Goal: Task Accomplishment & Management: Manage account settings

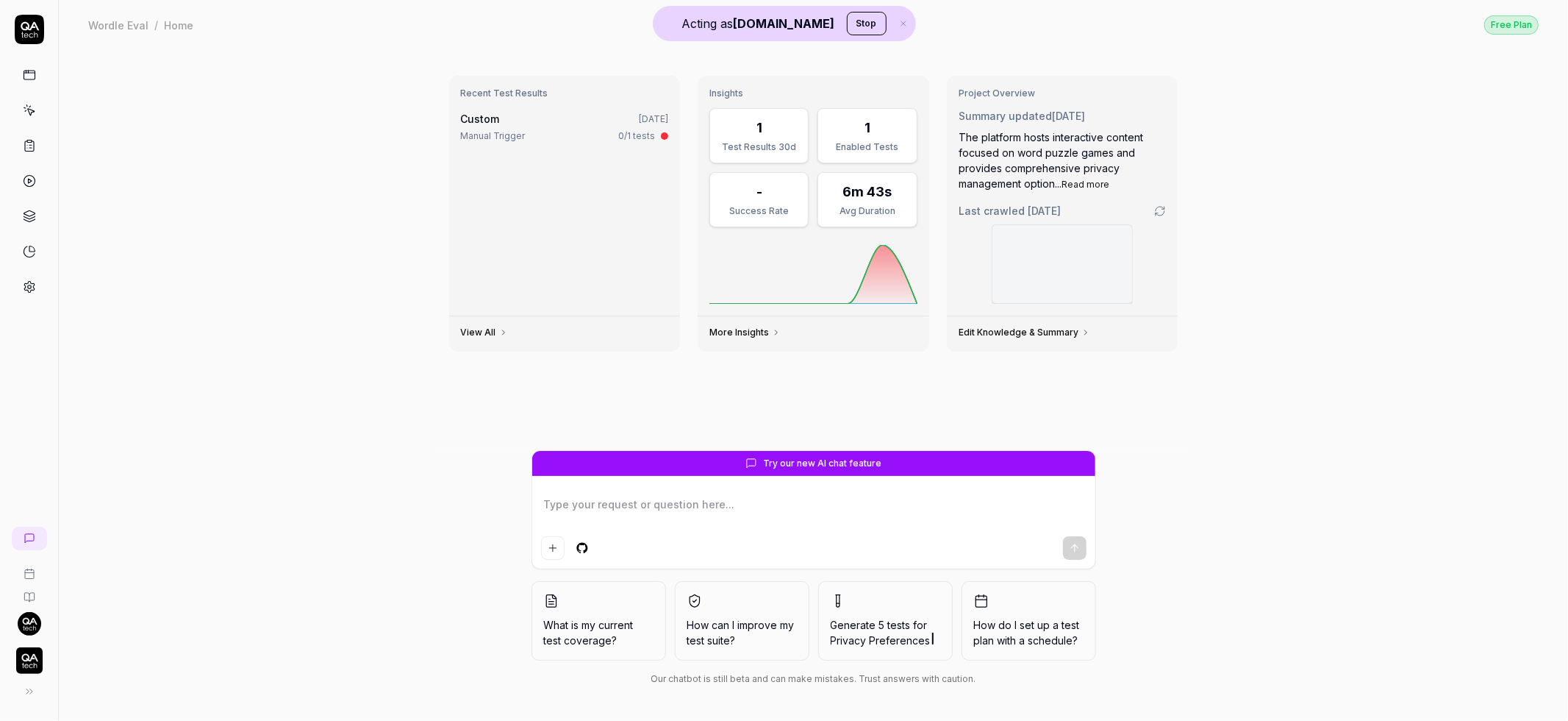
type textarea "*"
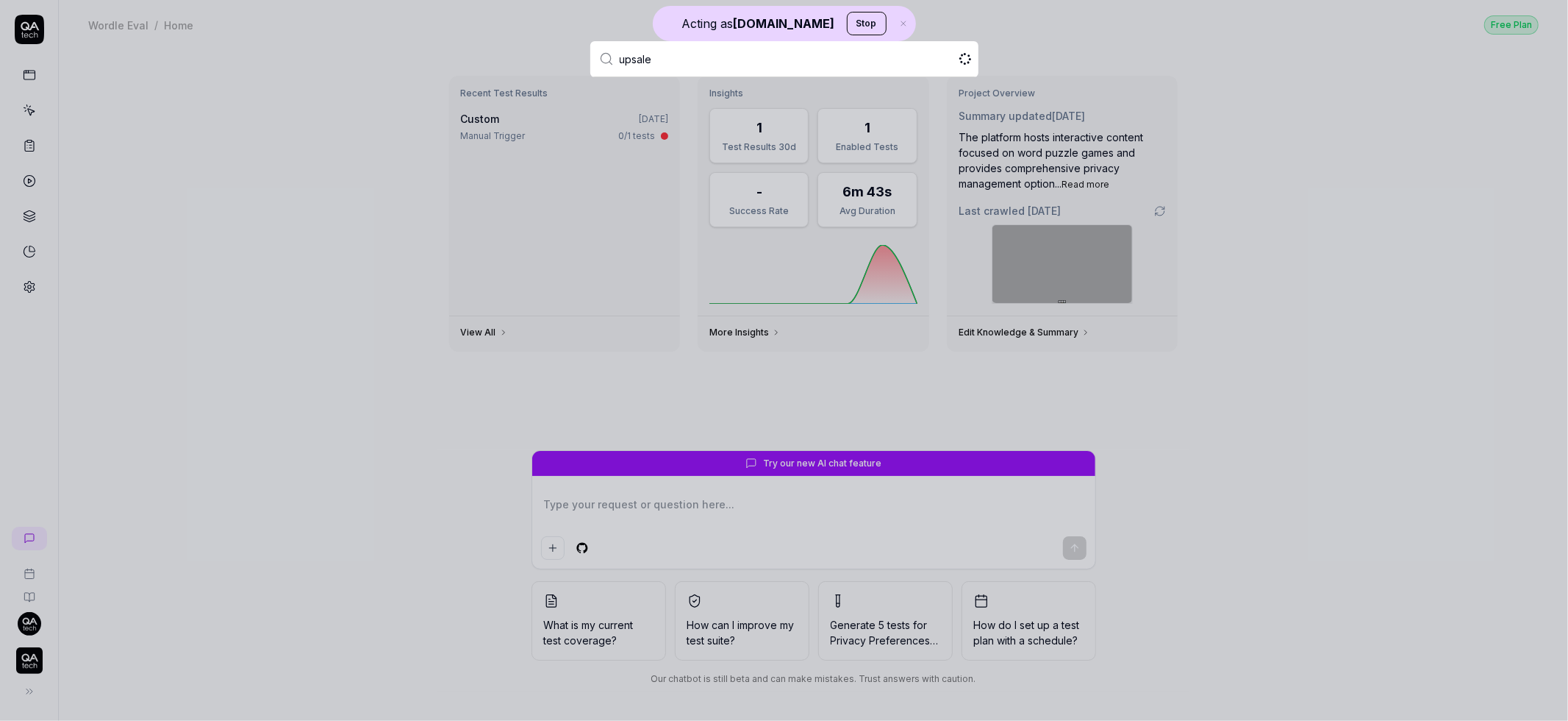
type input "upsales"
type textarea "*"
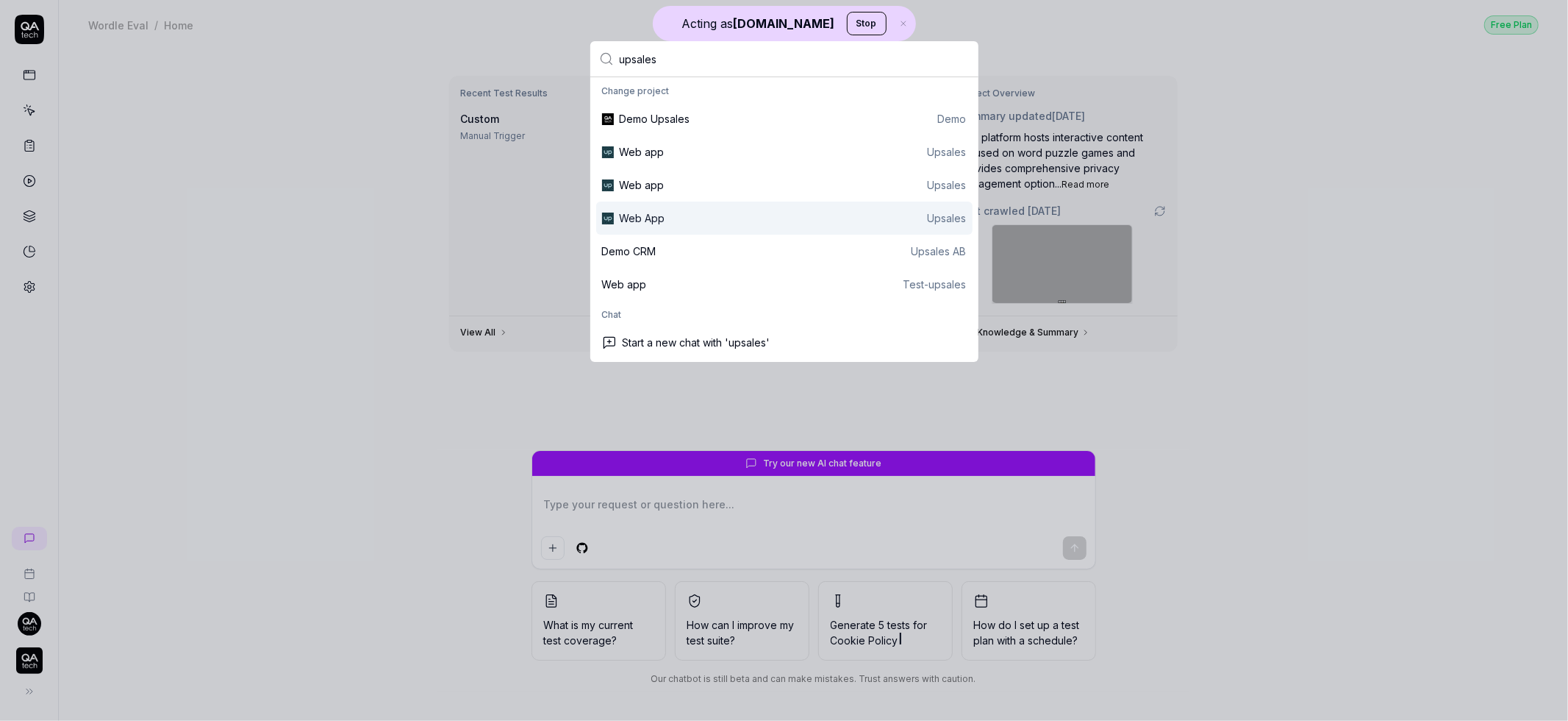
type input "upsales"
click at [660, 219] on div "Web App Upsales" at bounding box center [793, 218] width 347 height 16
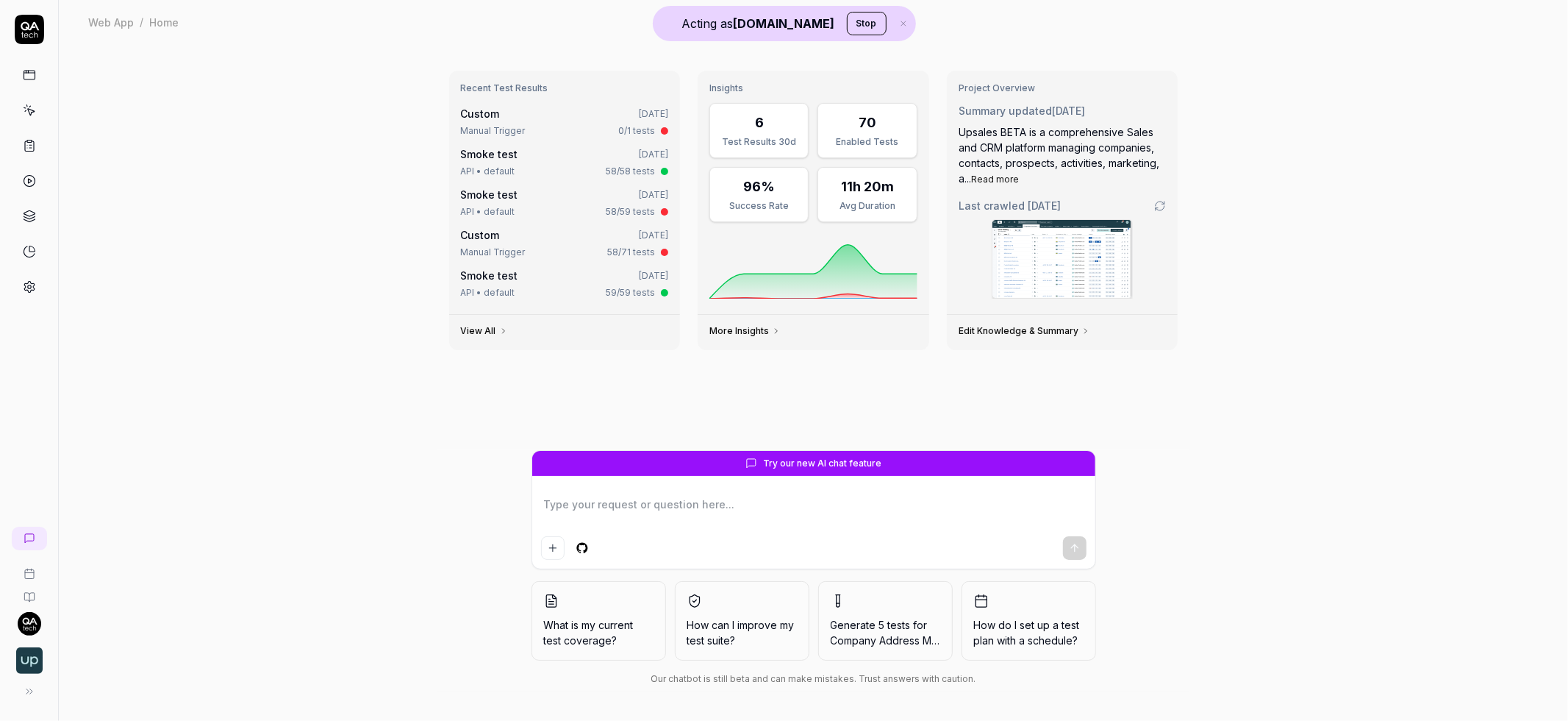
click at [40, 302] on div at bounding box center [29, 360] width 58 height 721
click at [28, 286] on icon at bounding box center [29, 287] width 14 height 14
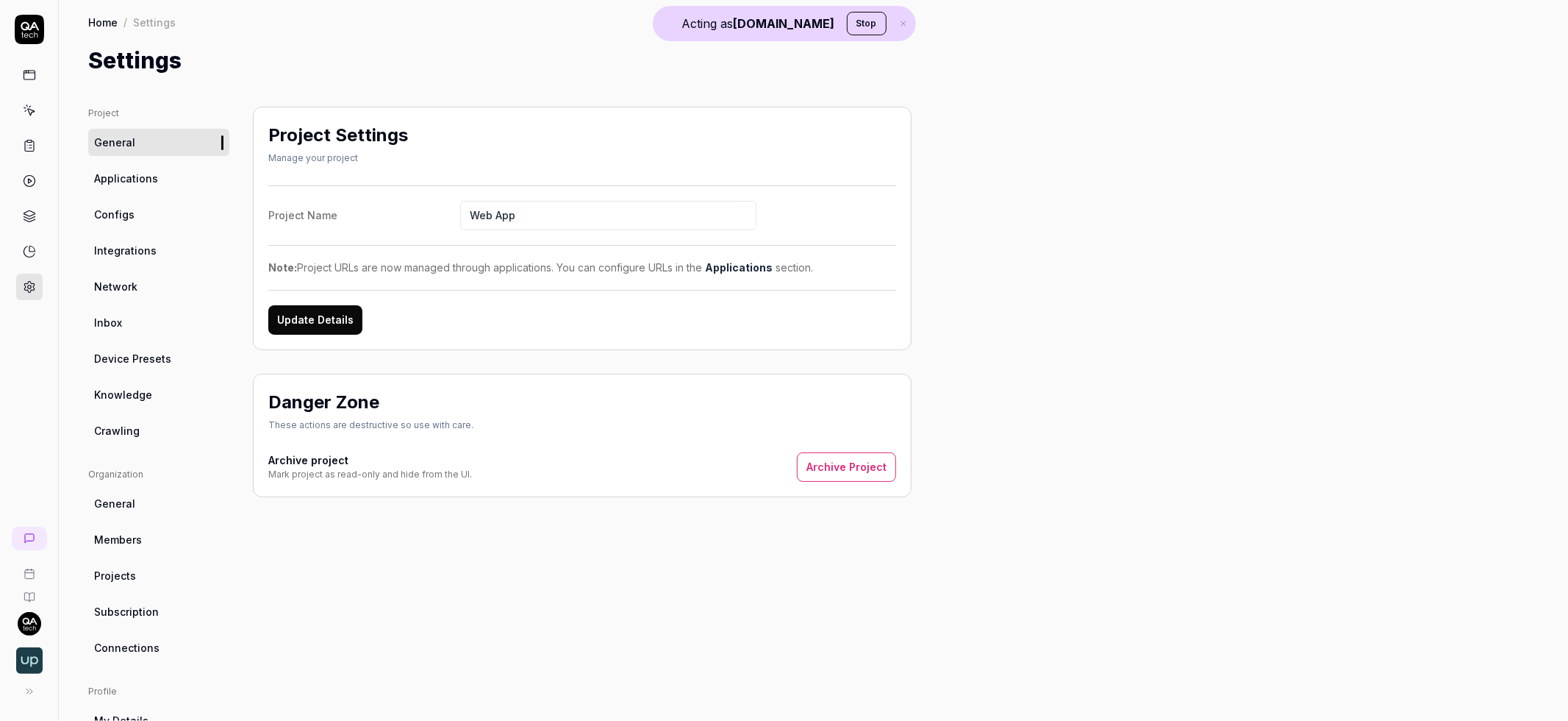
click at [148, 427] on link "Crawling" at bounding box center [159, 431] width 141 height 27
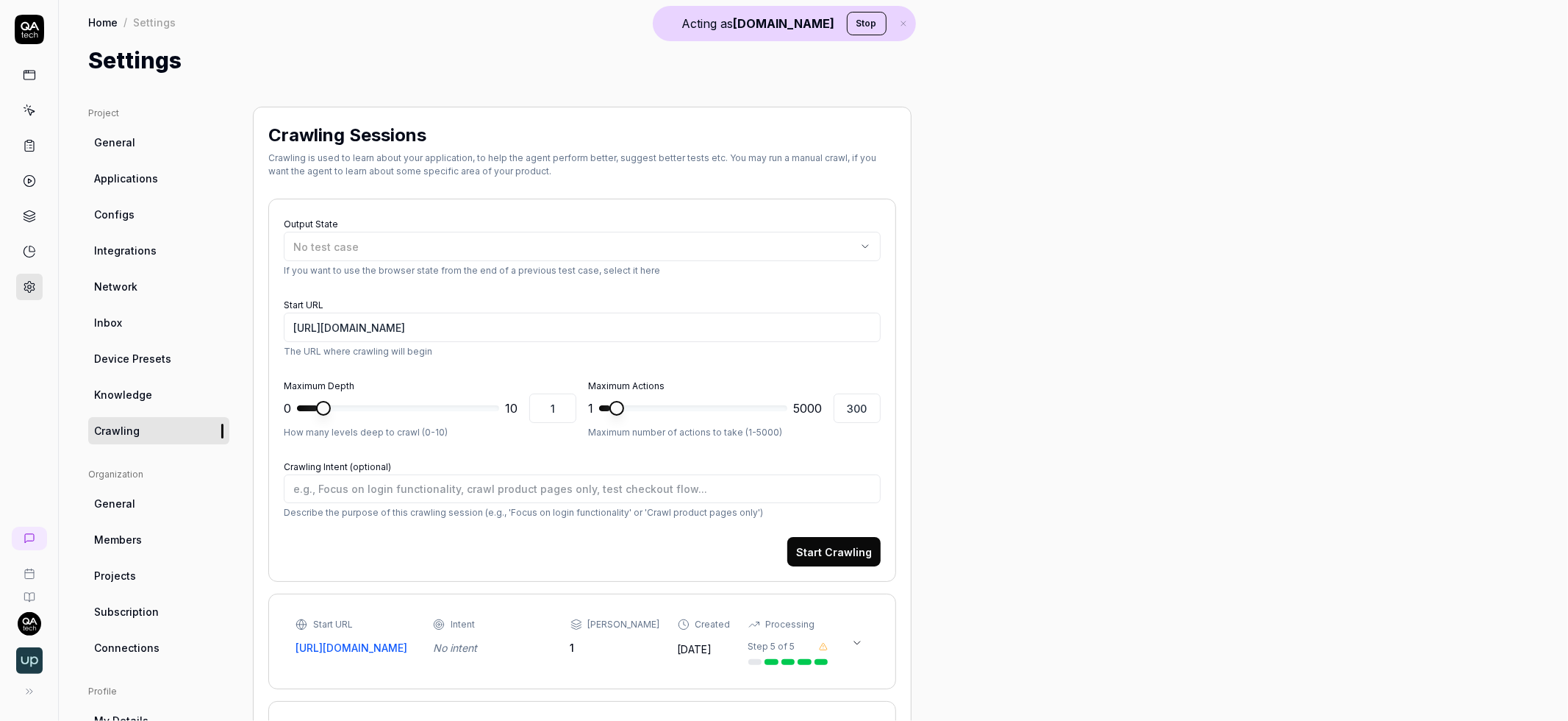
click at [147, 406] on link "Knowledge" at bounding box center [159, 395] width 141 height 27
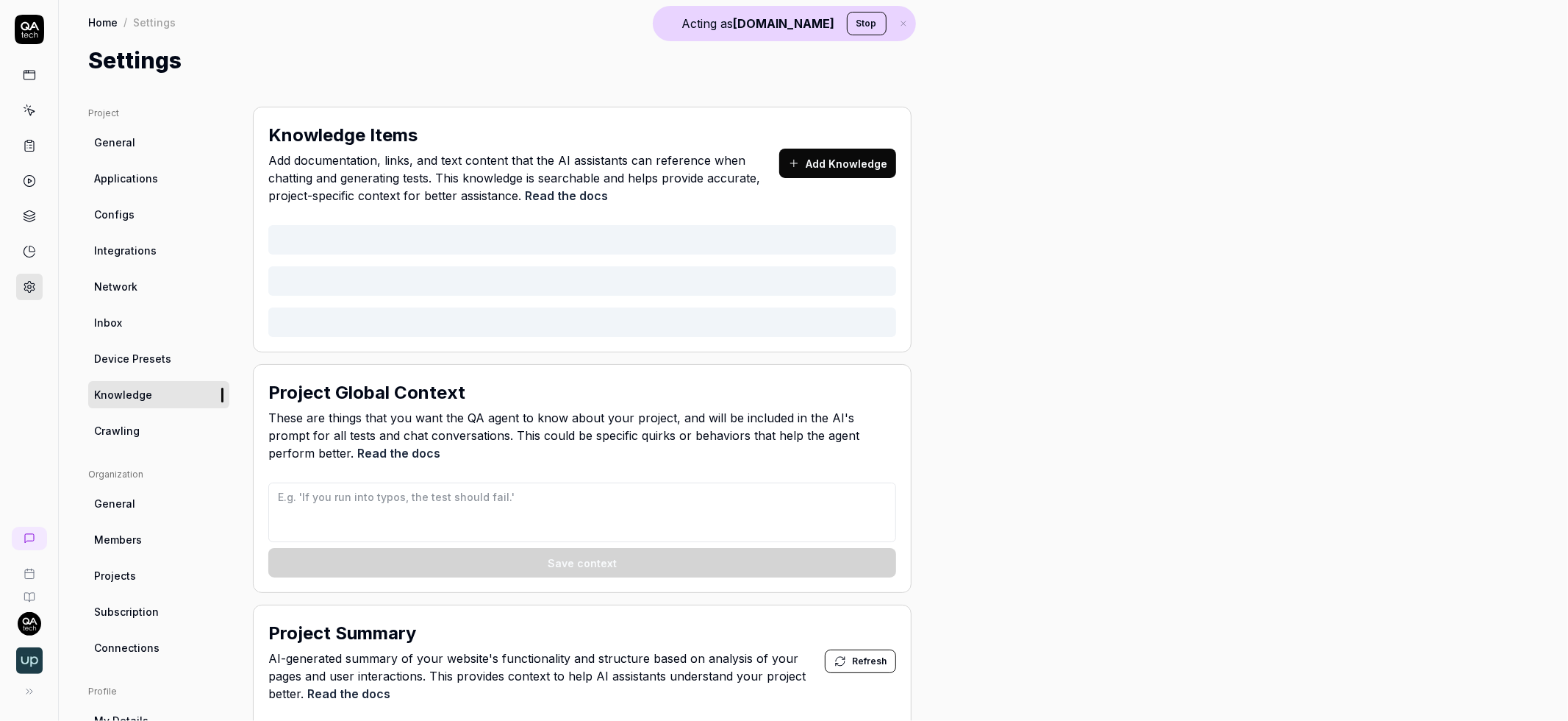
type textarea "*"
type textarea "## QA AI Agent Context for Upsales ### Data Input Rules - When generating names…"
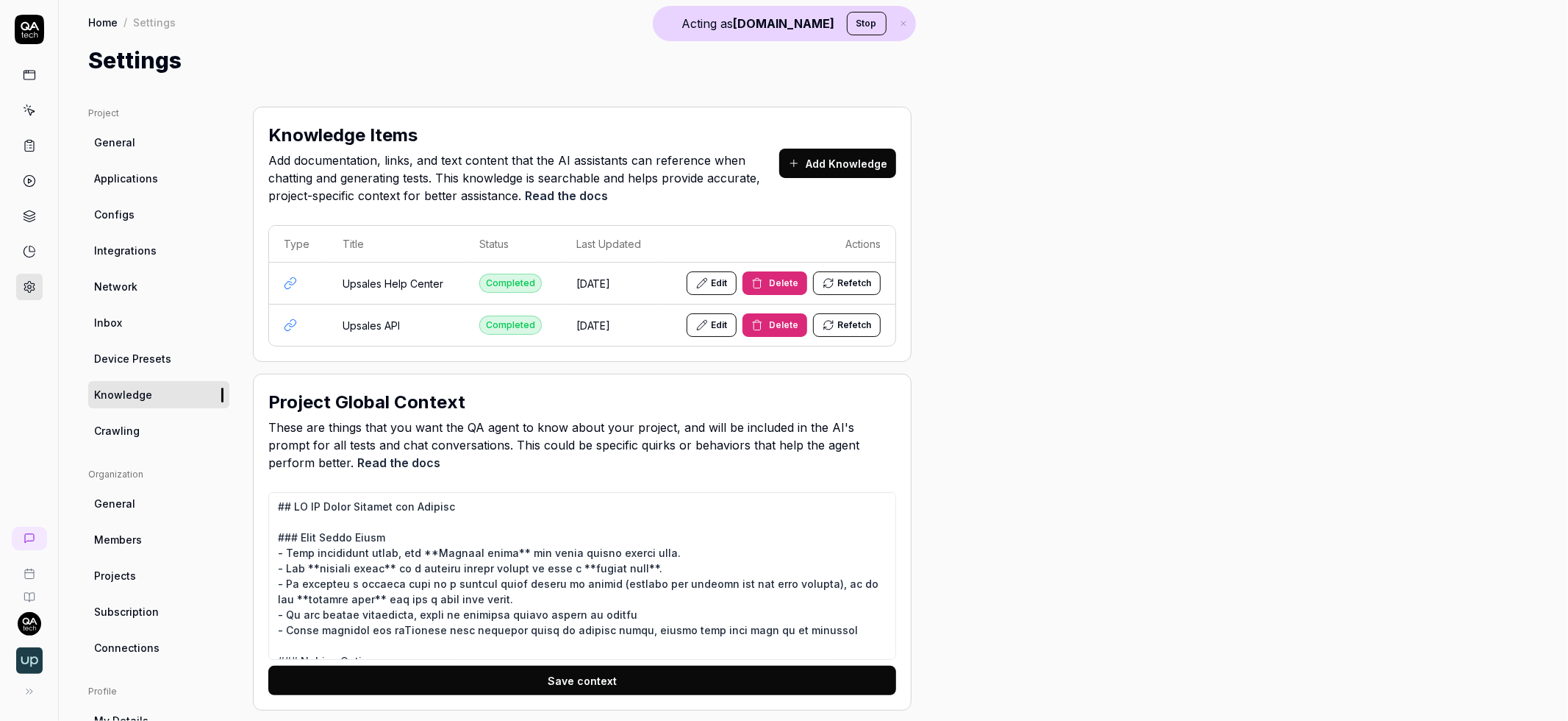
click at [119, 175] on span "Applications" at bounding box center [127, 178] width 64 height 16
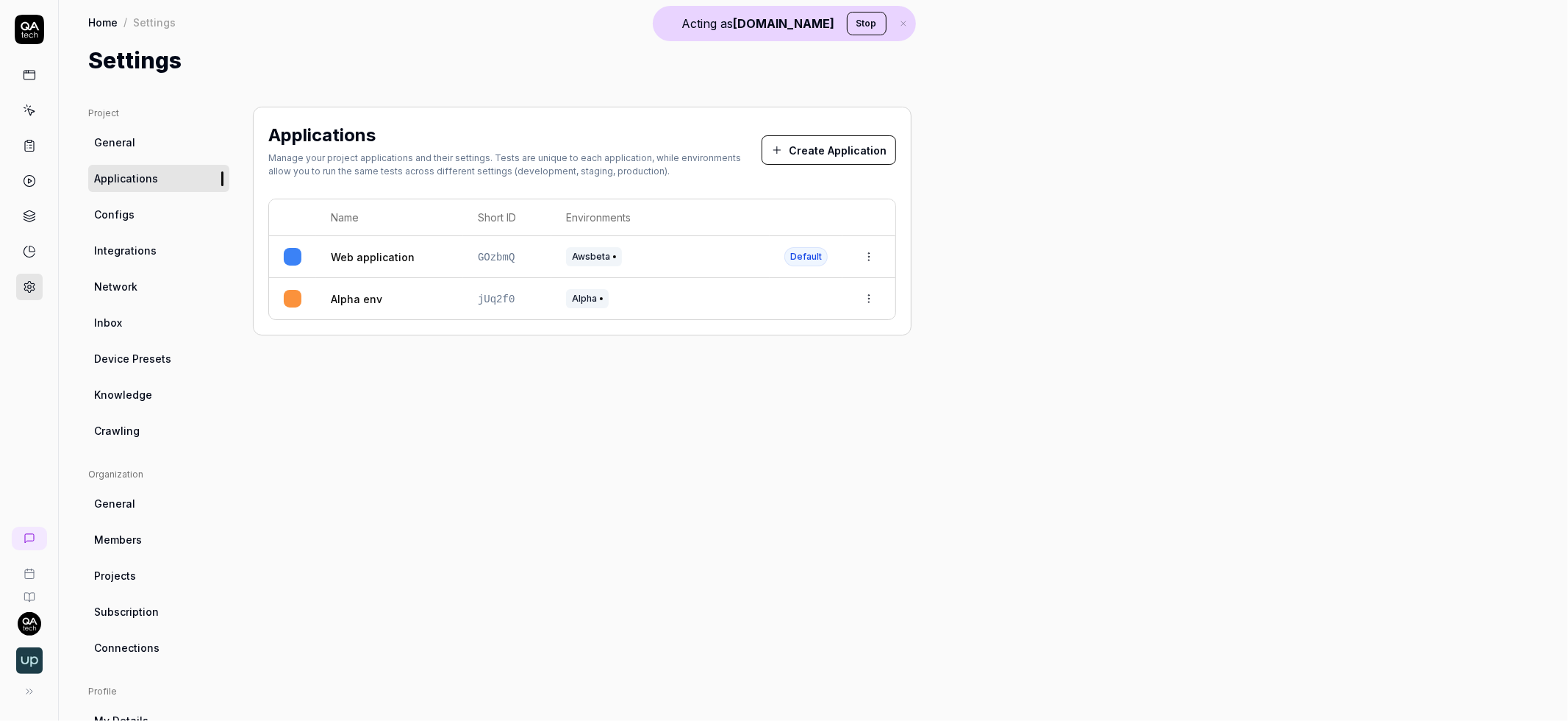
click at [28, 110] on icon at bounding box center [29, 110] width 14 height 14
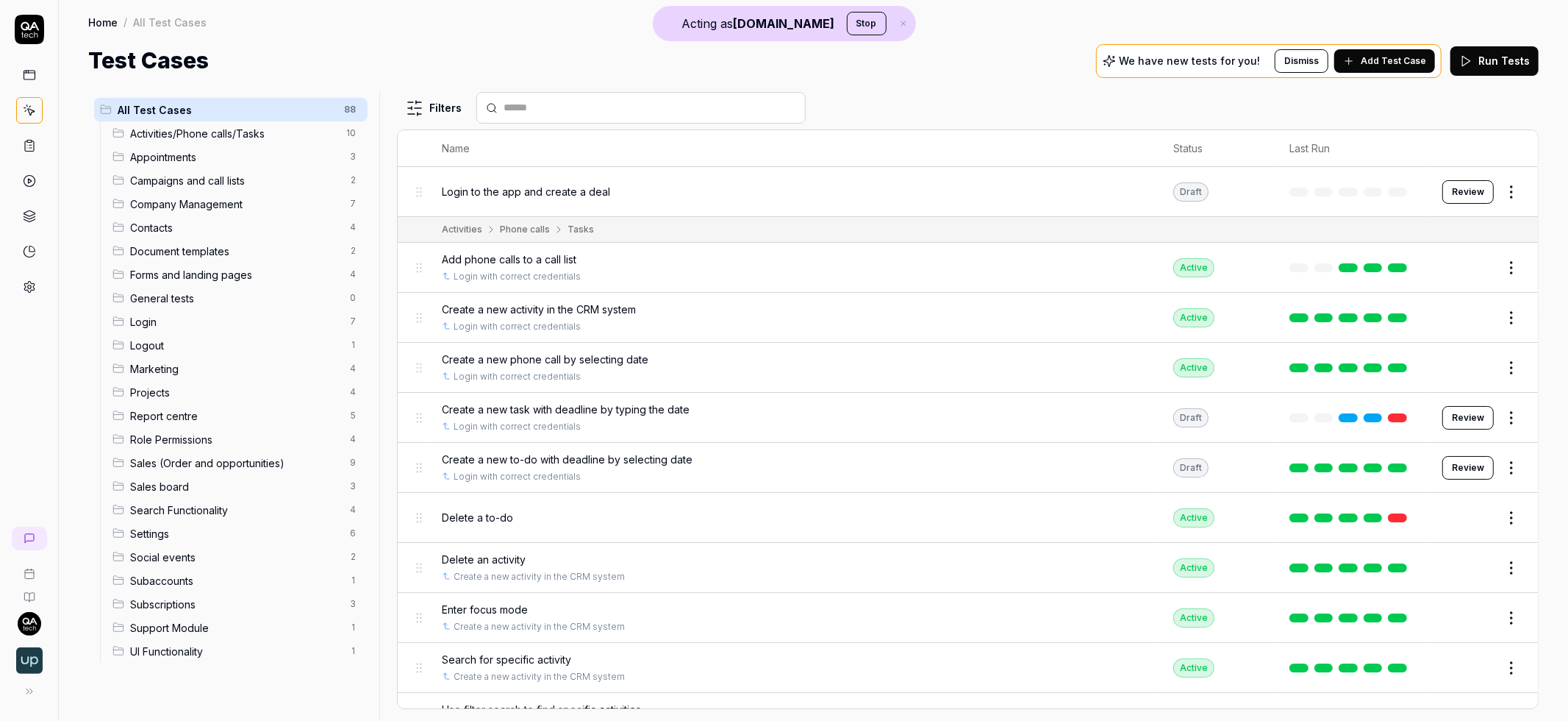
click at [1234, 58] on span "Add Test Case" at bounding box center [1393, 61] width 65 height 14
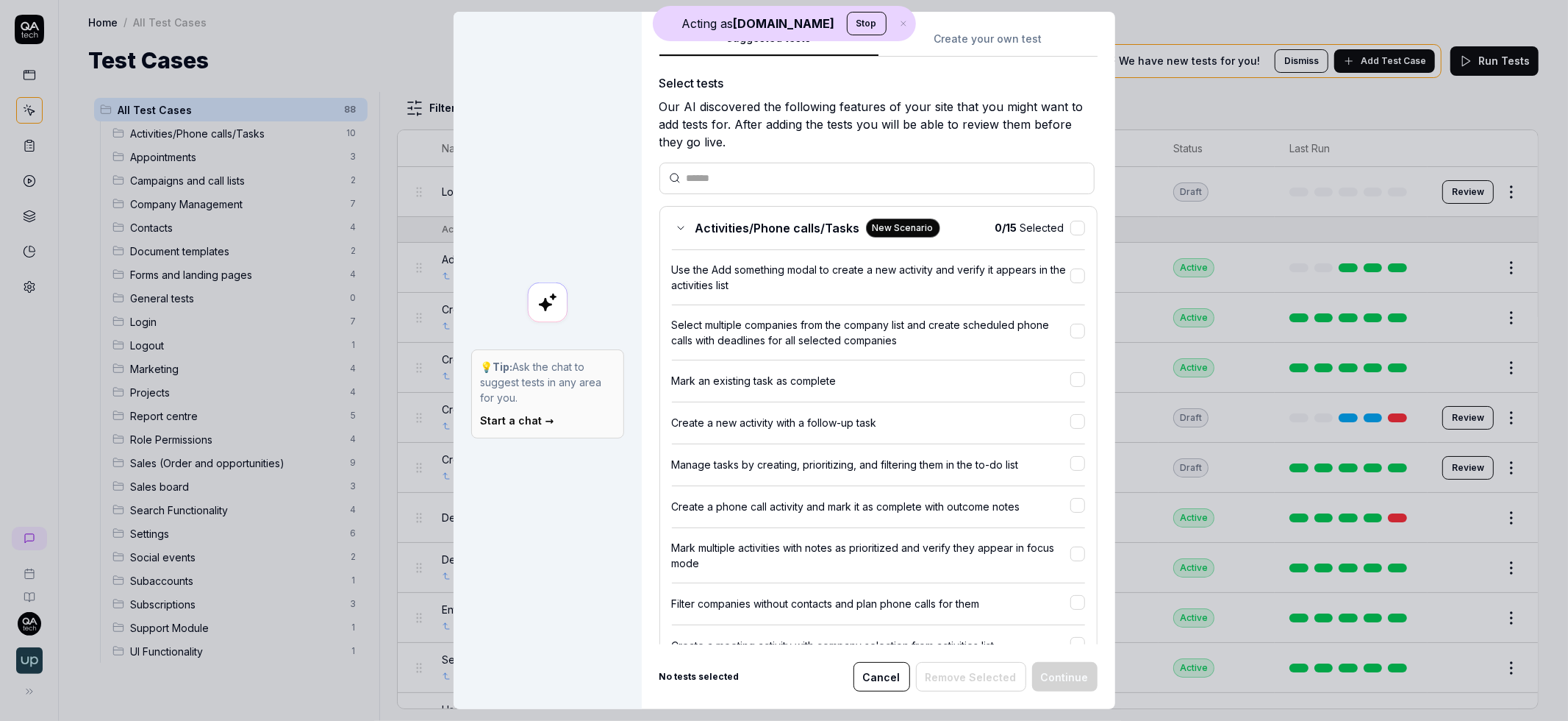
click at [1039, 40] on div "Suggested tests 💡 Tip: Ask the chat to suggest tests in any area for you. Start…" at bounding box center [784, 360] width 1568 height 721
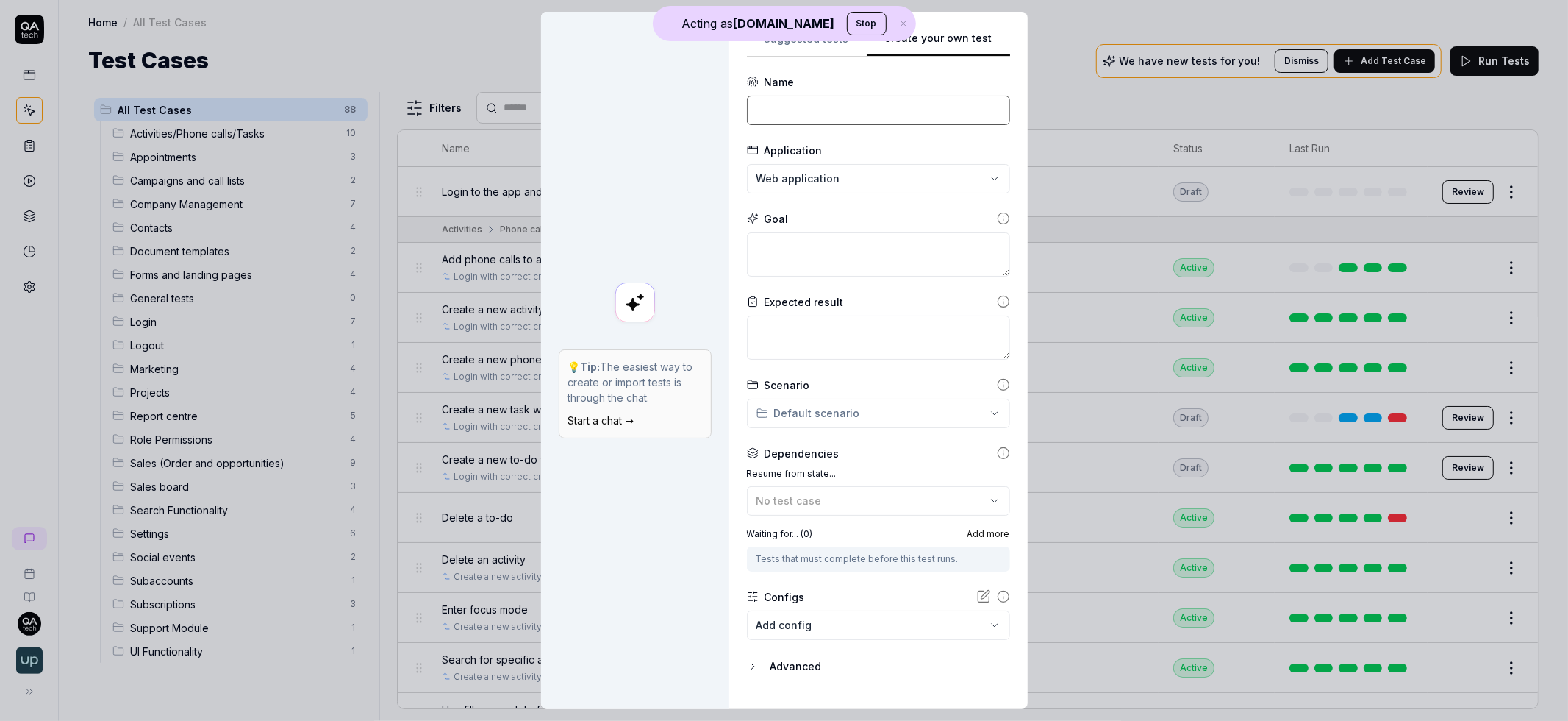
click at [809, 98] on input at bounding box center [878, 110] width 263 height 29
type input "L"
type input "Login to the app and create a deal"
click at [790, 260] on textarea at bounding box center [878, 254] width 263 height 44
paste textarea "Login to the app and create a deal"
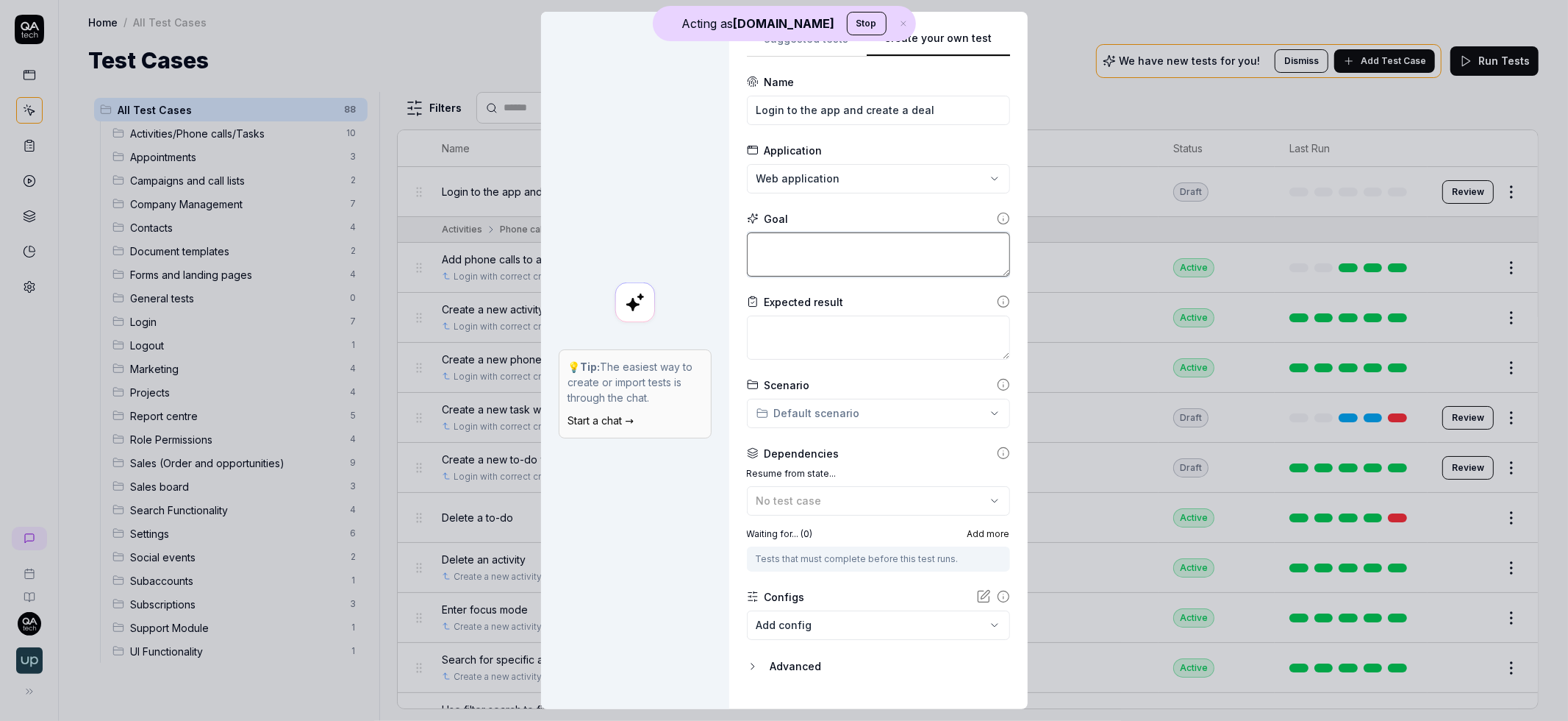
type textarea "*"
type textarea "Login to the app and create a deal"
drag, startPoint x: 823, startPoint y: 339, endPoint x: 815, endPoint y: 324, distance: 17.0
click at [823, 337] on textarea at bounding box center [878, 337] width 263 height 44
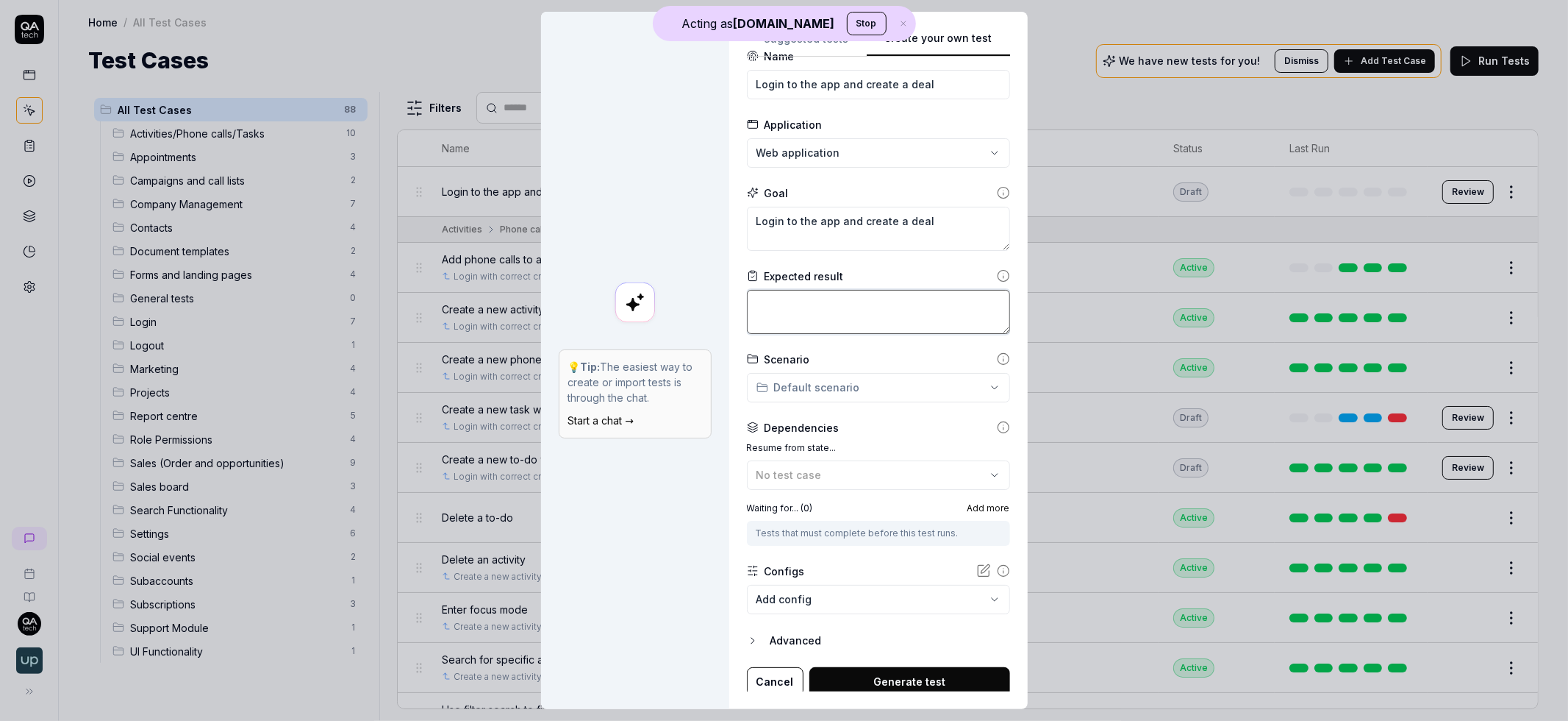
scroll to position [30, 0]
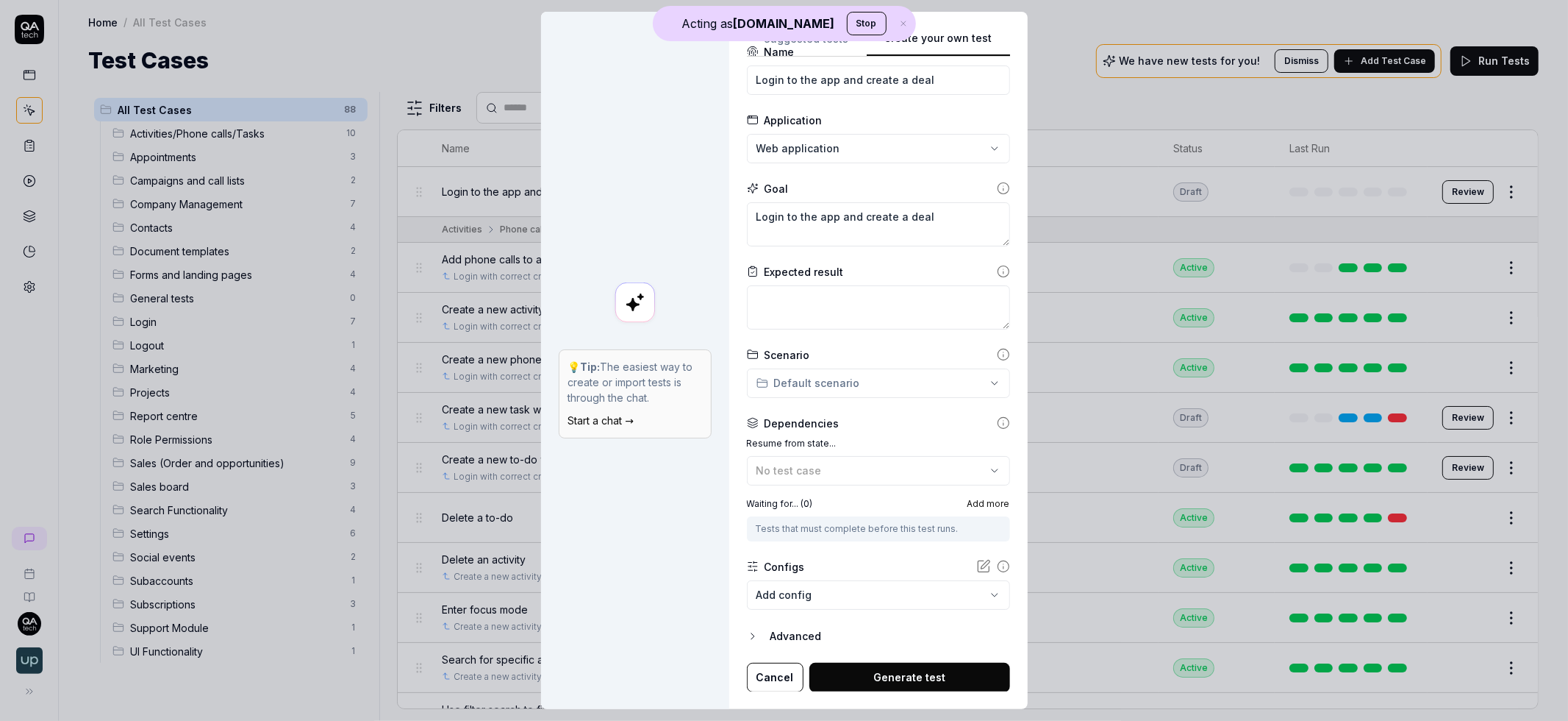
click at [884, 594] on body "Acting as [DOMAIN_NAME] Stop Home / All Test Cases Home / All Test Cases Test C…" at bounding box center [784, 360] width 1568 height 721
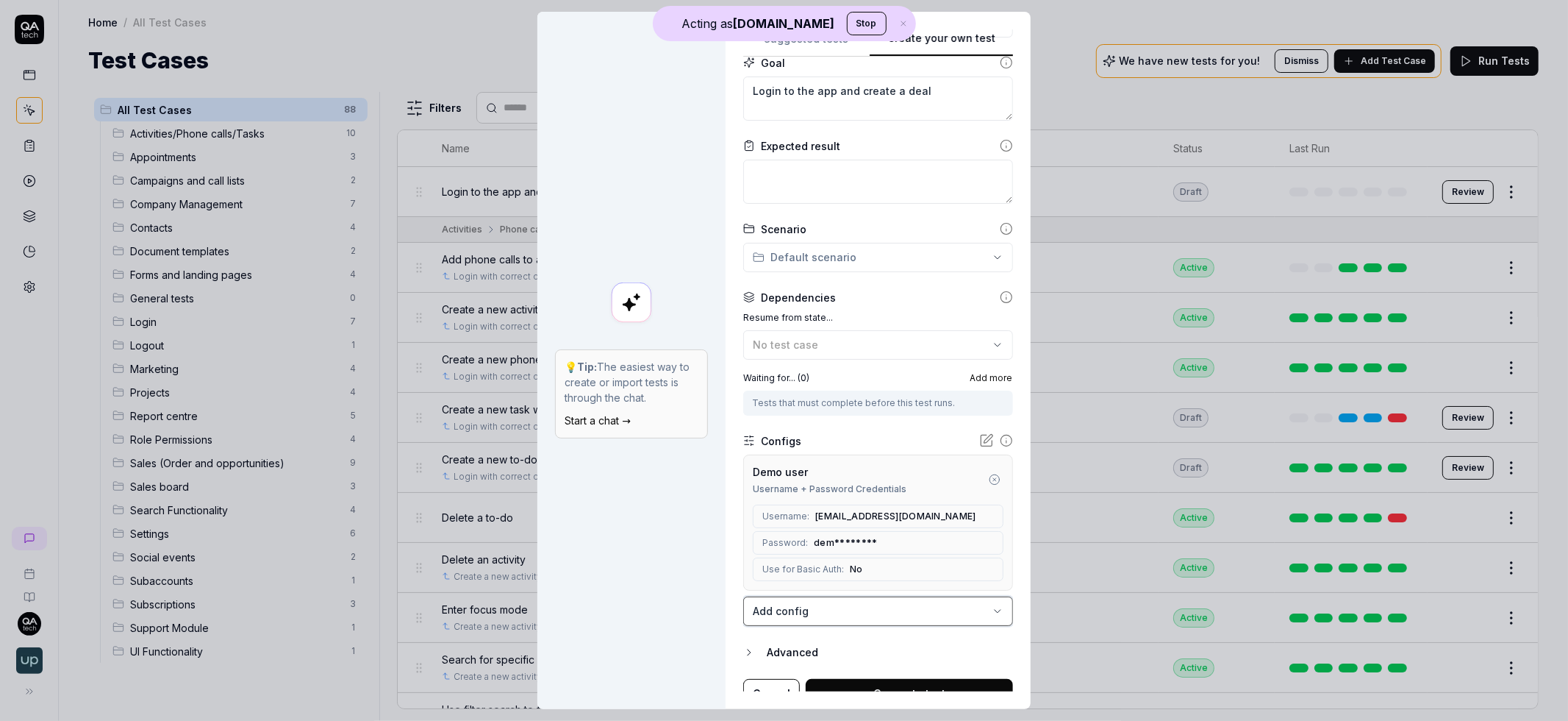
scroll to position [172, 0]
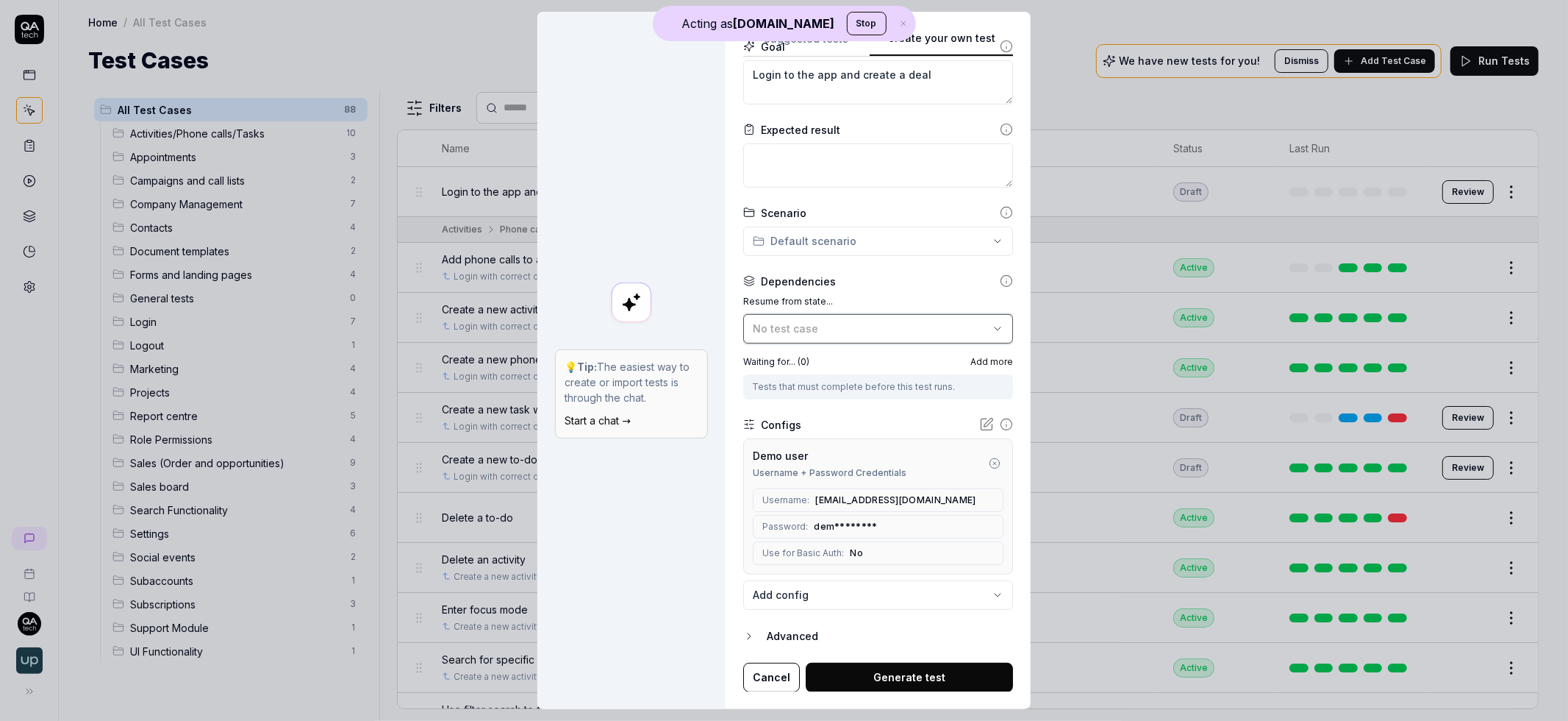
click at [826, 323] on div "No test case" at bounding box center [871, 328] width 236 height 16
click at [809, 301] on label "Resume from state..." at bounding box center [877, 302] width 269 height 14
type textarea "*"
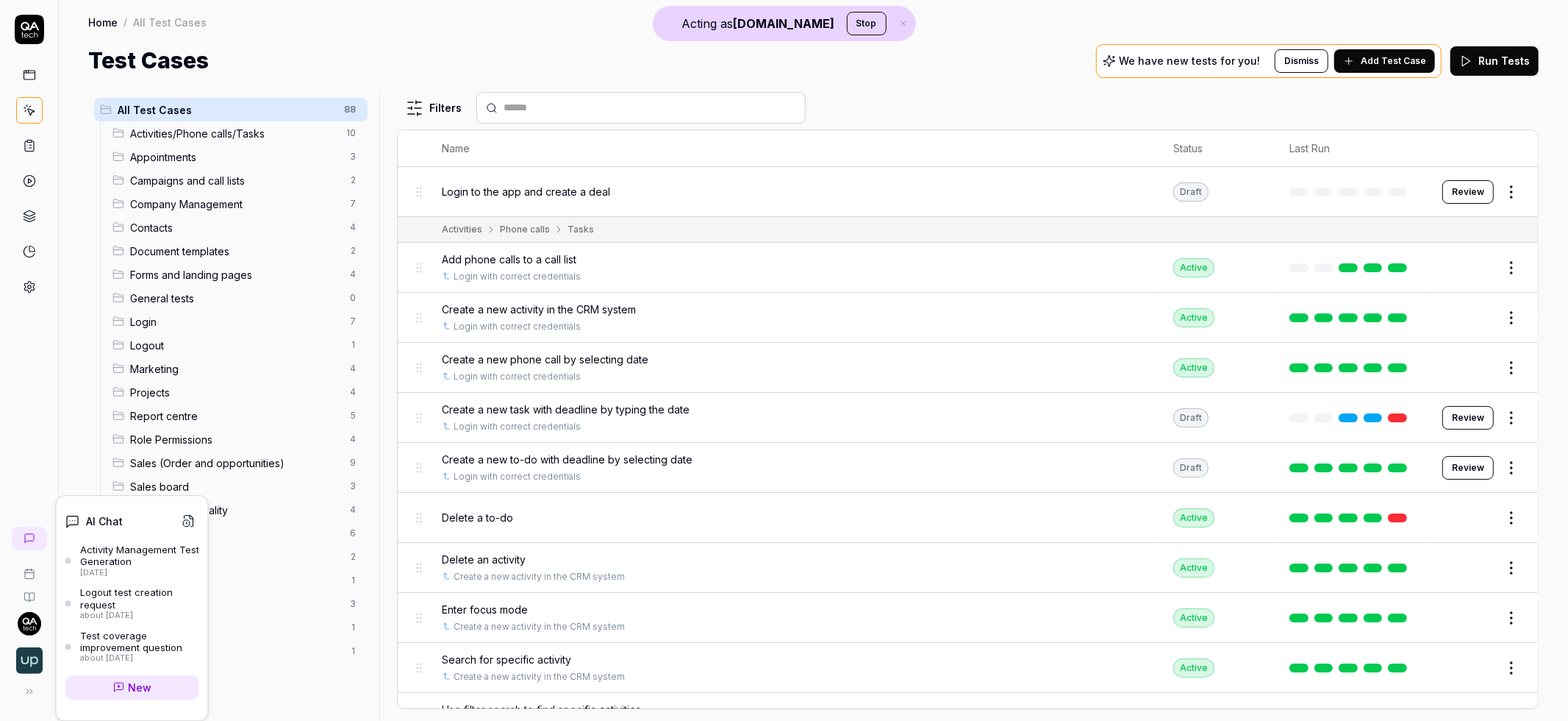
click at [25, 539] on icon at bounding box center [29, 539] width 12 height 12
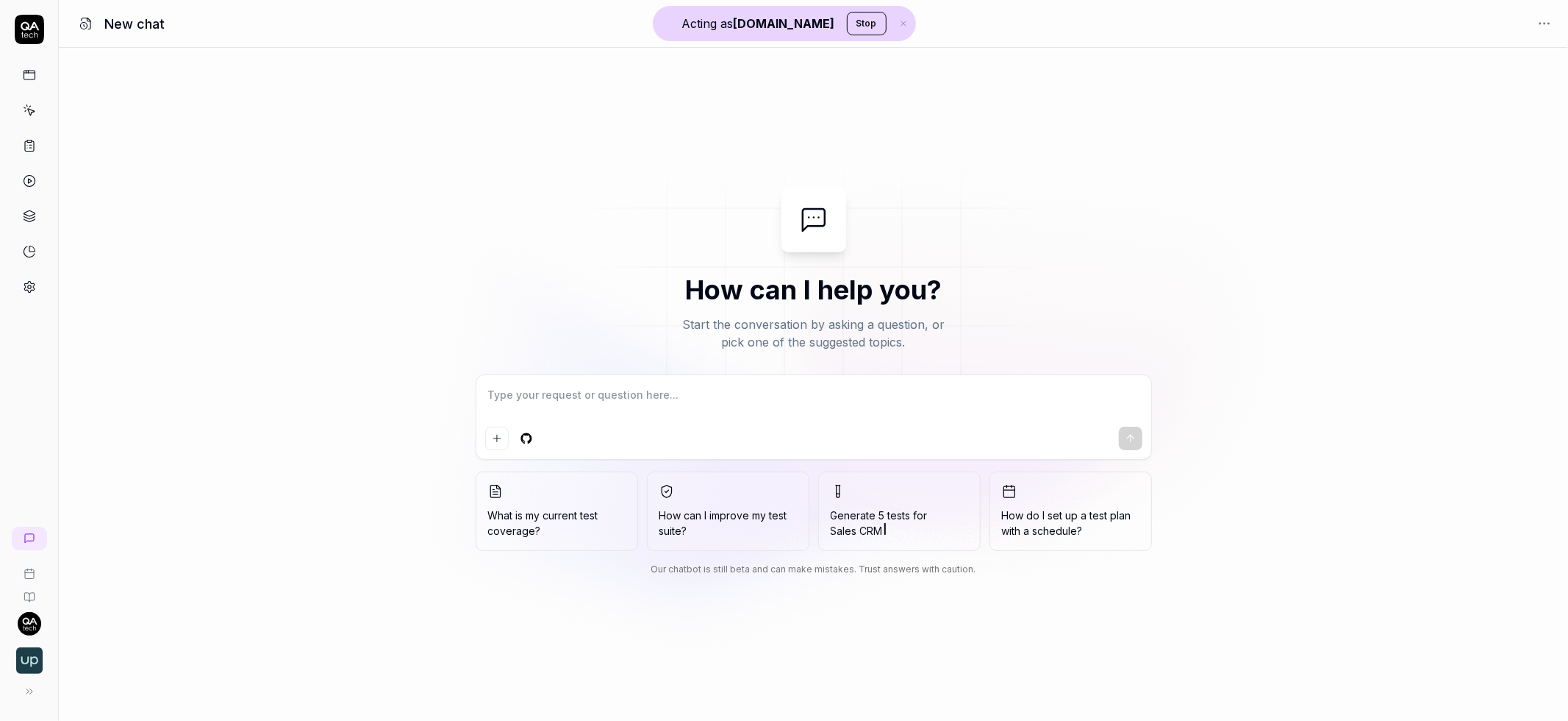
click at [32, 109] on icon at bounding box center [29, 110] width 14 height 14
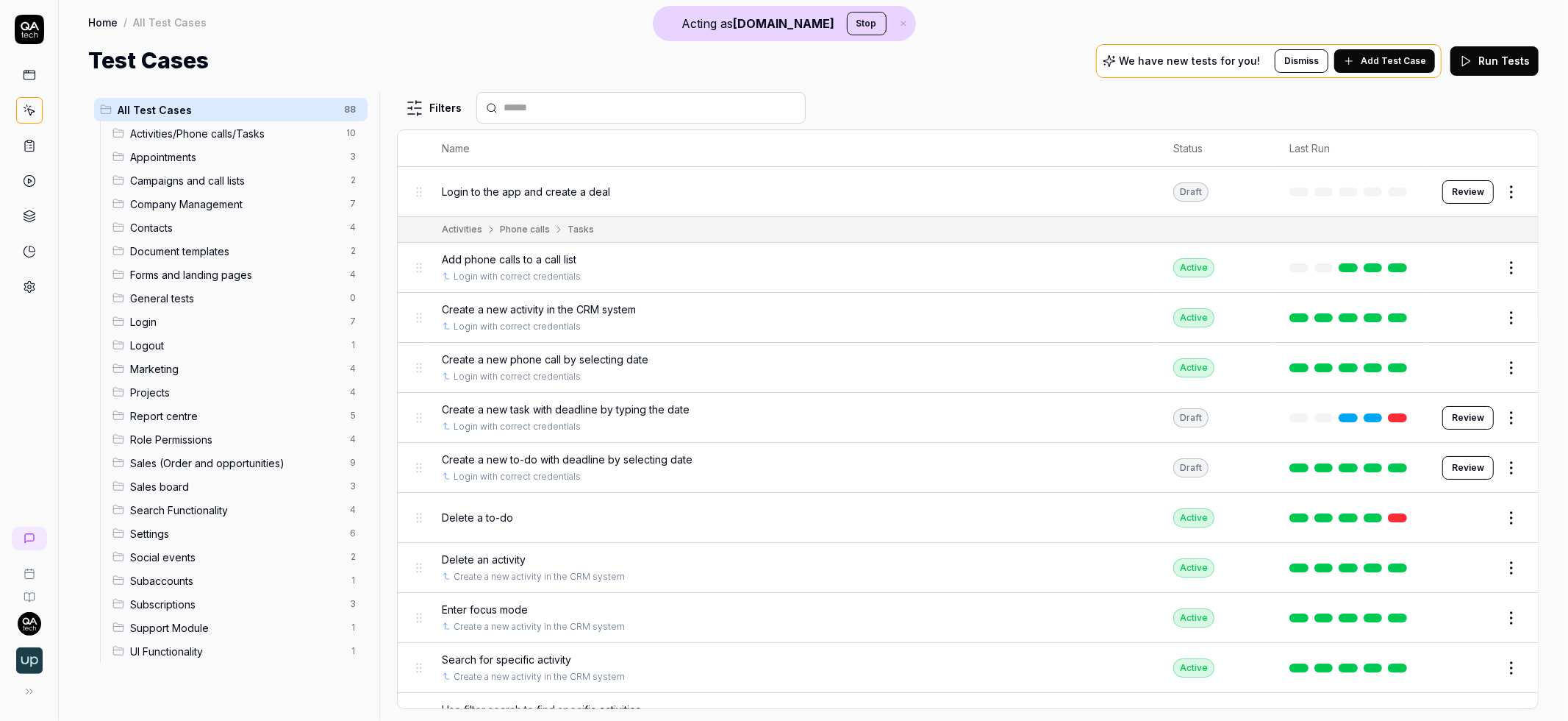
click at [1501, 188] on html "Acting as [DOMAIN_NAME] Stop Home / All Test Cases Home / All Test Cases Test C…" at bounding box center [784, 360] width 1568 height 721
click at [1409, 312] on div "Edit" at bounding box center [1437, 320] width 139 height 32
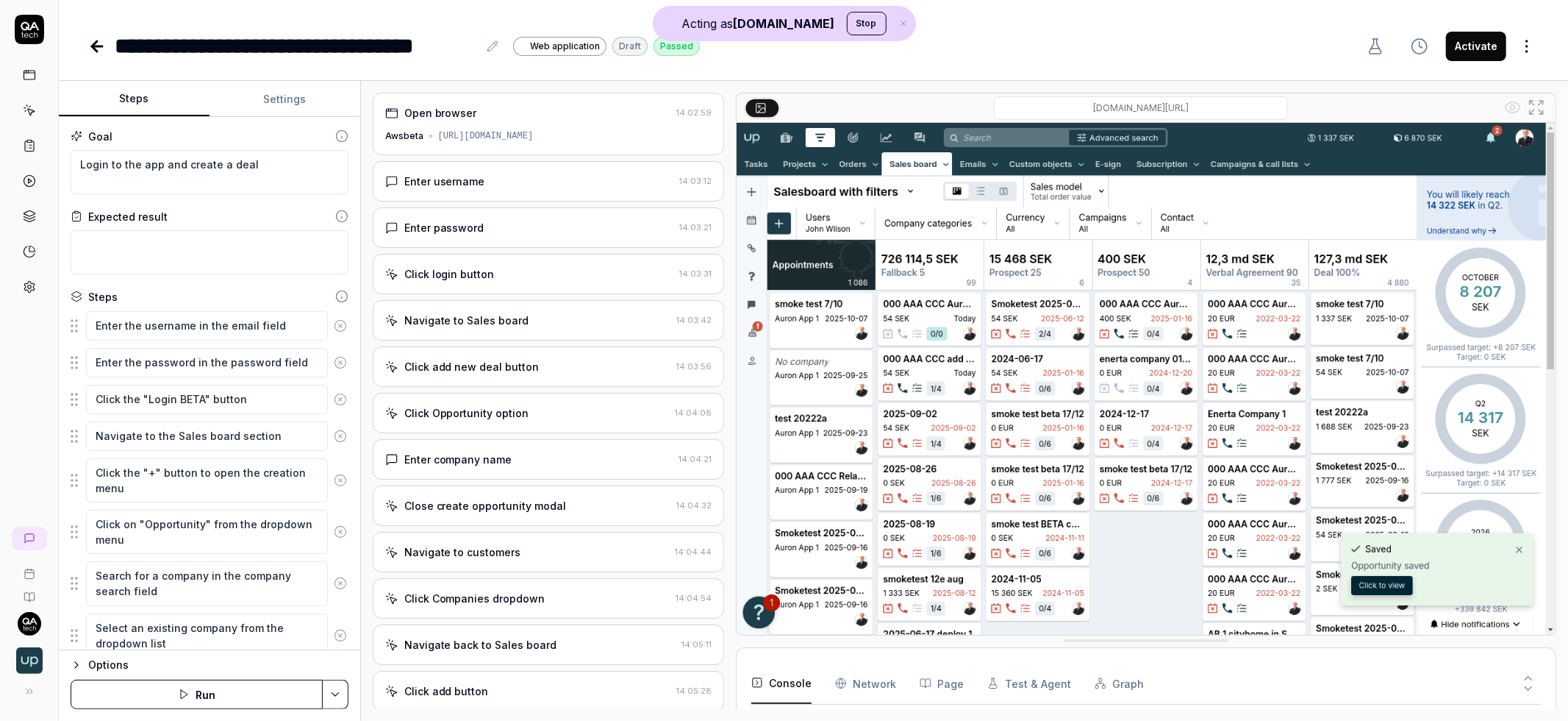
click at [534, 142] on div "[URL][DOMAIN_NAME]" at bounding box center [486, 136] width 95 height 14
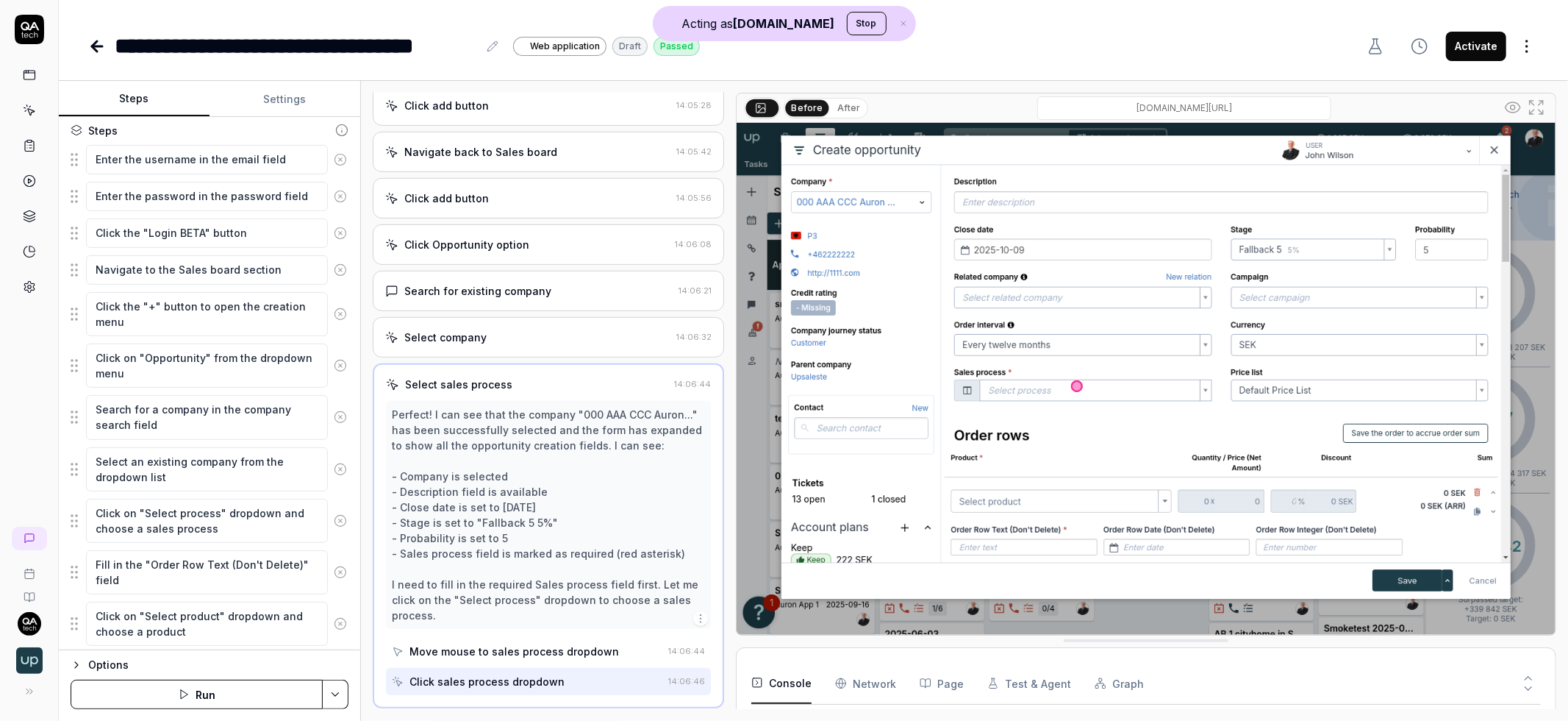
scroll to position [314, 0]
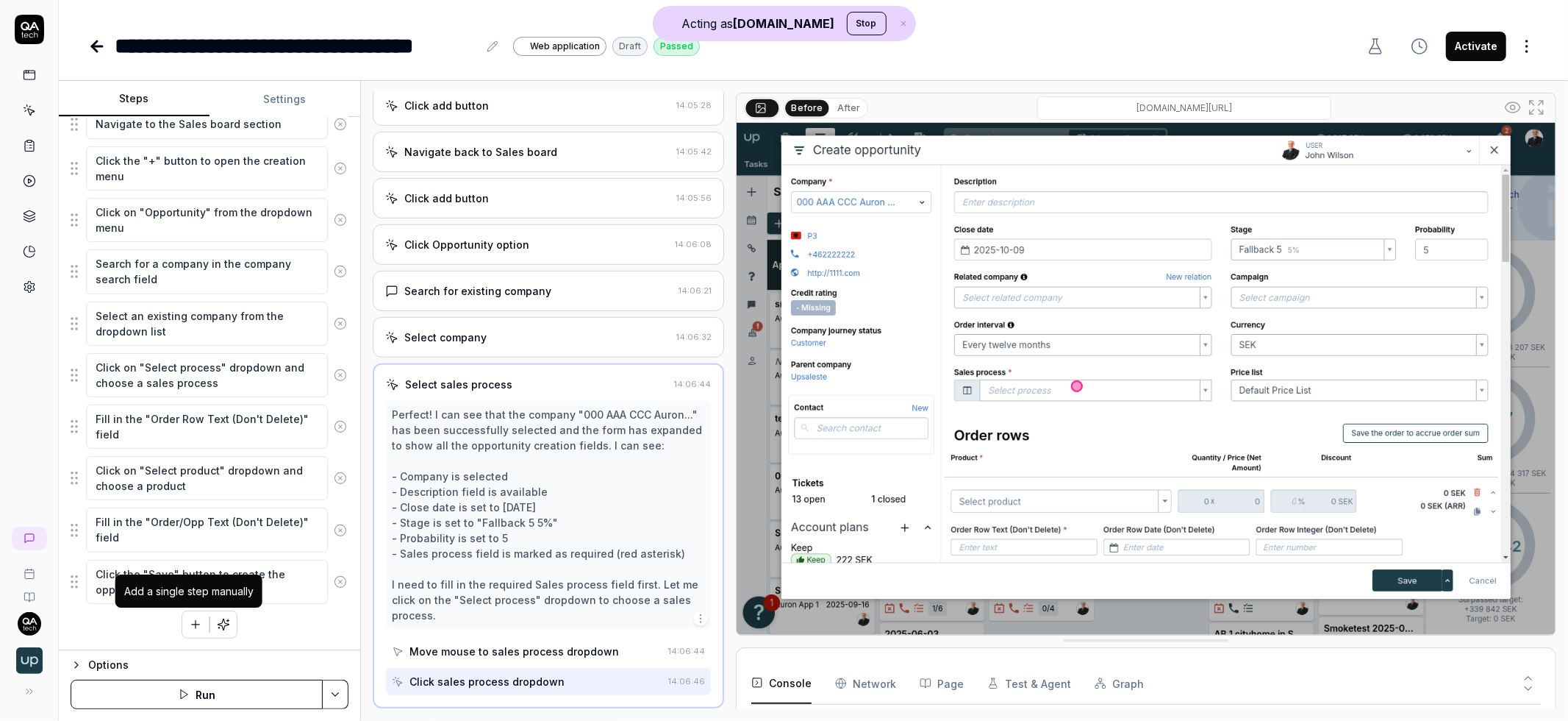
click at [189, 621] on icon "button" at bounding box center [196, 625] width 14 height 14
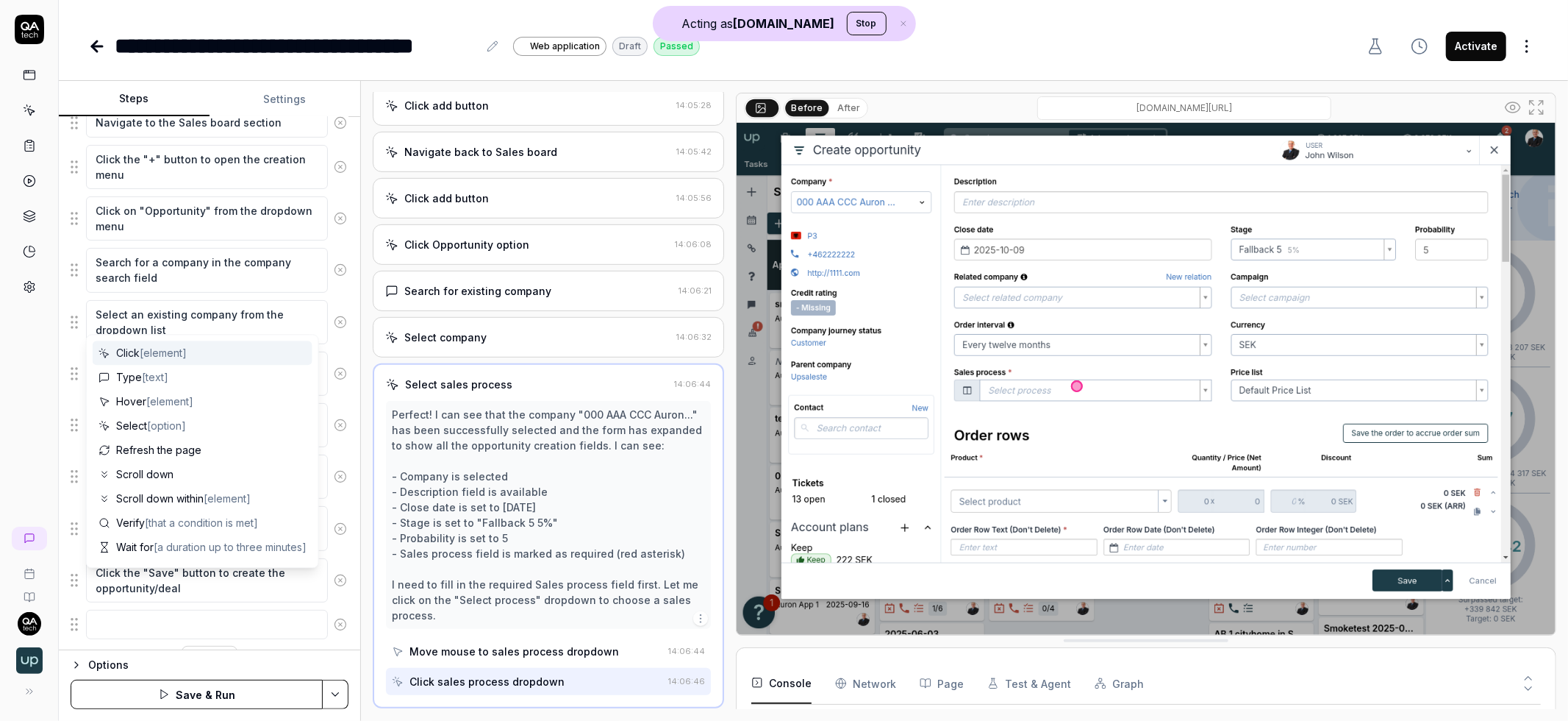
scroll to position [350, 0]
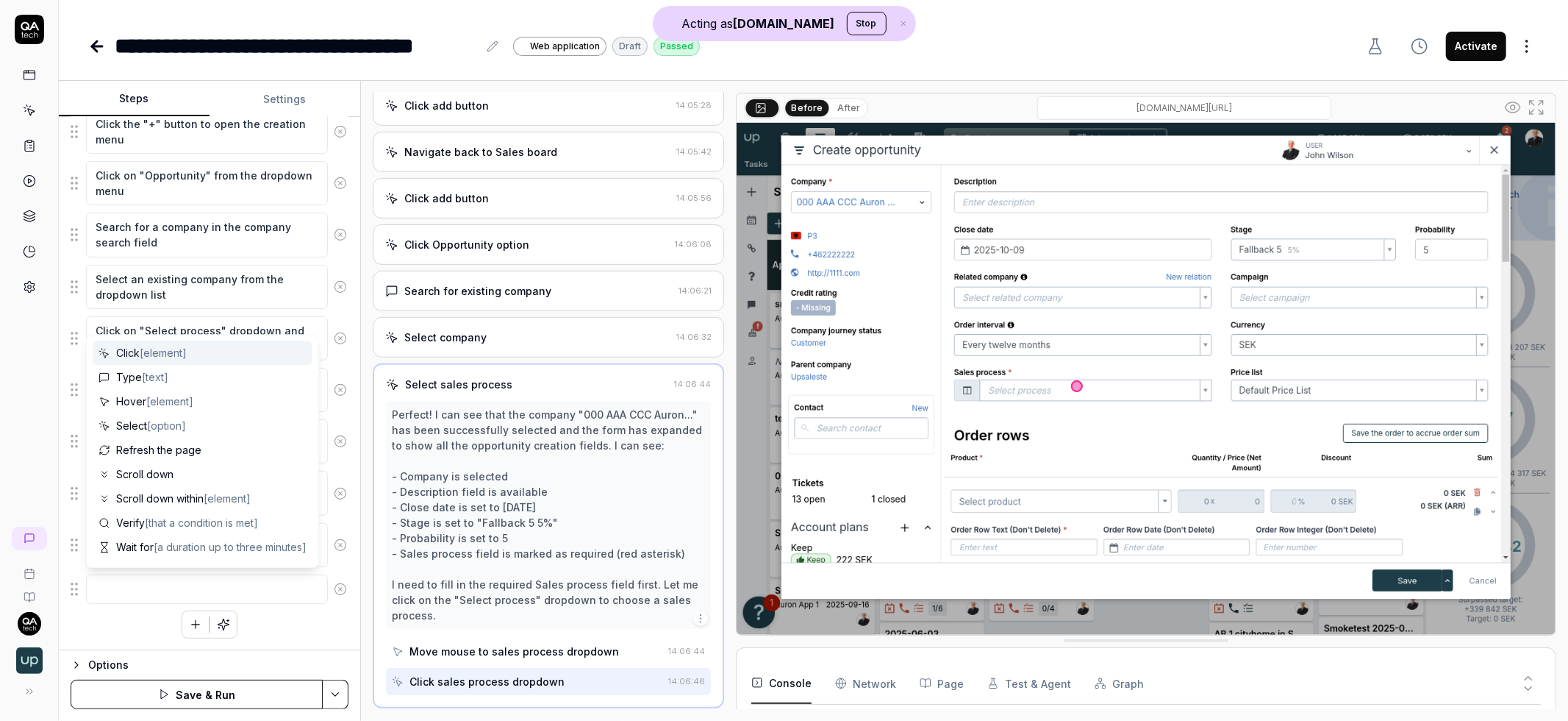
type textarea "*"
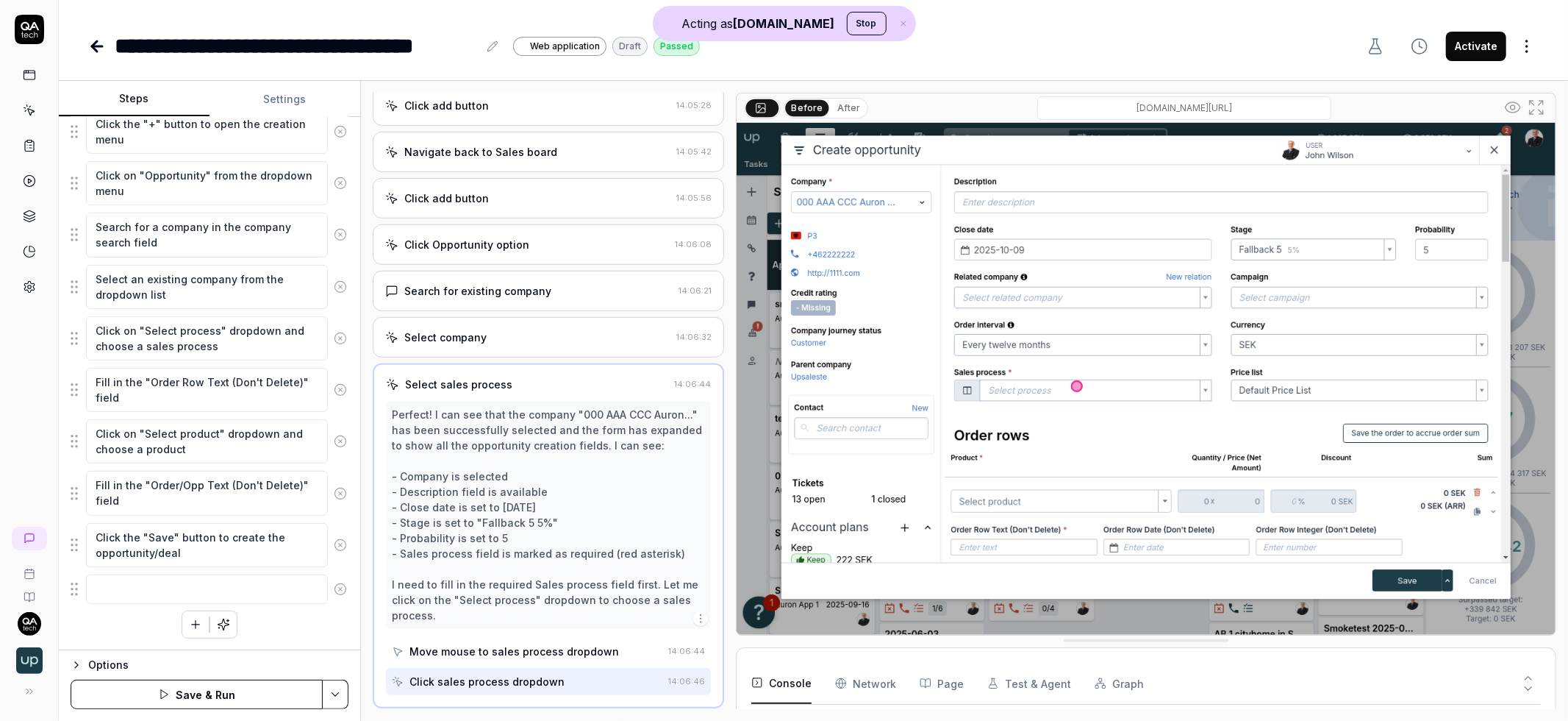
drag, startPoint x: 337, startPoint y: 305, endPoint x: 334, endPoint y: 291, distance: 14.3
click at [336, 305] on div "Goal Login to the app and create a deal Expected result Steps Enter the usernam…" at bounding box center [208, 383] width 301 height 533
click at [32, 101] on link at bounding box center [29, 110] width 26 height 26
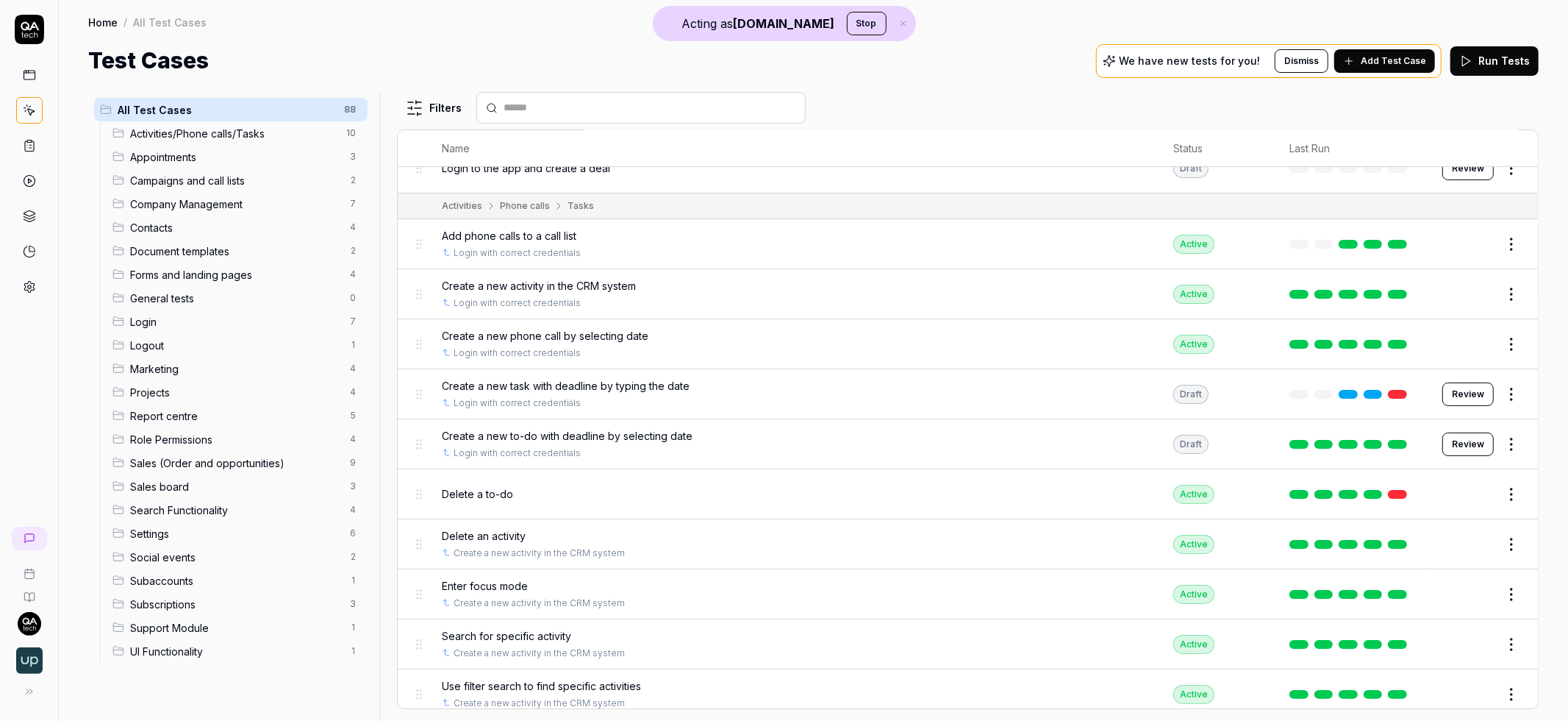
scroll to position [26, 0]
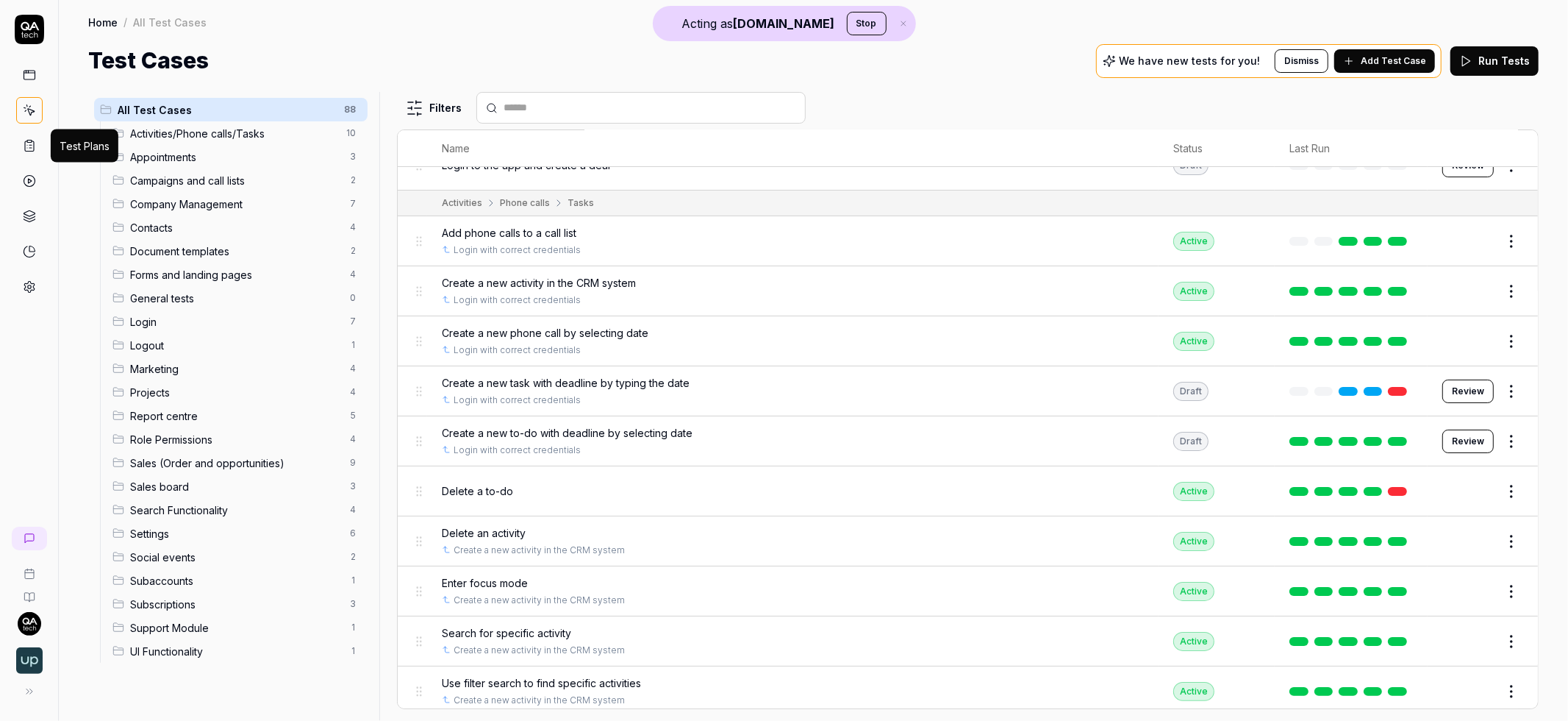
click at [34, 139] on icon at bounding box center [29, 146] width 14 height 14
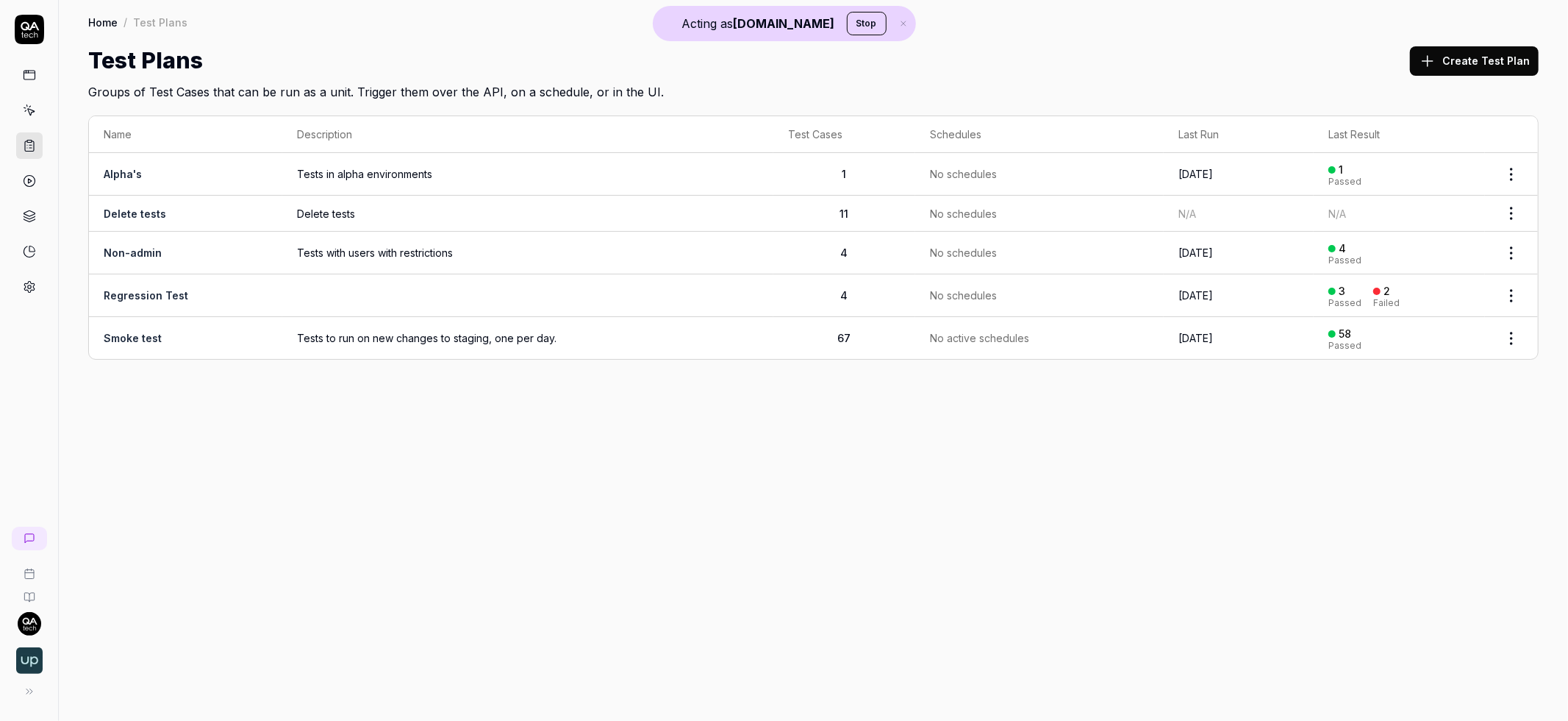
click at [37, 179] on link at bounding box center [29, 180] width 26 height 26
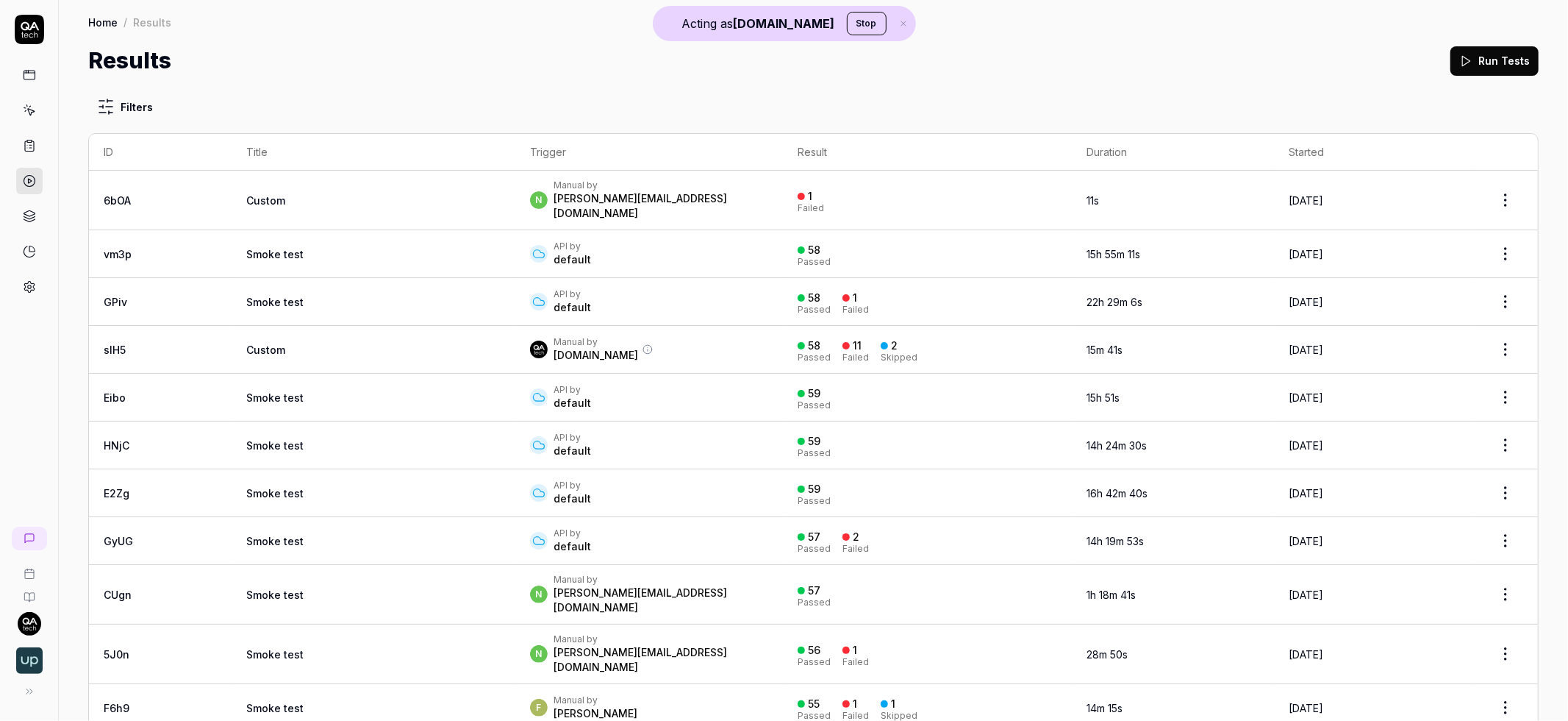
click at [285, 345] on td "Custom" at bounding box center [373, 349] width 283 height 48
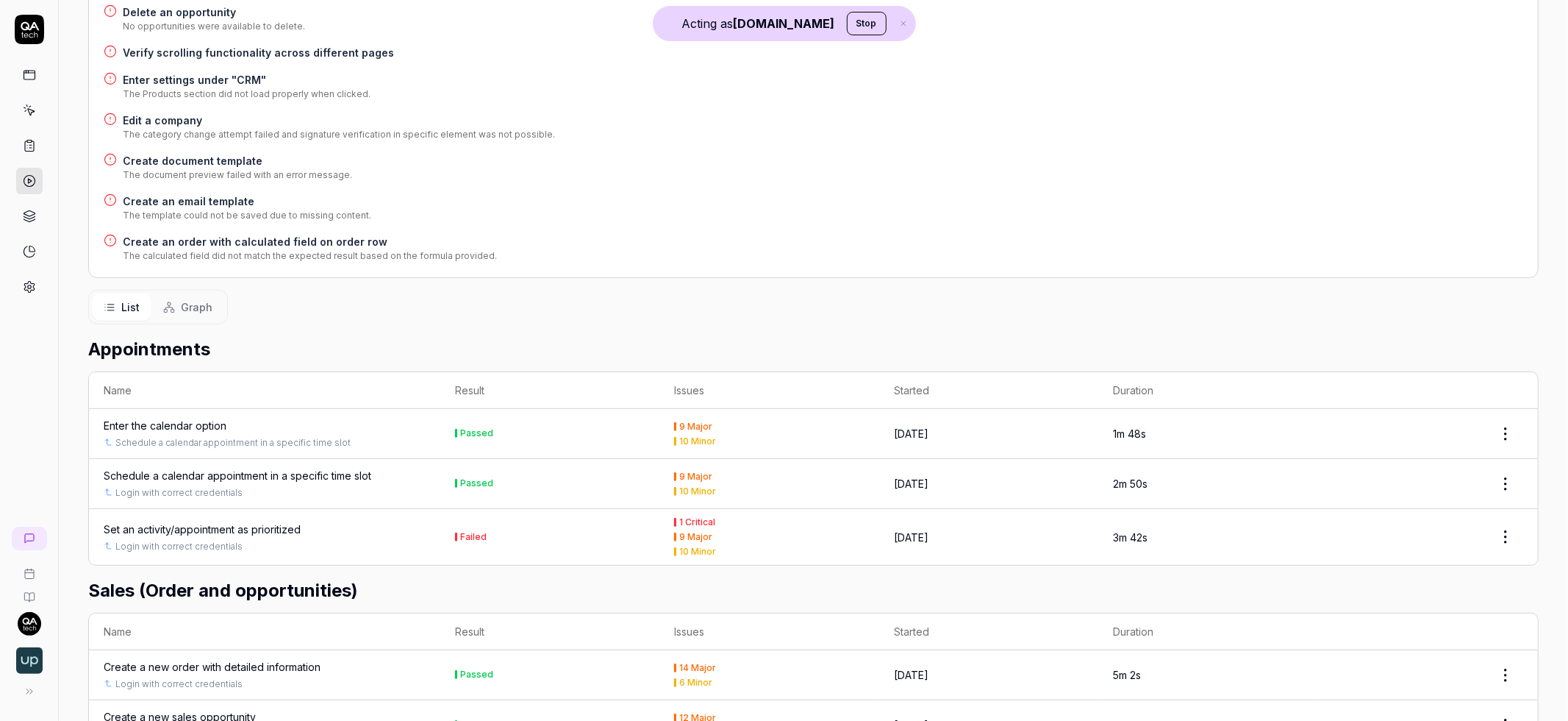
scroll to position [717, 0]
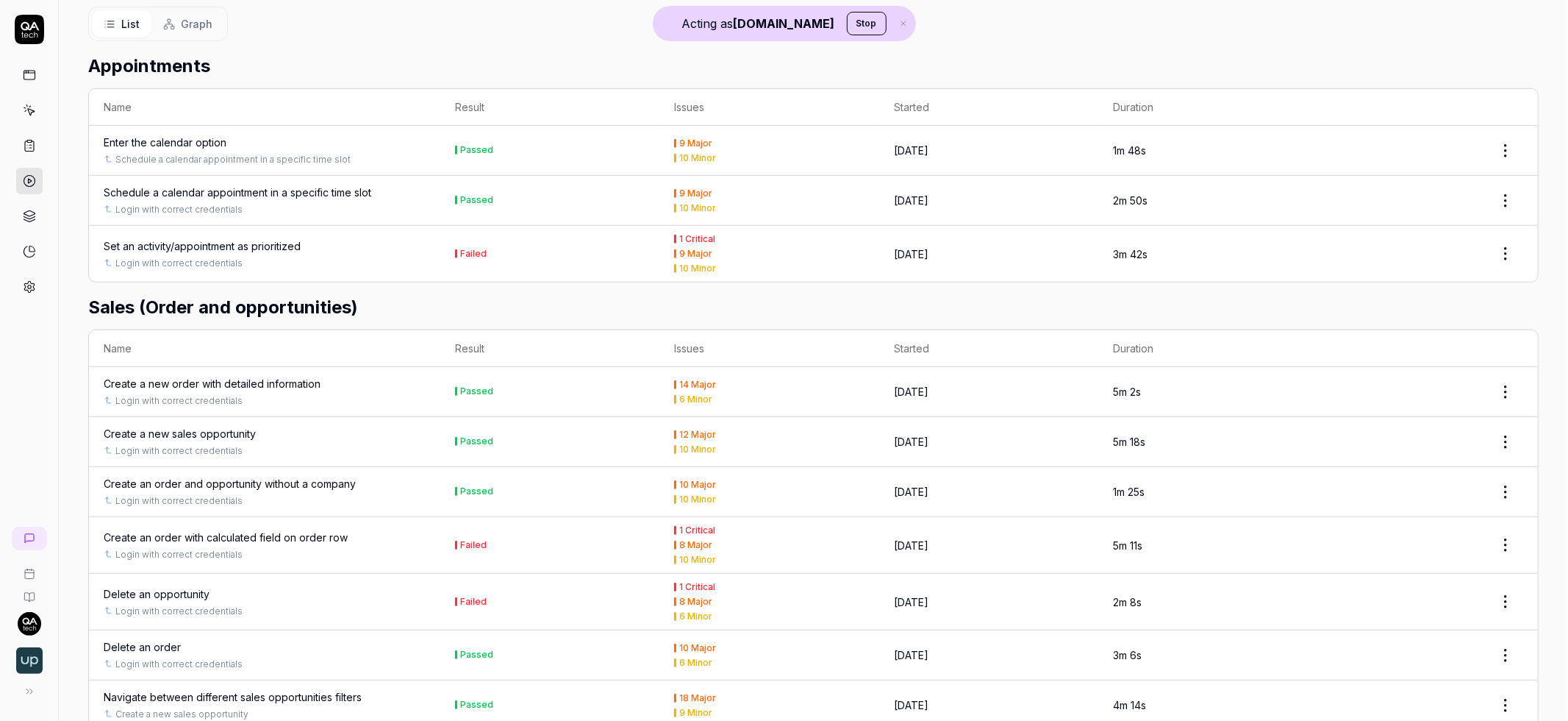
click at [228, 537] on div "Create an order with calculated field on order row" at bounding box center [225, 538] width 244 height 16
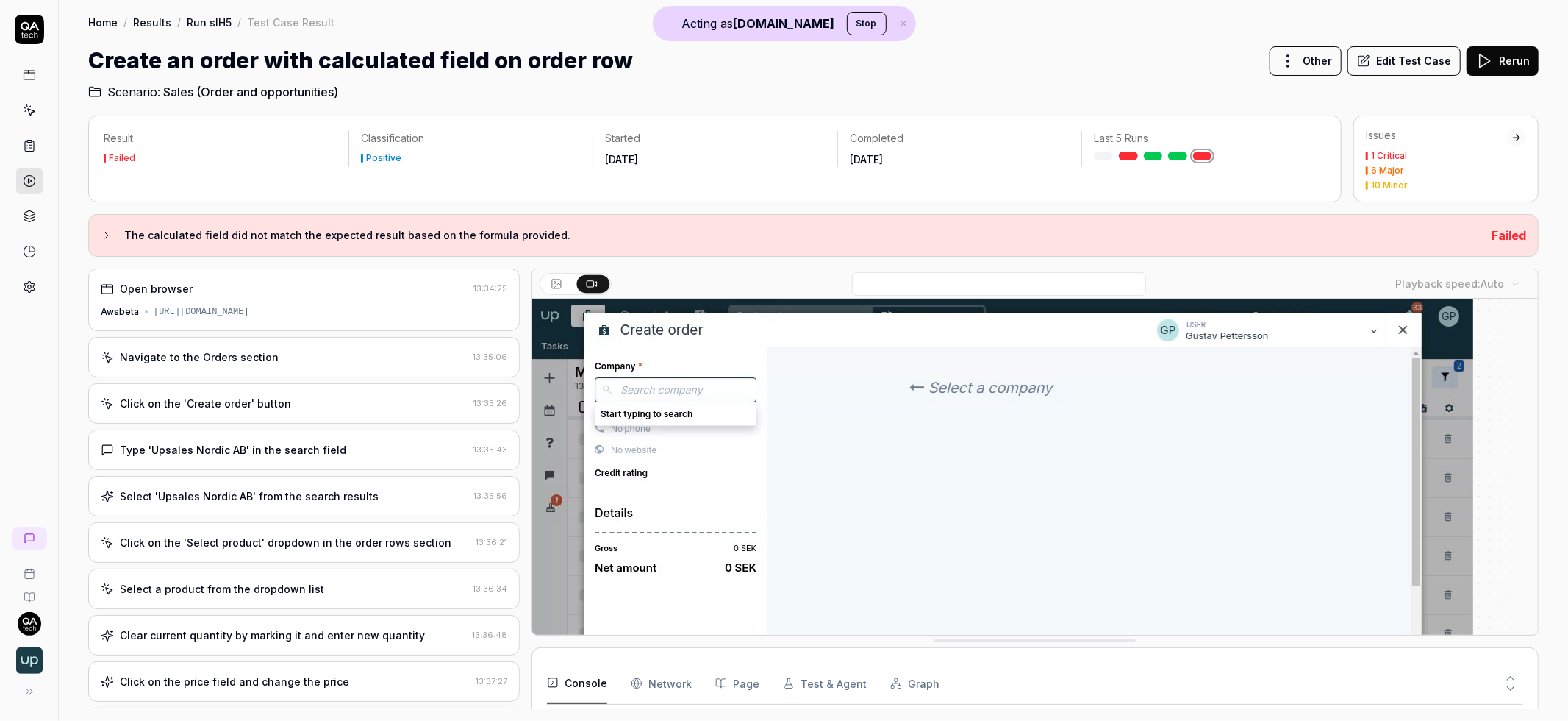
click at [249, 311] on div "https://awsbeta.upsales.com/#/companies?id=standard1" at bounding box center [202, 312] width 95 height 14
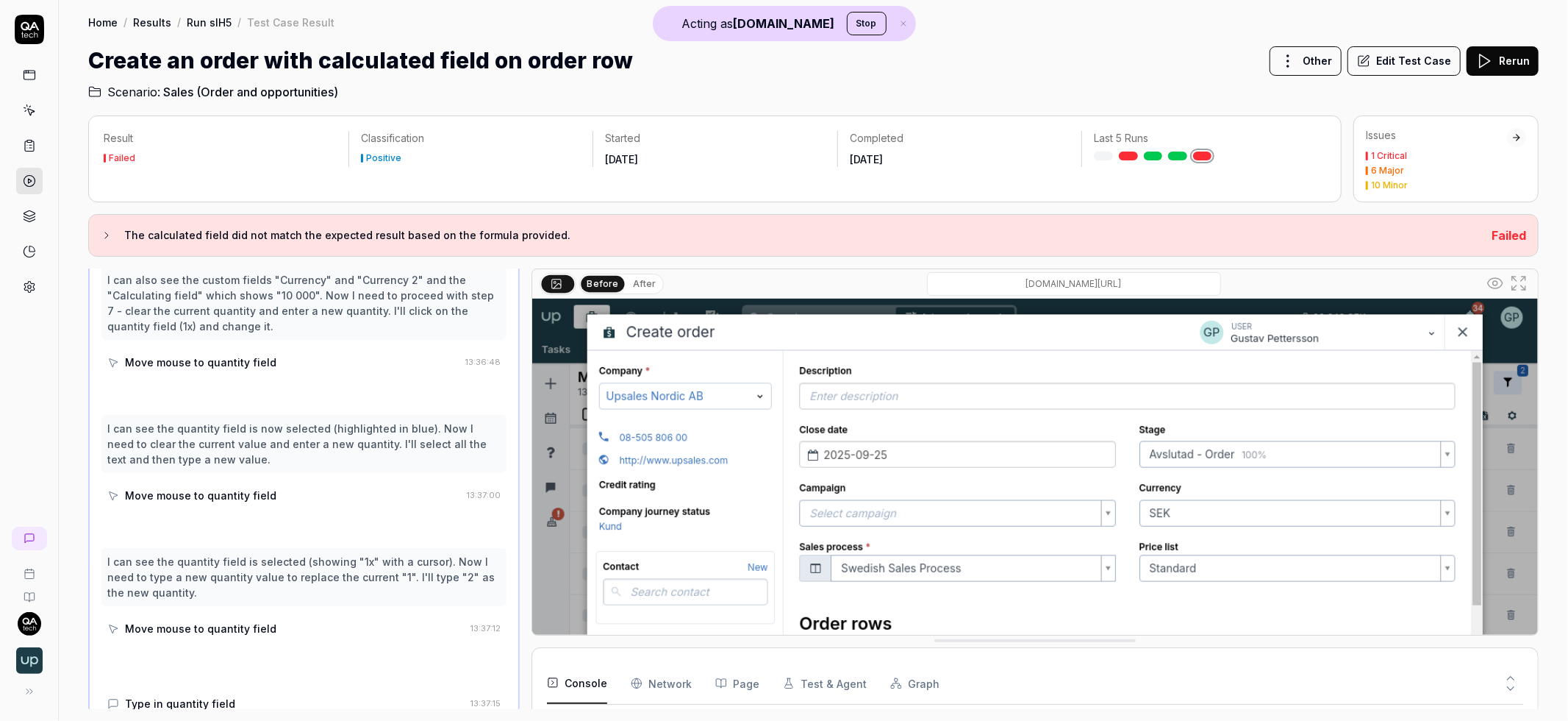
scroll to position [500, 0]
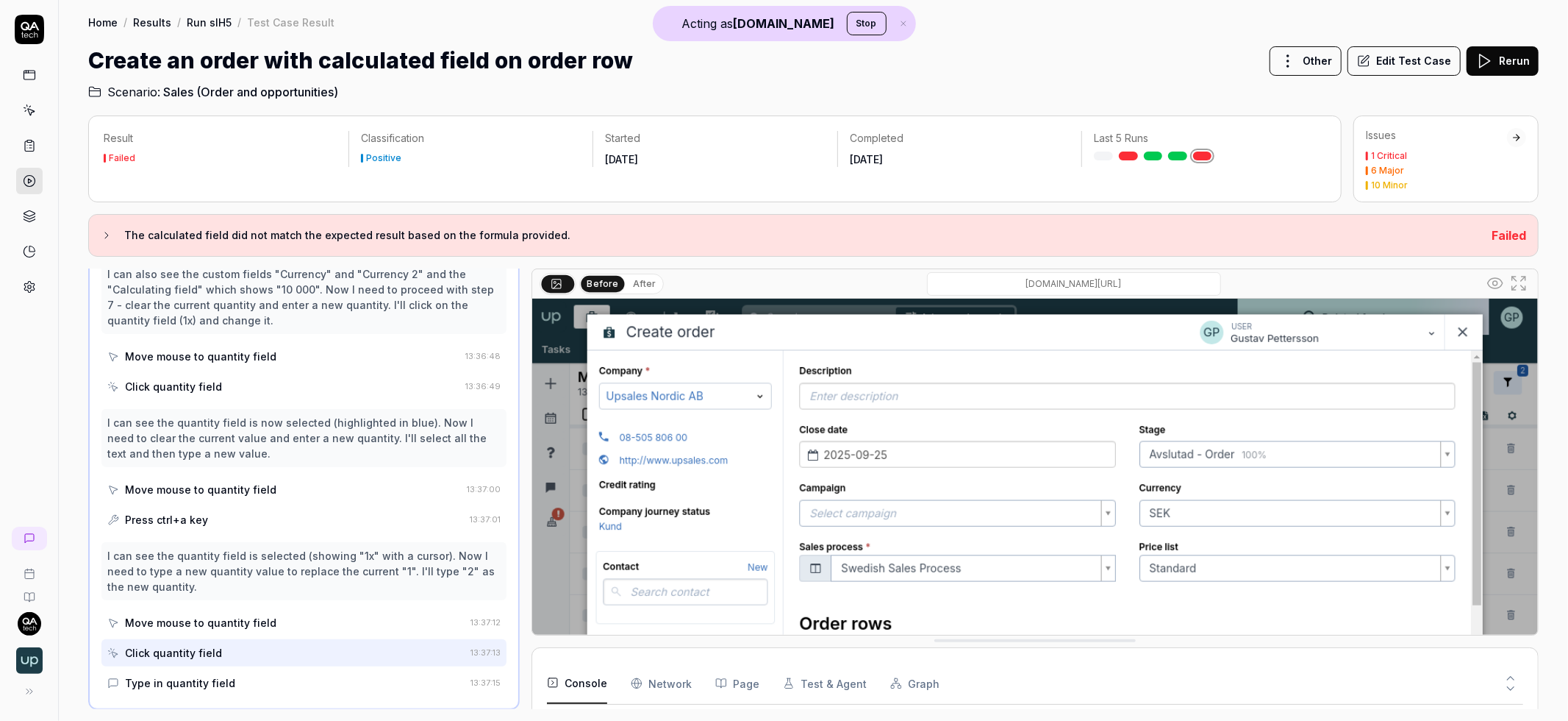
drag, startPoint x: 127, startPoint y: 233, endPoint x: 604, endPoint y: 243, distance: 477.1
click at [604, 243] on h3 "The calculated field did not match the expected result based on the formula pro…" at bounding box center [803, 236] width 1356 height 18
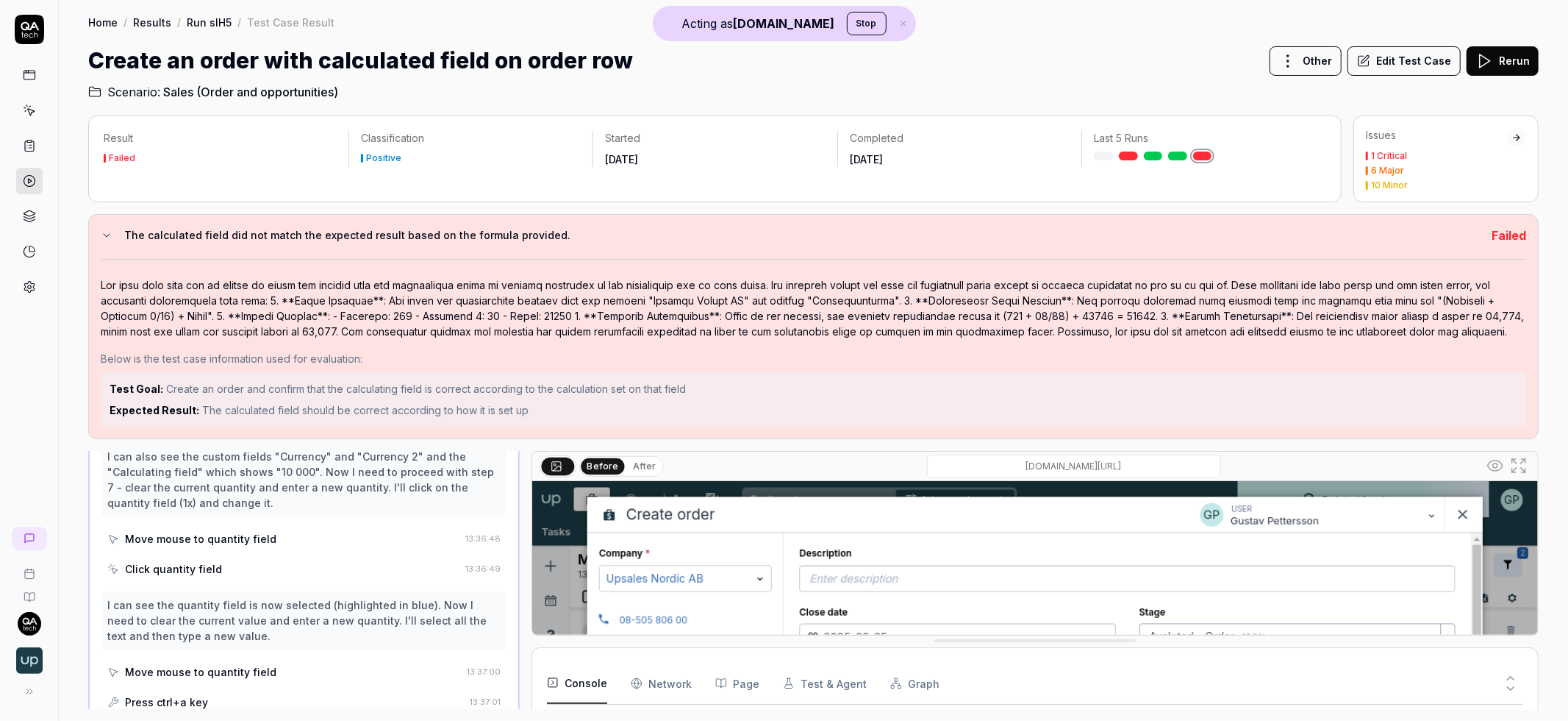
click at [572, 231] on h3 "The calculated field did not match the expected result based on the formula pro…" at bounding box center [803, 236] width 1356 height 18
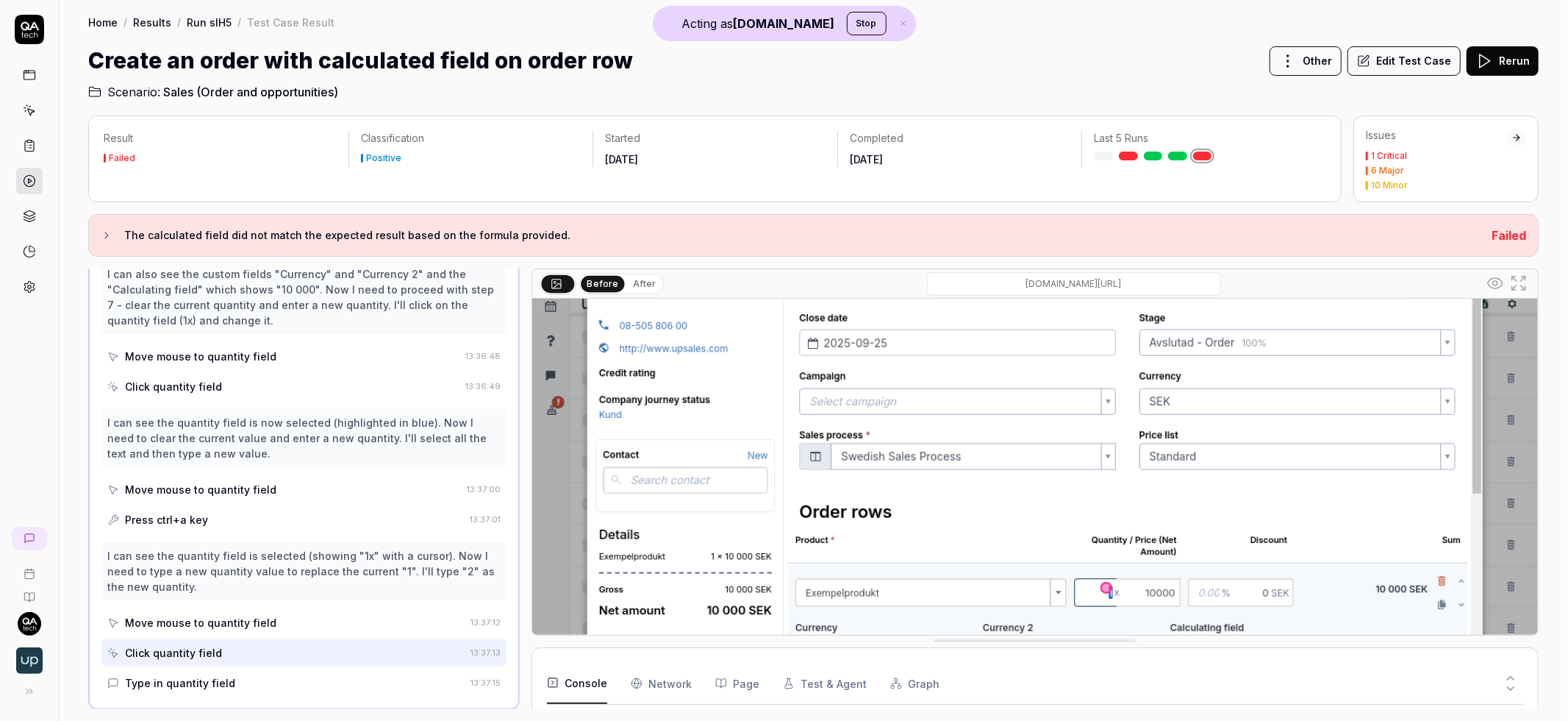
scroll to position [285, 0]
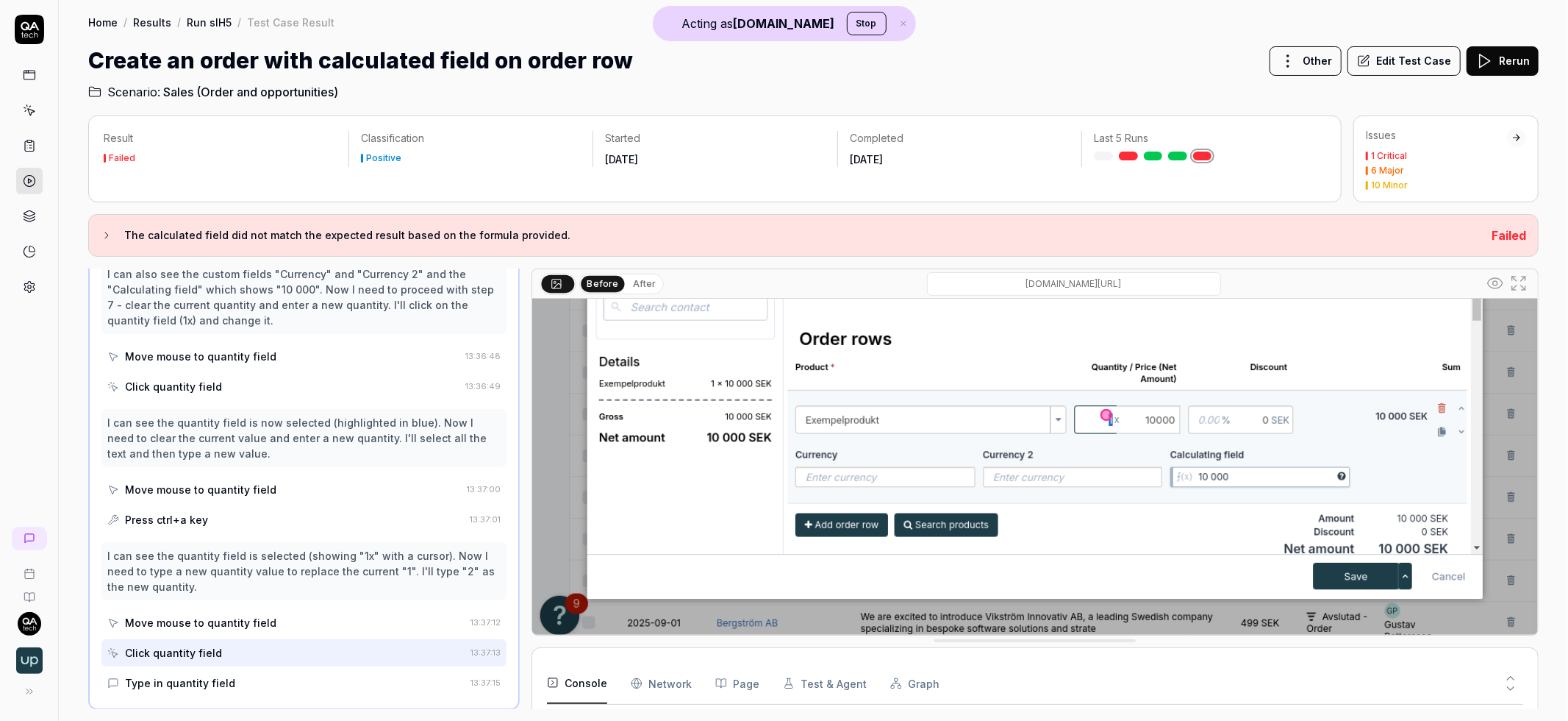
click at [598, 684] on button "Console" at bounding box center [578, 683] width 60 height 41
click at [682, 680] on Requests "Network" at bounding box center [661, 683] width 61 height 41
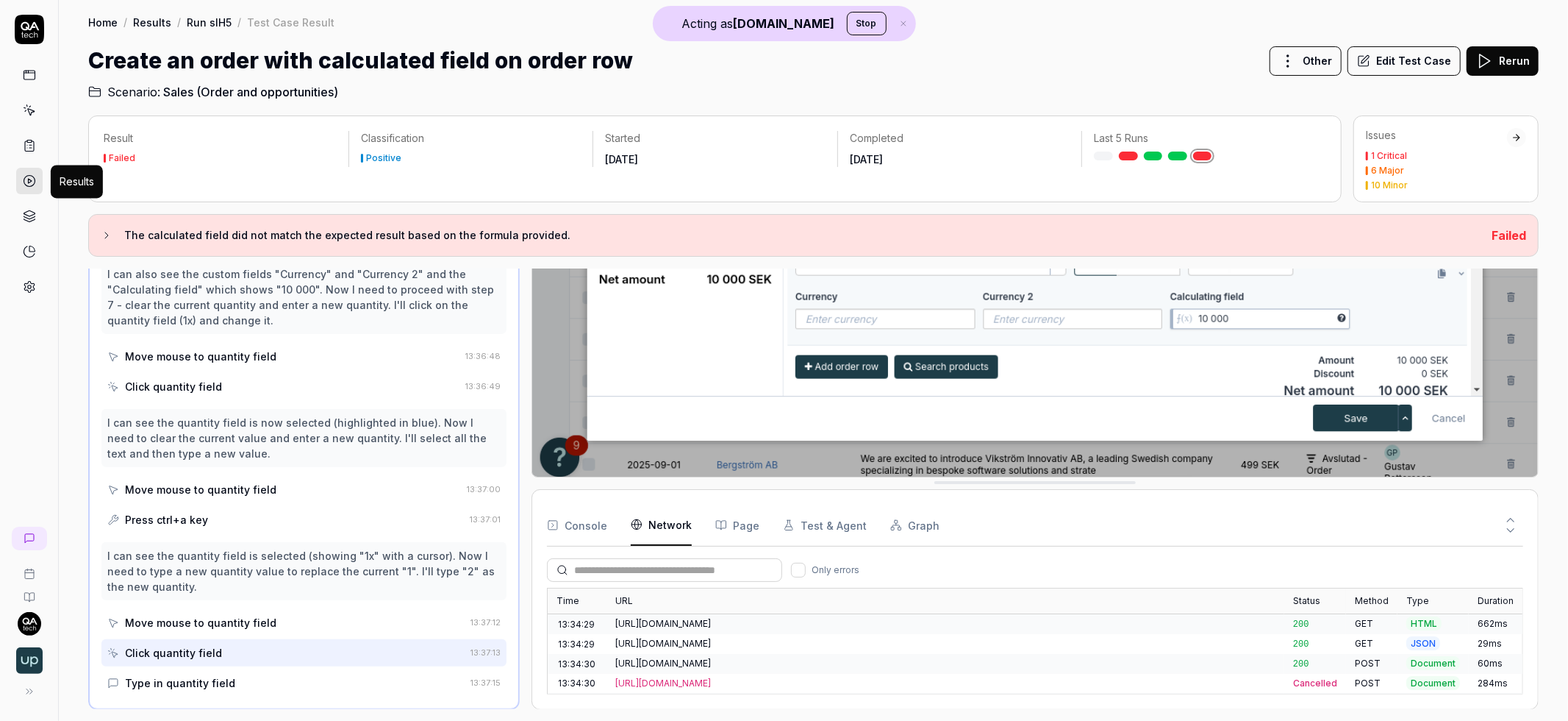
click at [31, 187] on link at bounding box center [29, 180] width 26 height 26
click at [28, 219] on icon at bounding box center [28, 217] width 11 height 3
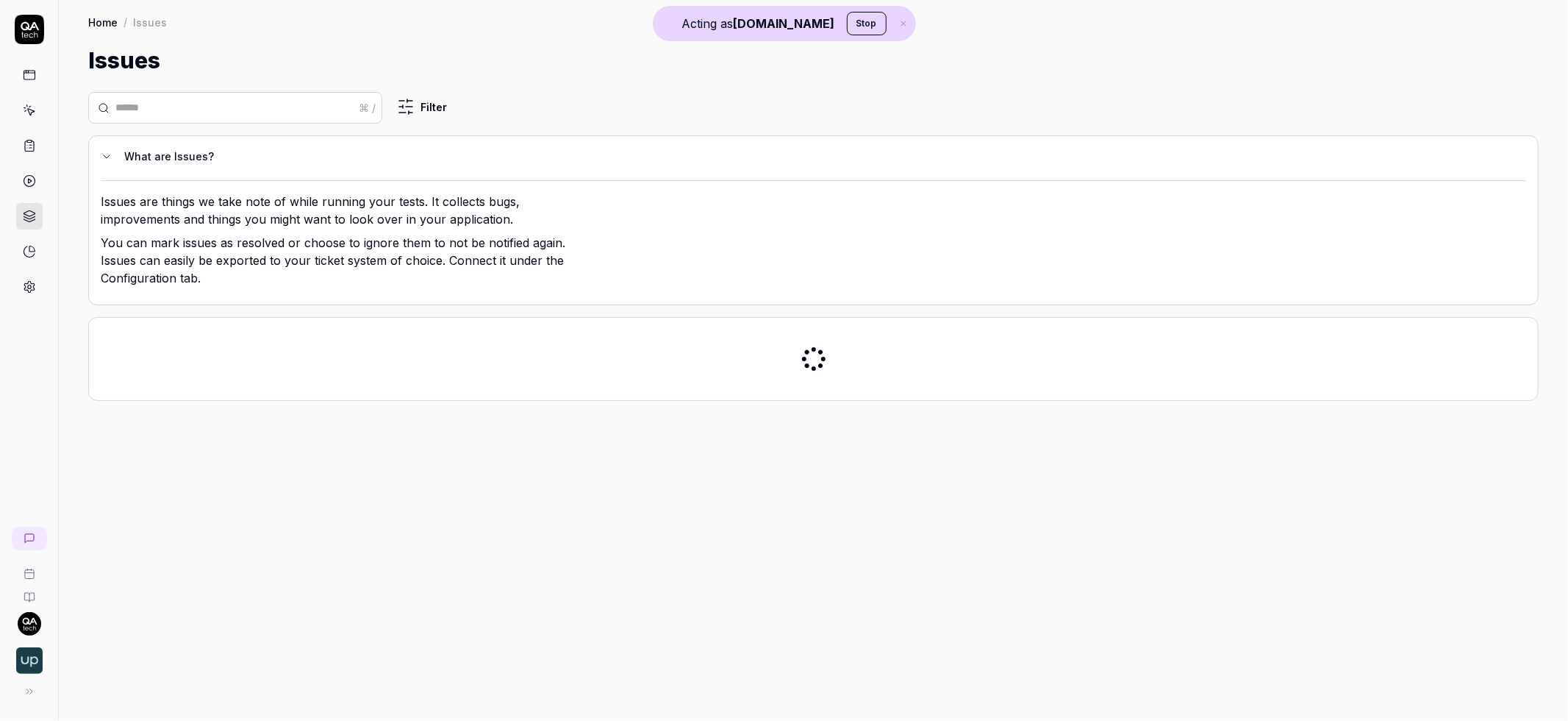
click at [28, 250] on icon at bounding box center [29, 251] width 14 height 14
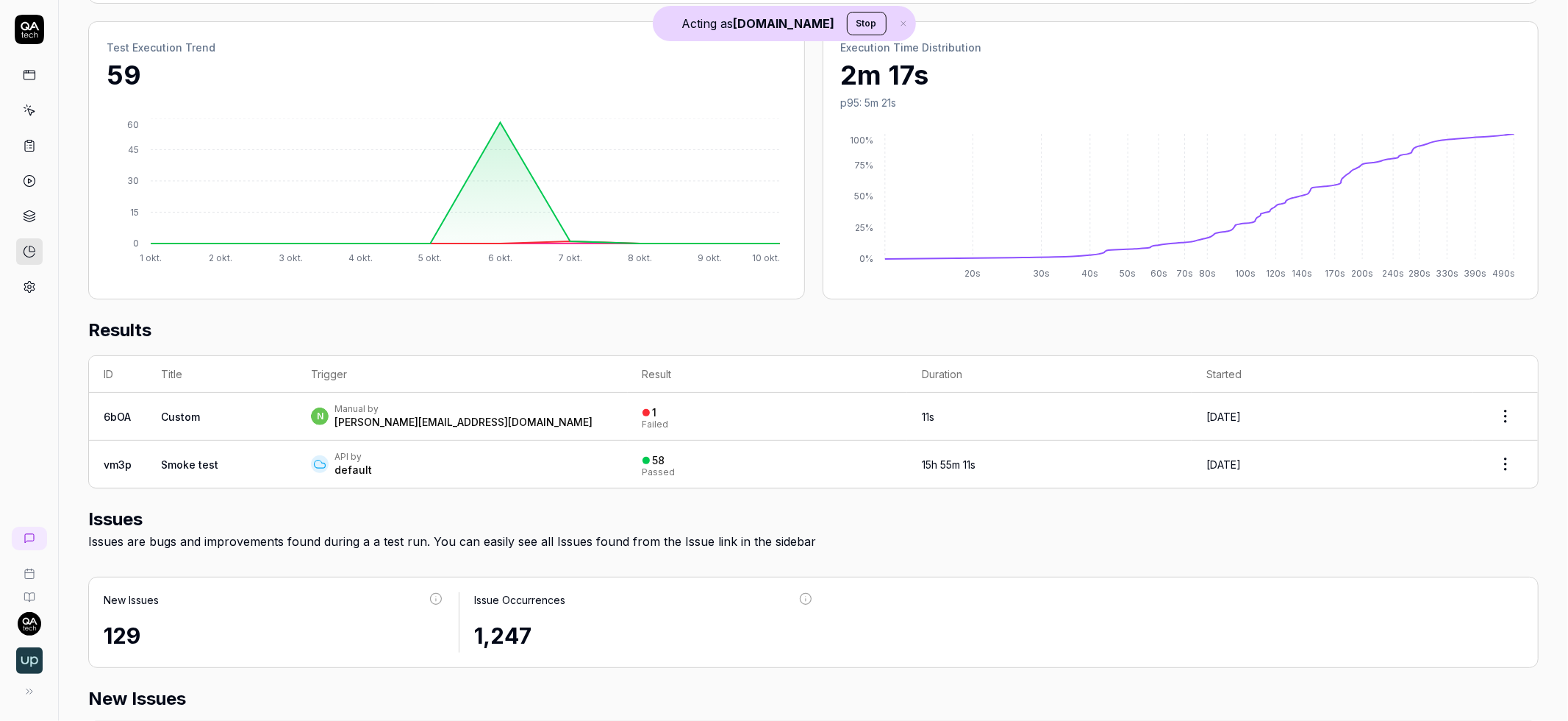
scroll to position [200, 0]
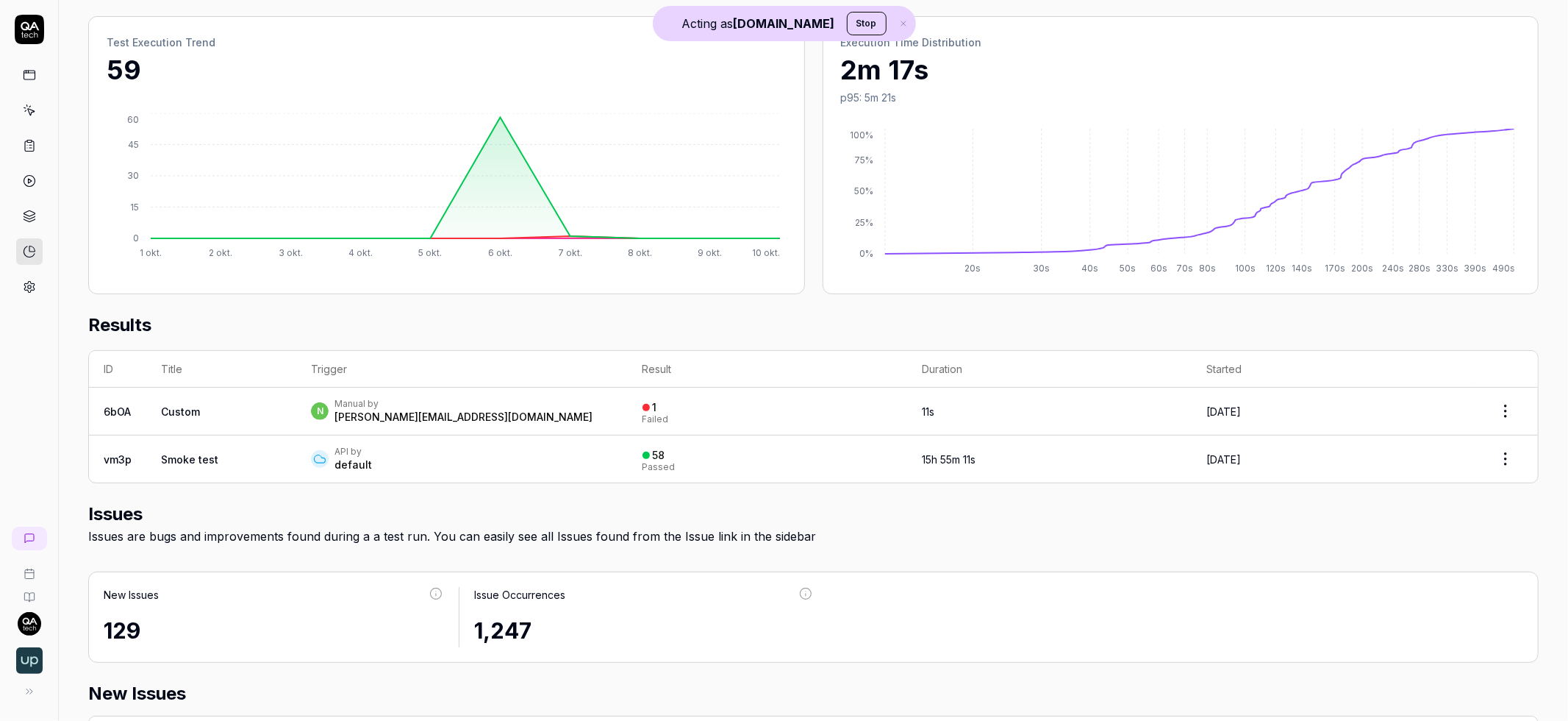
click at [25, 141] on icon at bounding box center [29, 146] width 9 height 11
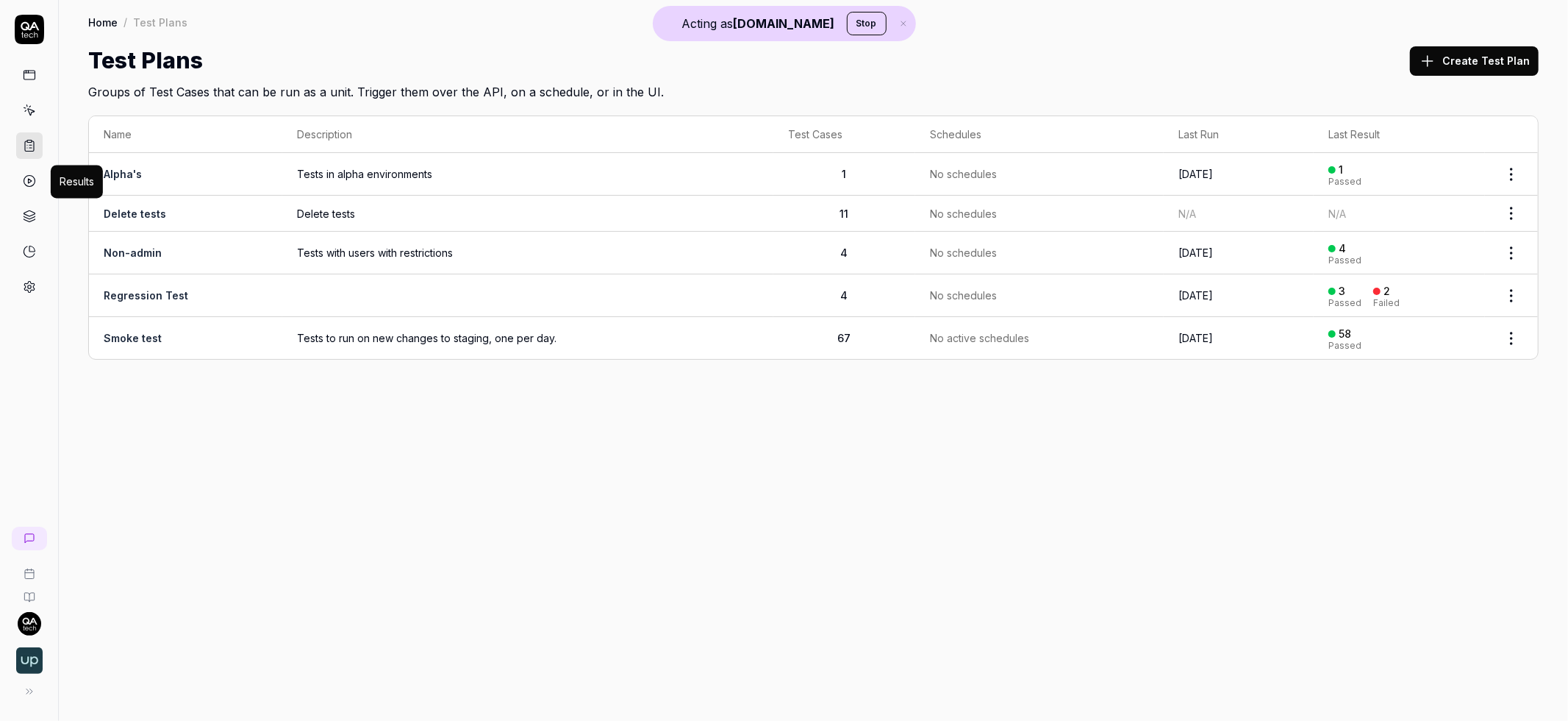
click at [33, 176] on icon at bounding box center [29, 181] width 14 height 14
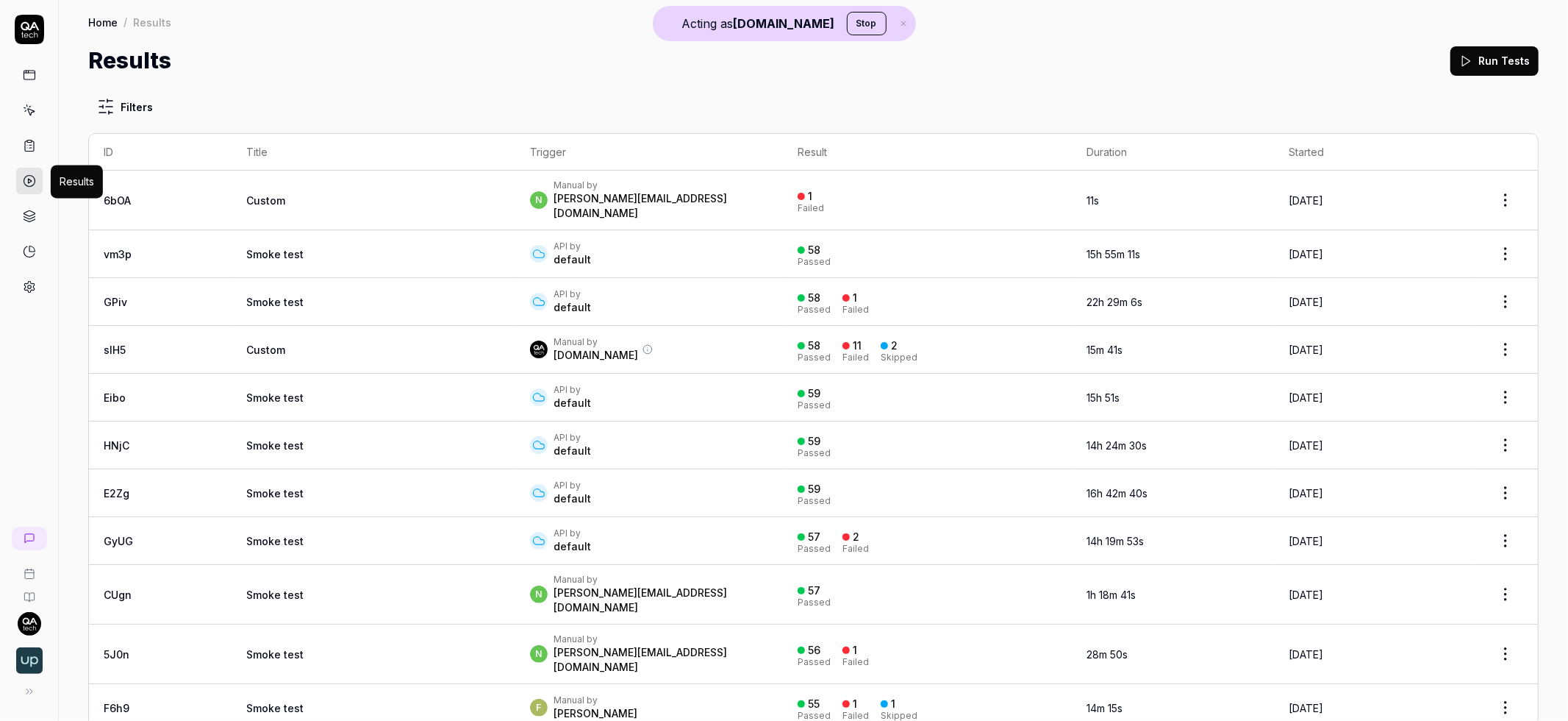
click at [25, 174] on icon at bounding box center [29, 181] width 14 height 14
click at [318, 329] on td "Custom" at bounding box center [373, 349] width 283 height 48
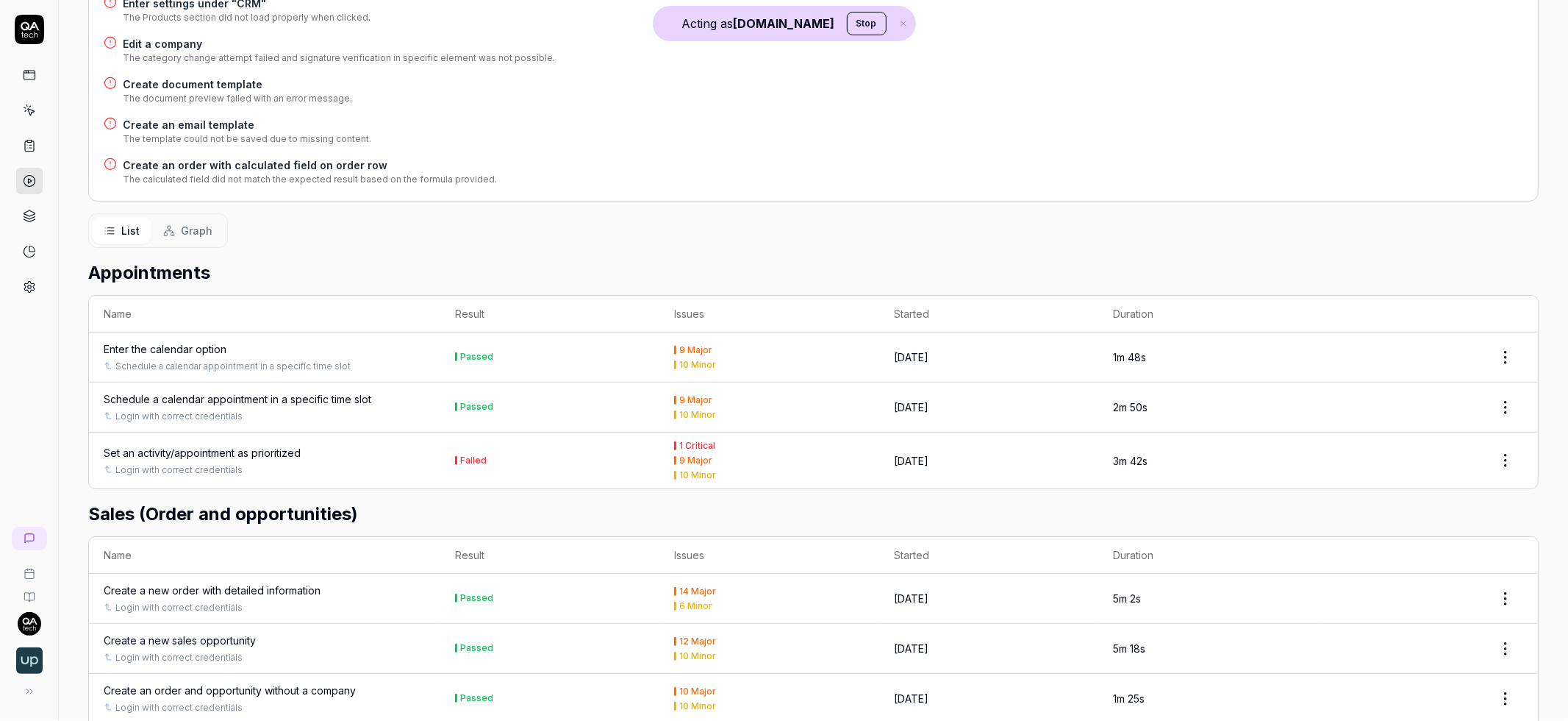
scroll to position [813, 0]
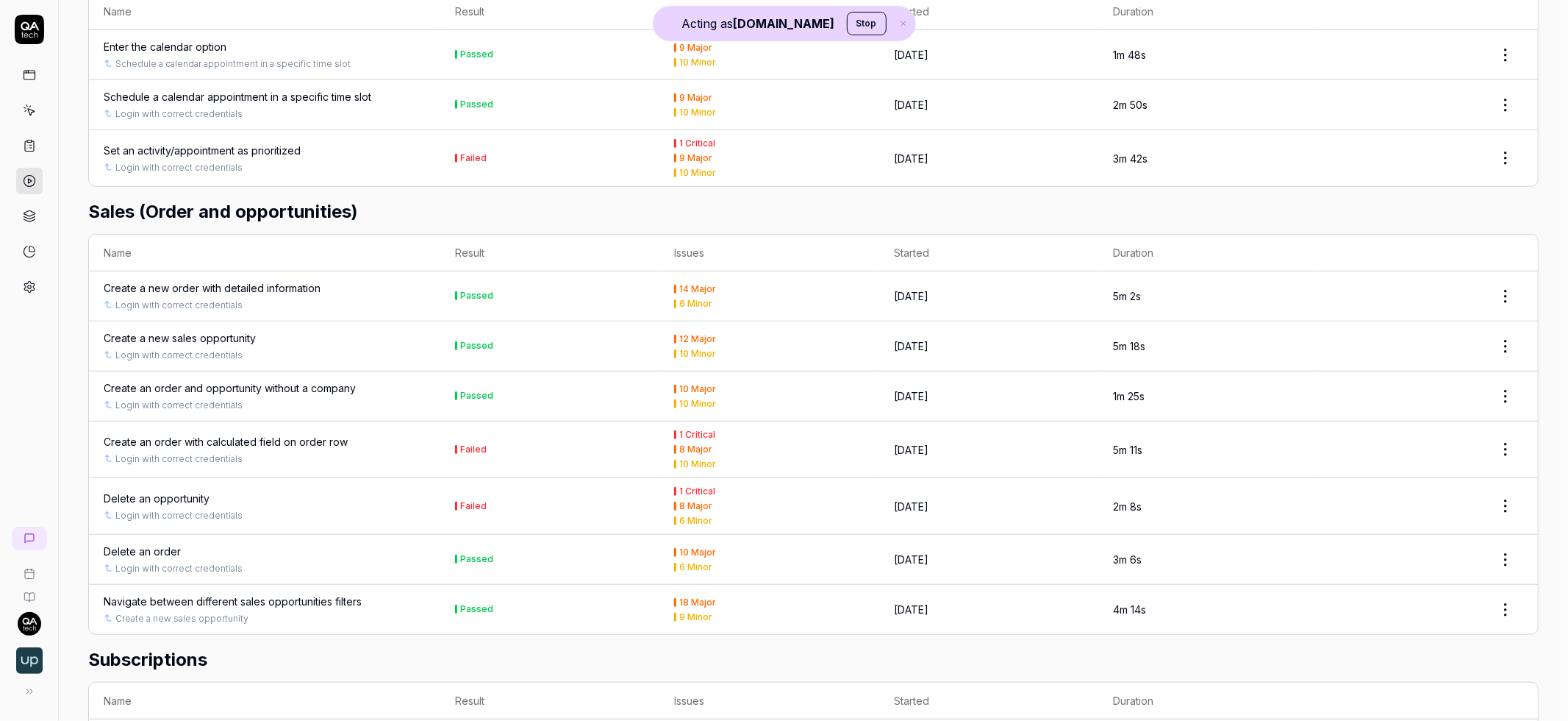
click at [21, 536] on icon at bounding box center [19, 537] width 9 height 9
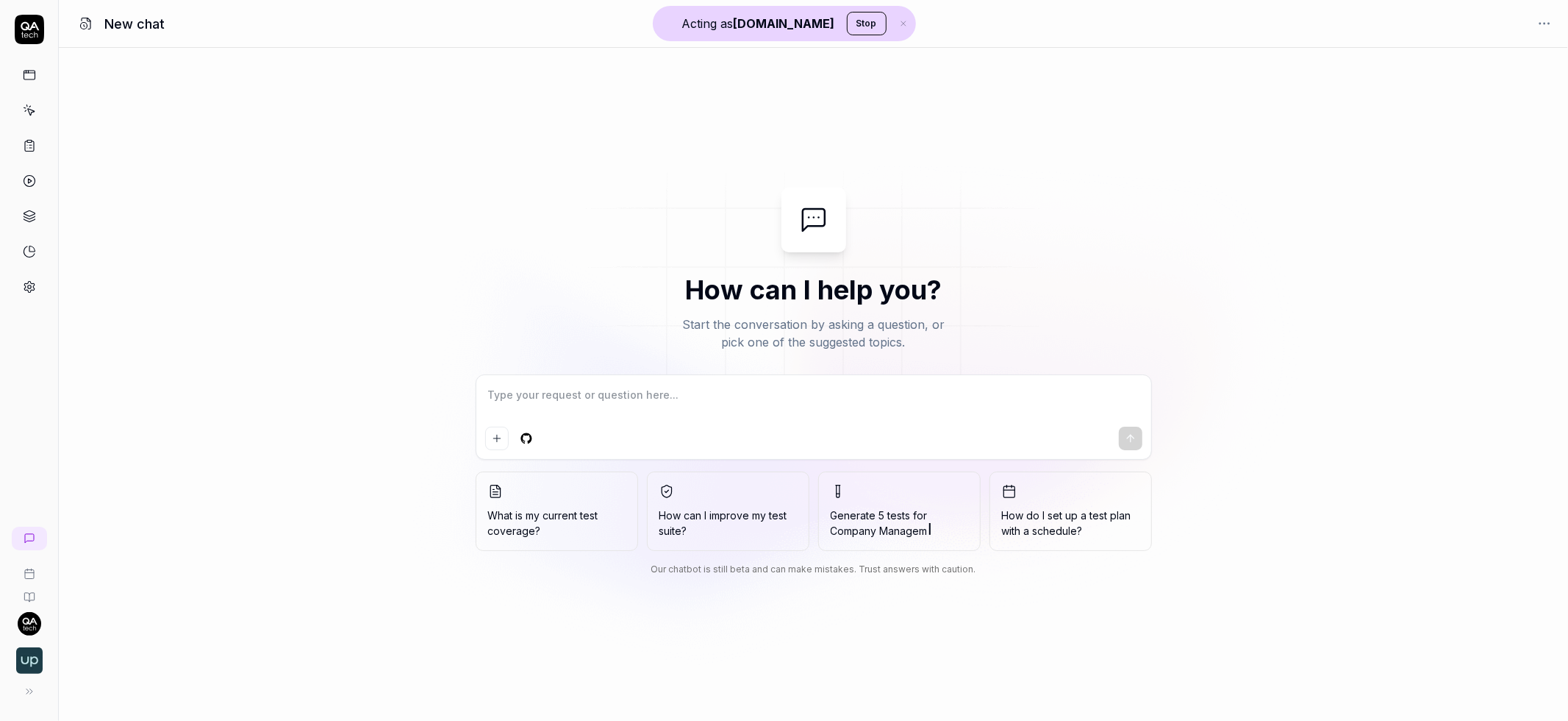
click at [23, 77] on icon at bounding box center [29, 75] width 14 height 14
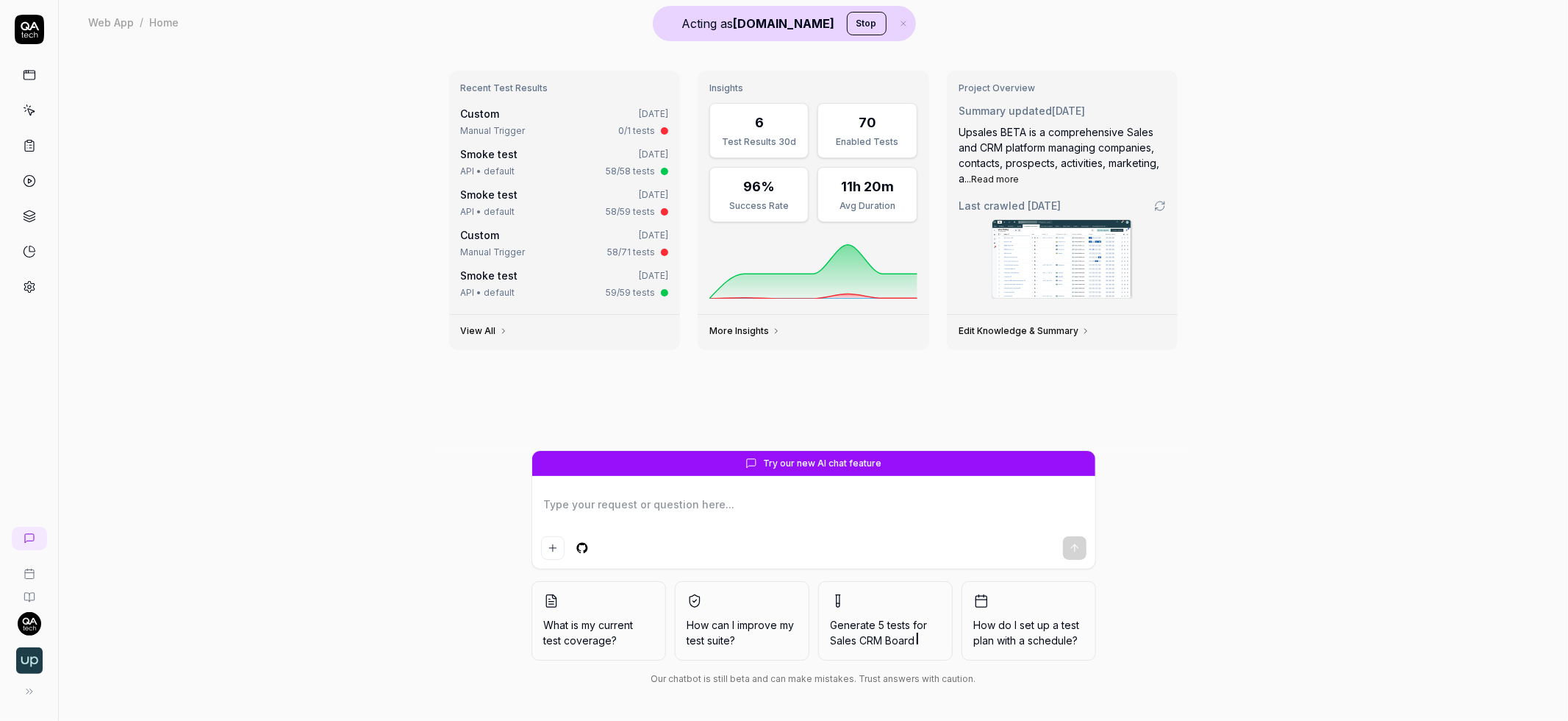
type textarea "*"
click at [29, 279] on link at bounding box center [29, 286] width 26 height 26
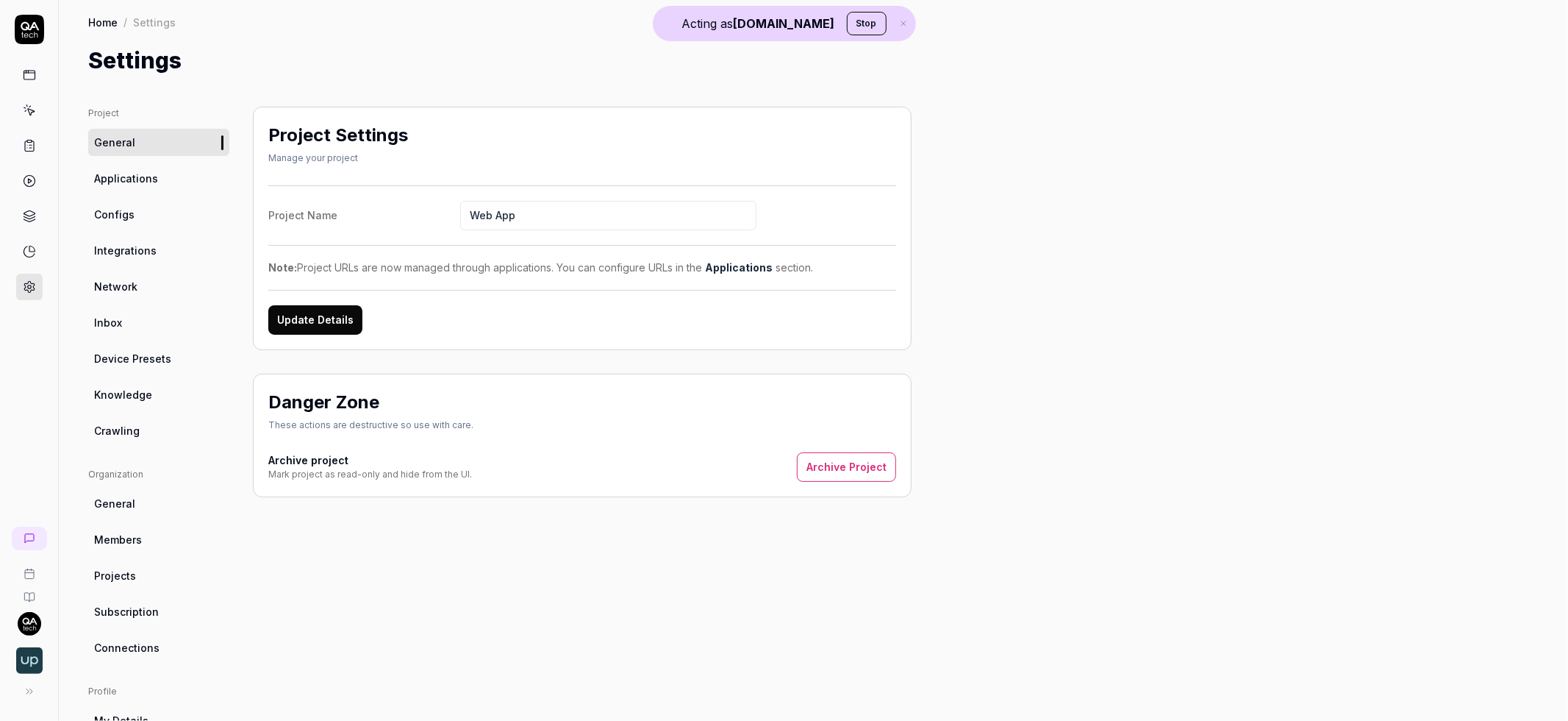
click at [167, 165] on link "Applications" at bounding box center [159, 178] width 141 height 27
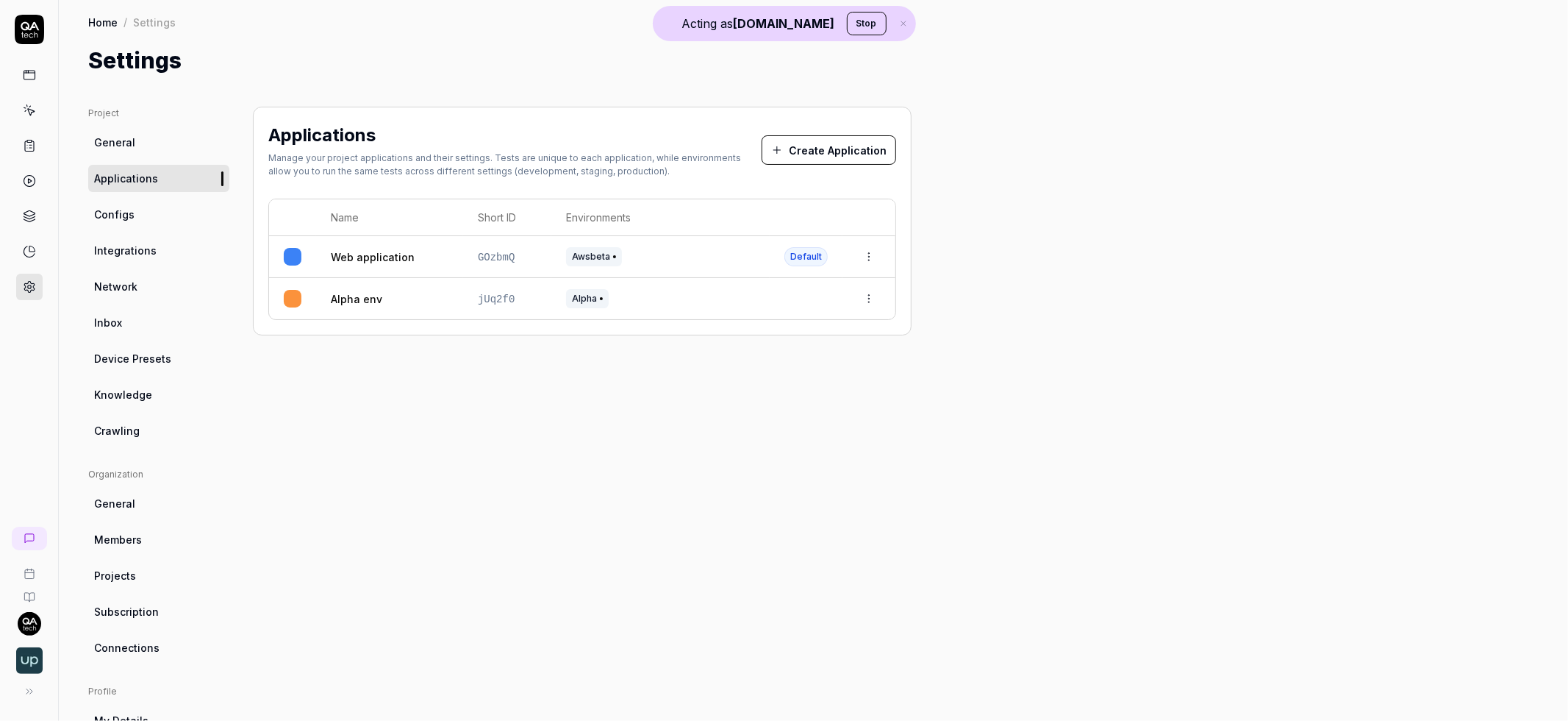
click at [871, 250] on html "Acting as QA.tech Stop Home / Settings Home / Settings Settings Project General…" at bounding box center [784, 360] width 1568 height 721
click at [756, 348] on span "Edit" at bounding box center [750, 354] width 19 height 16
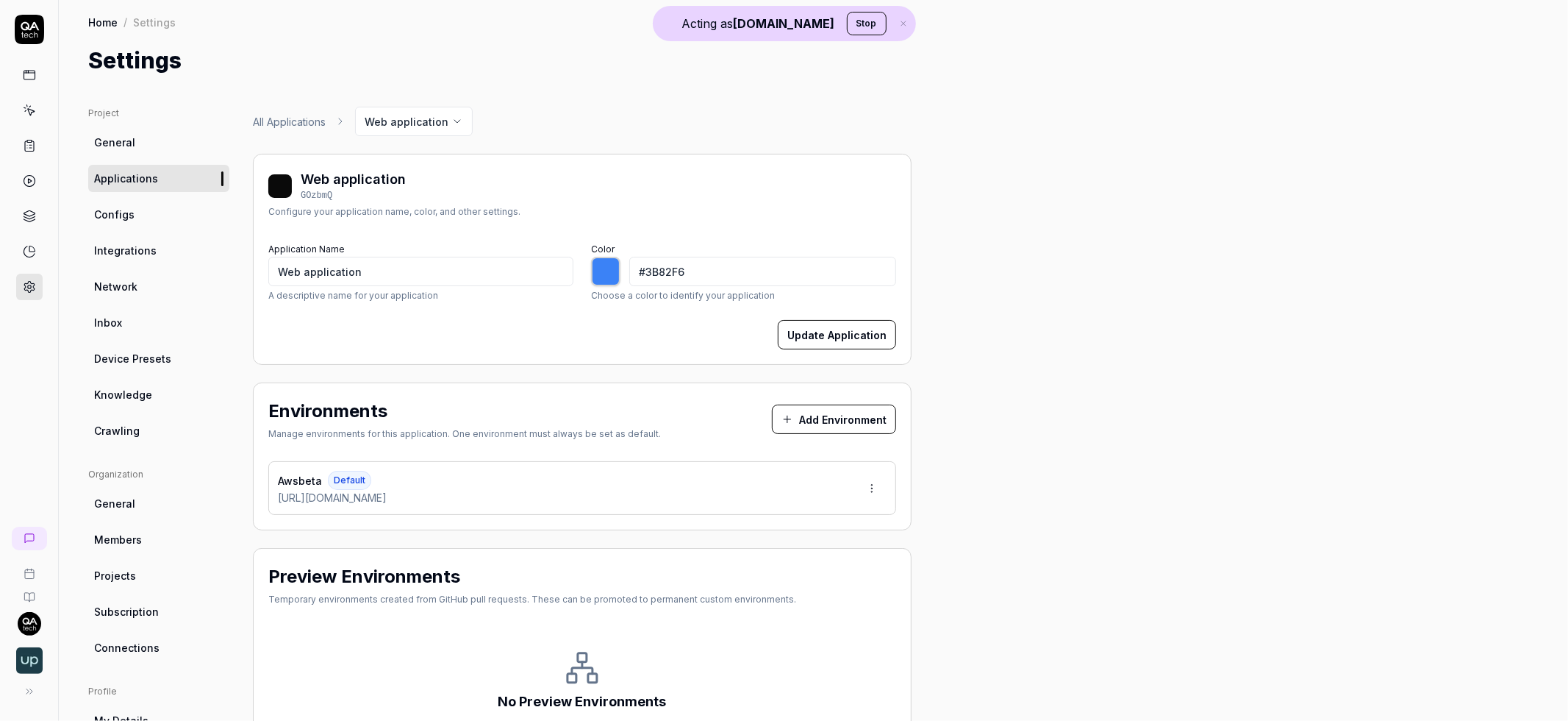
type input "*******"
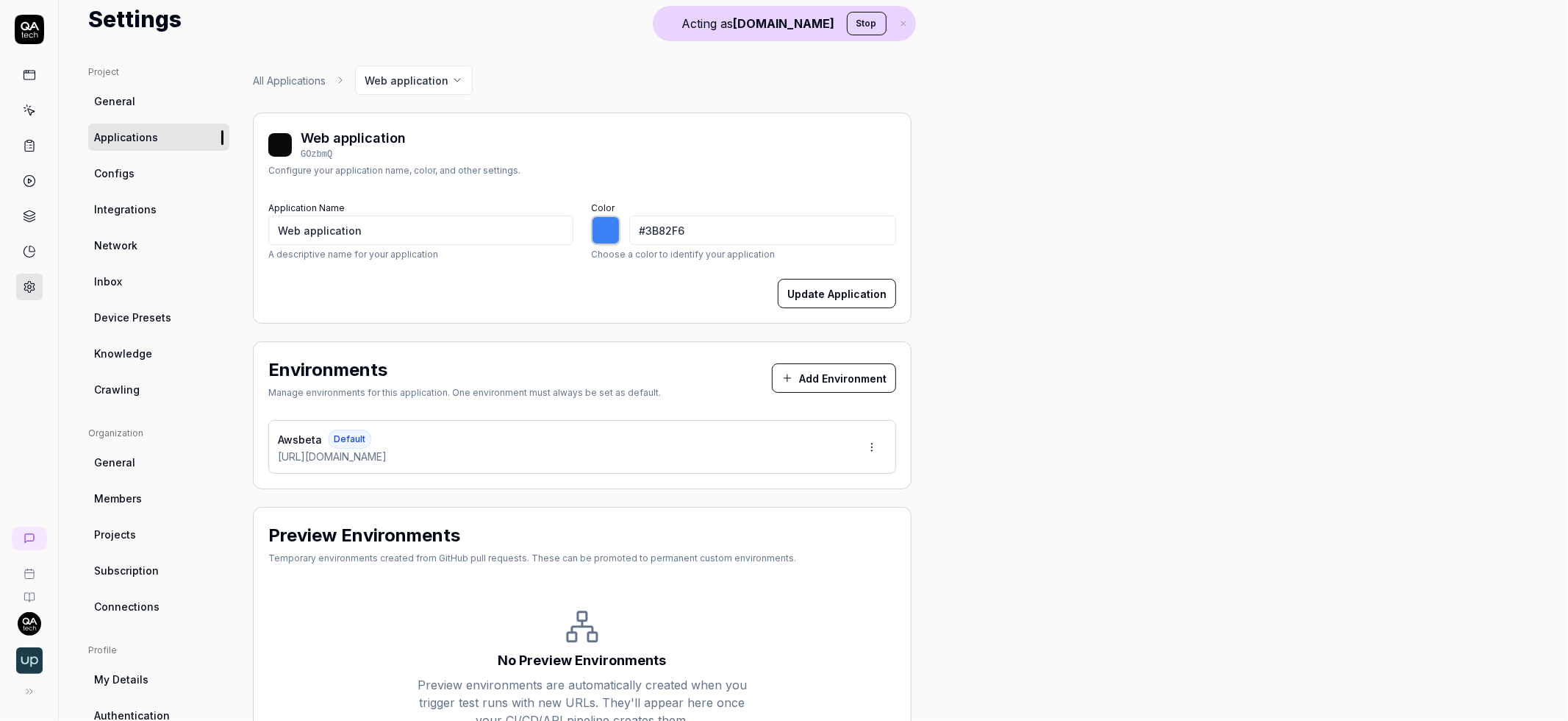
scroll to position [150, 0]
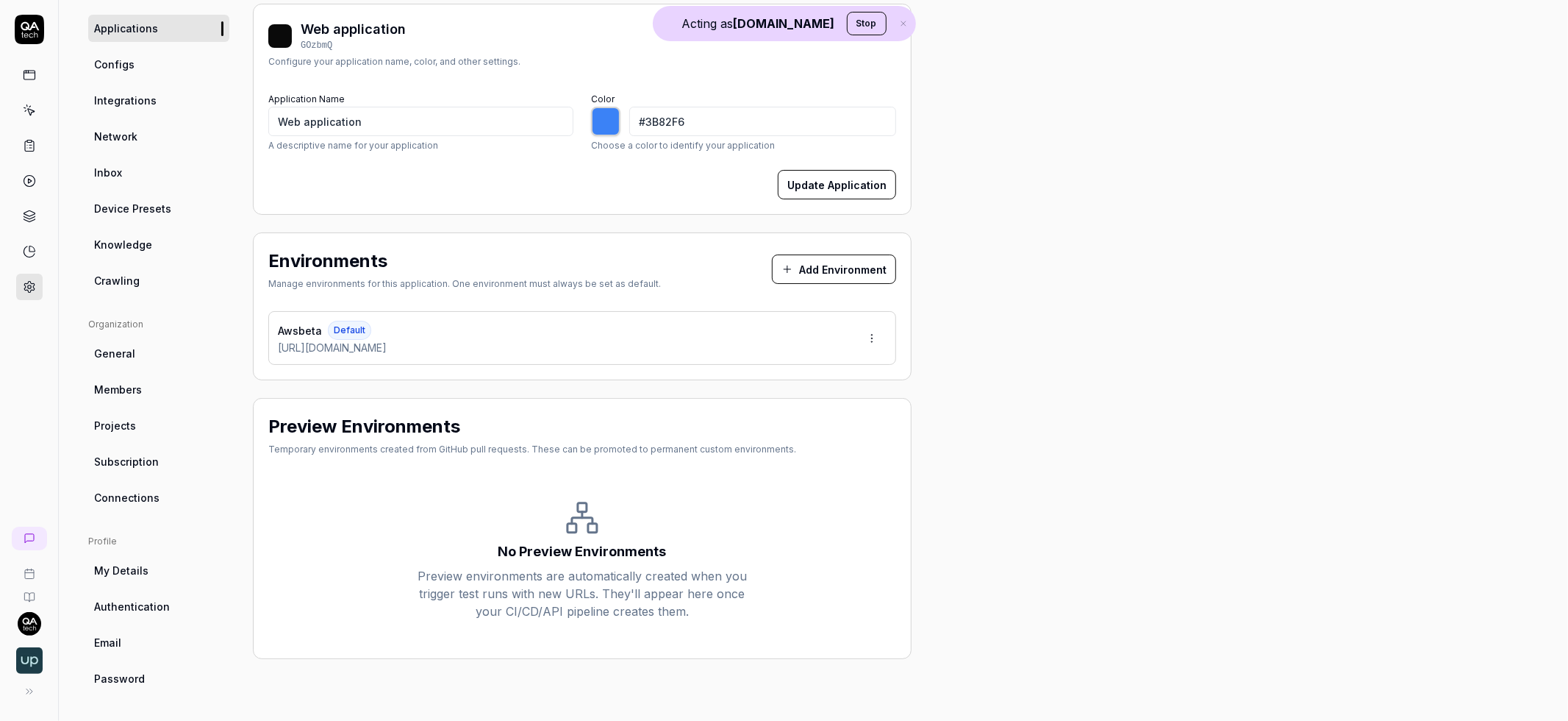
drag, startPoint x: 451, startPoint y: 348, endPoint x: 253, endPoint y: 348, distance: 198.0
click at [253, 348] on div "Environments Manage environments for this application. One environment must alw…" at bounding box center [582, 307] width 658 height 148
click at [253, 341] on div "Environments Manage environments for this application. One environment must alw…" at bounding box center [582, 307] width 658 height 148
click at [129, 129] on span "Network" at bounding box center [116, 136] width 44 height 16
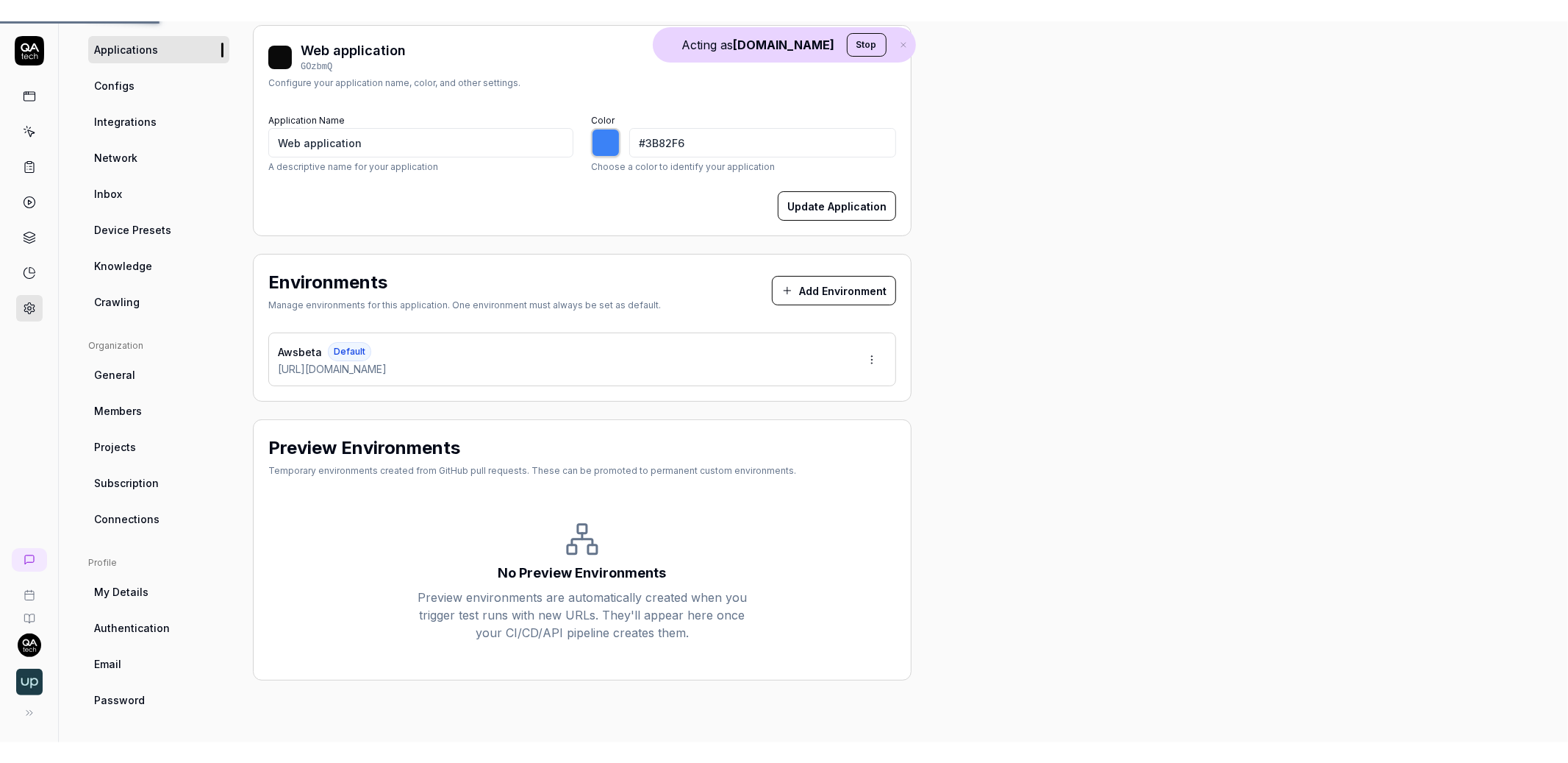
scroll to position [106, 0]
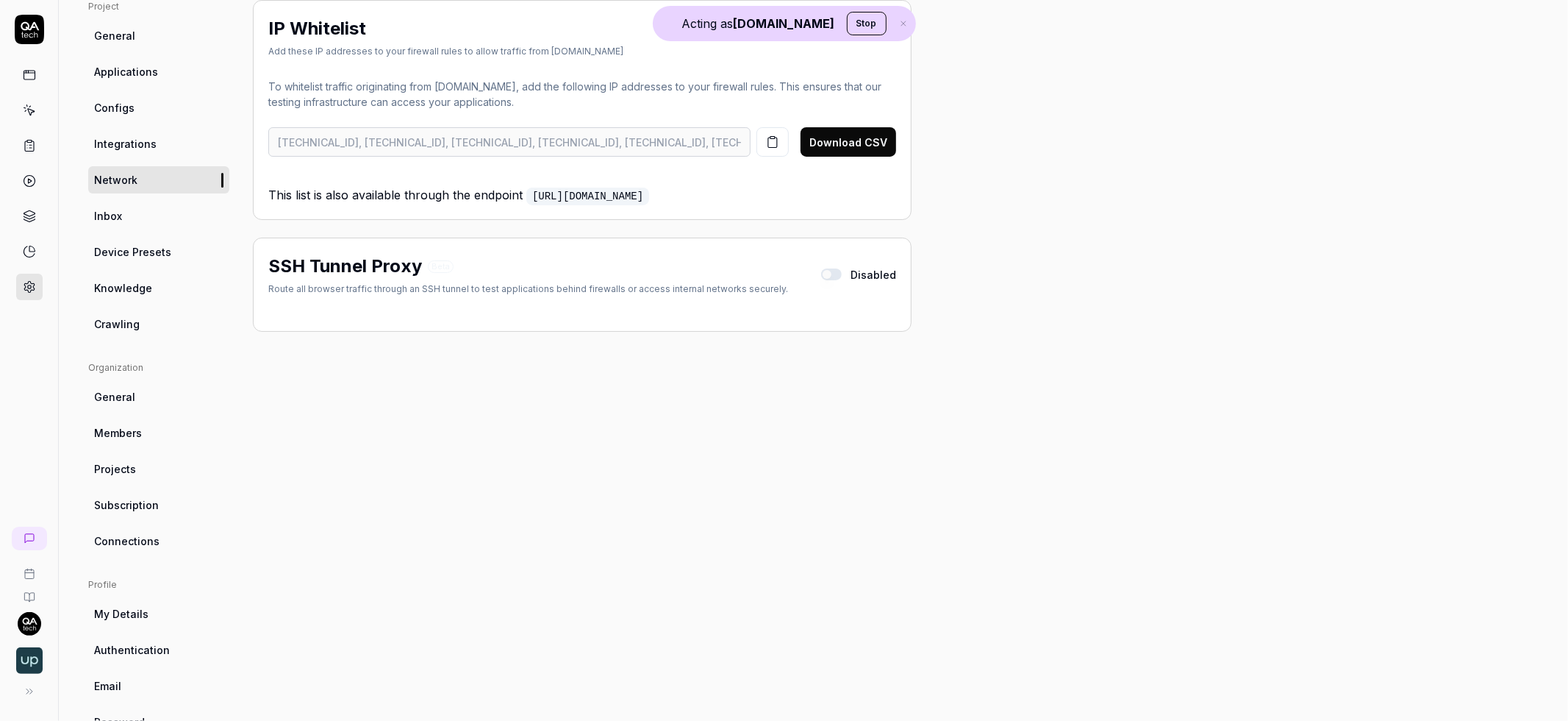
click at [121, 66] on span "Applications" at bounding box center [127, 72] width 64 height 16
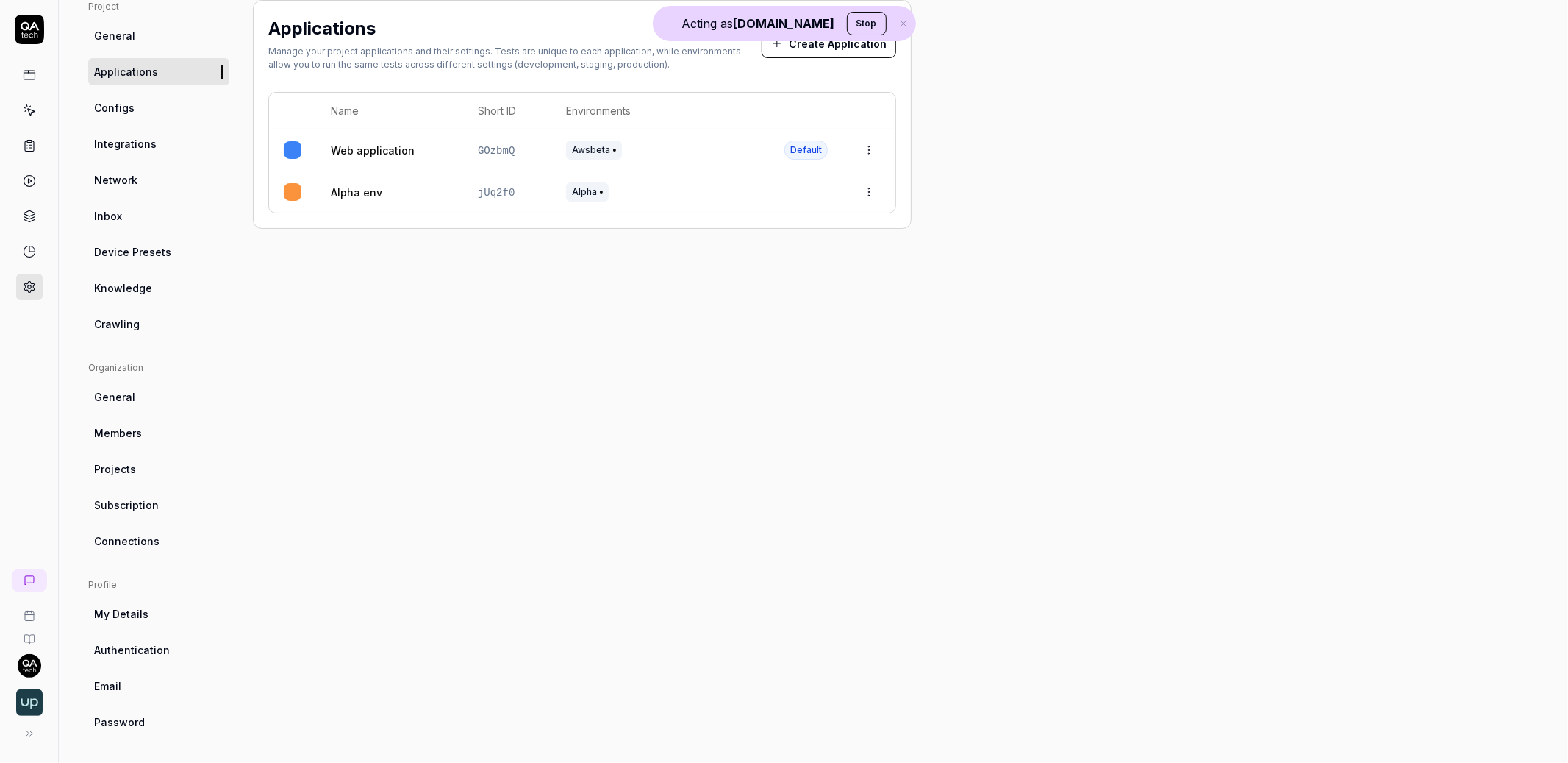
click at [143, 139] on span "Integrations" at bounding box center [126, 144] width 62 height 16
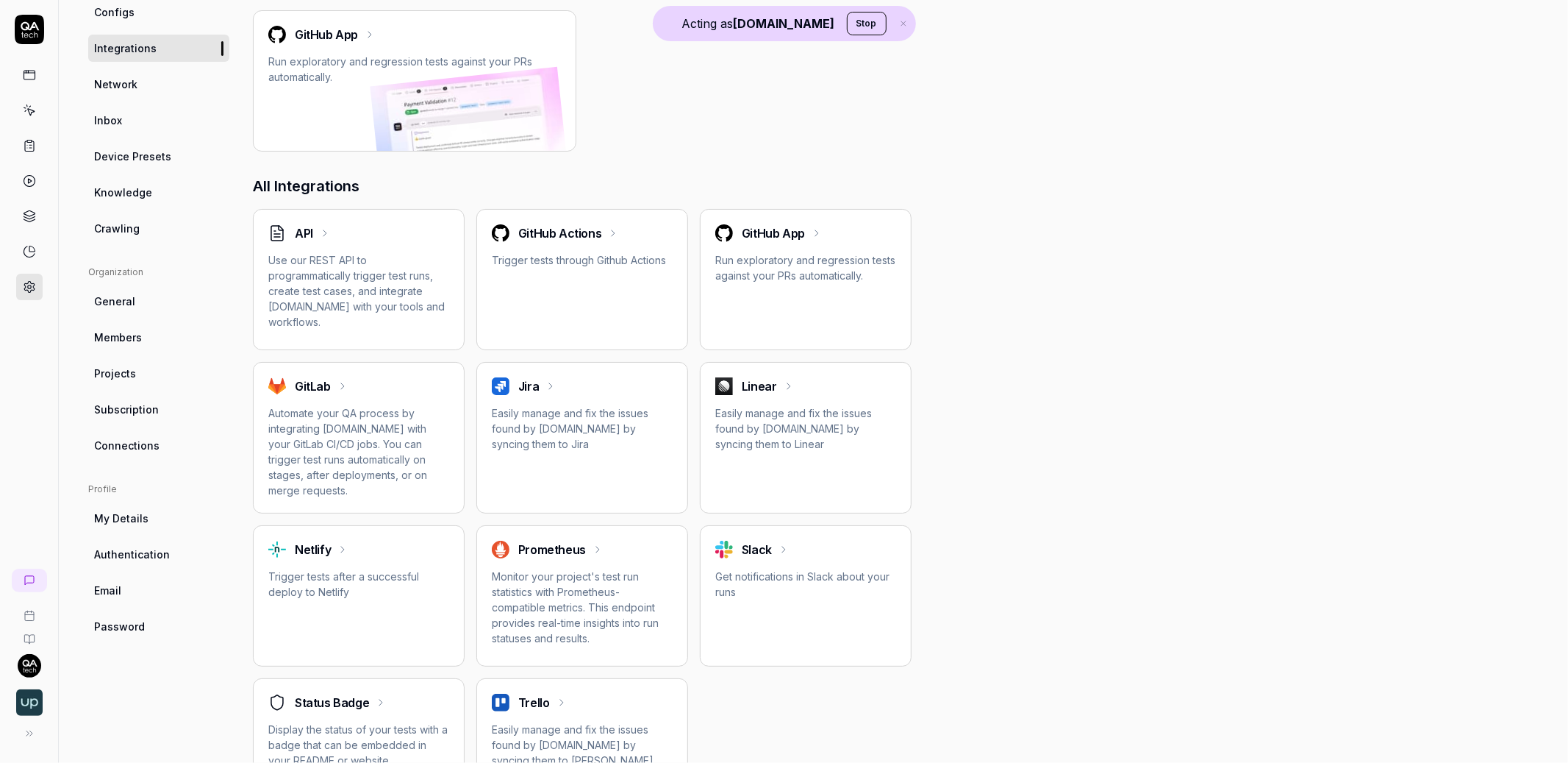
scroll to position [205, 0]
click at [30, 177] on icon at bounding box center [29, 181] width 14 height 14
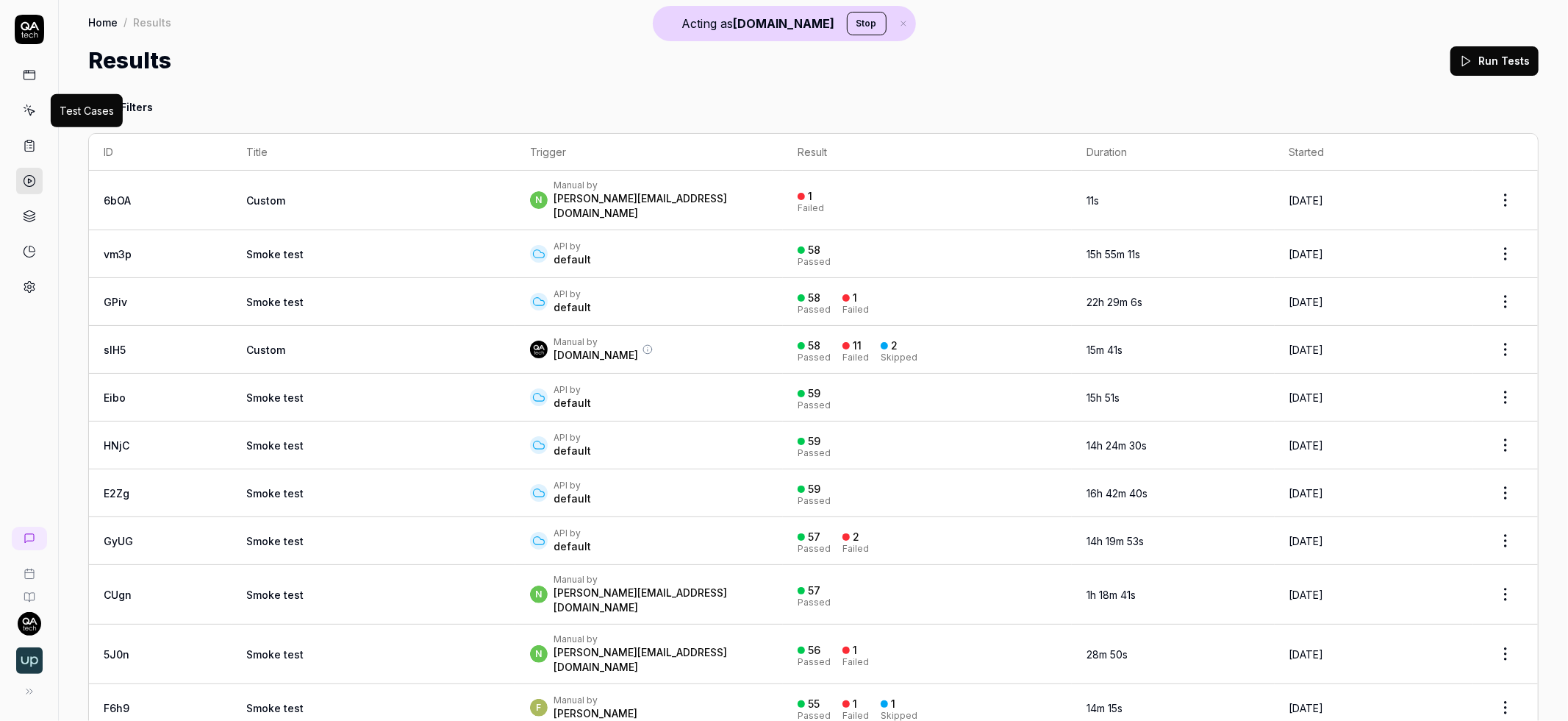
click at [28, 106] on icon at bounding box center [29, 110] width 14 height 14
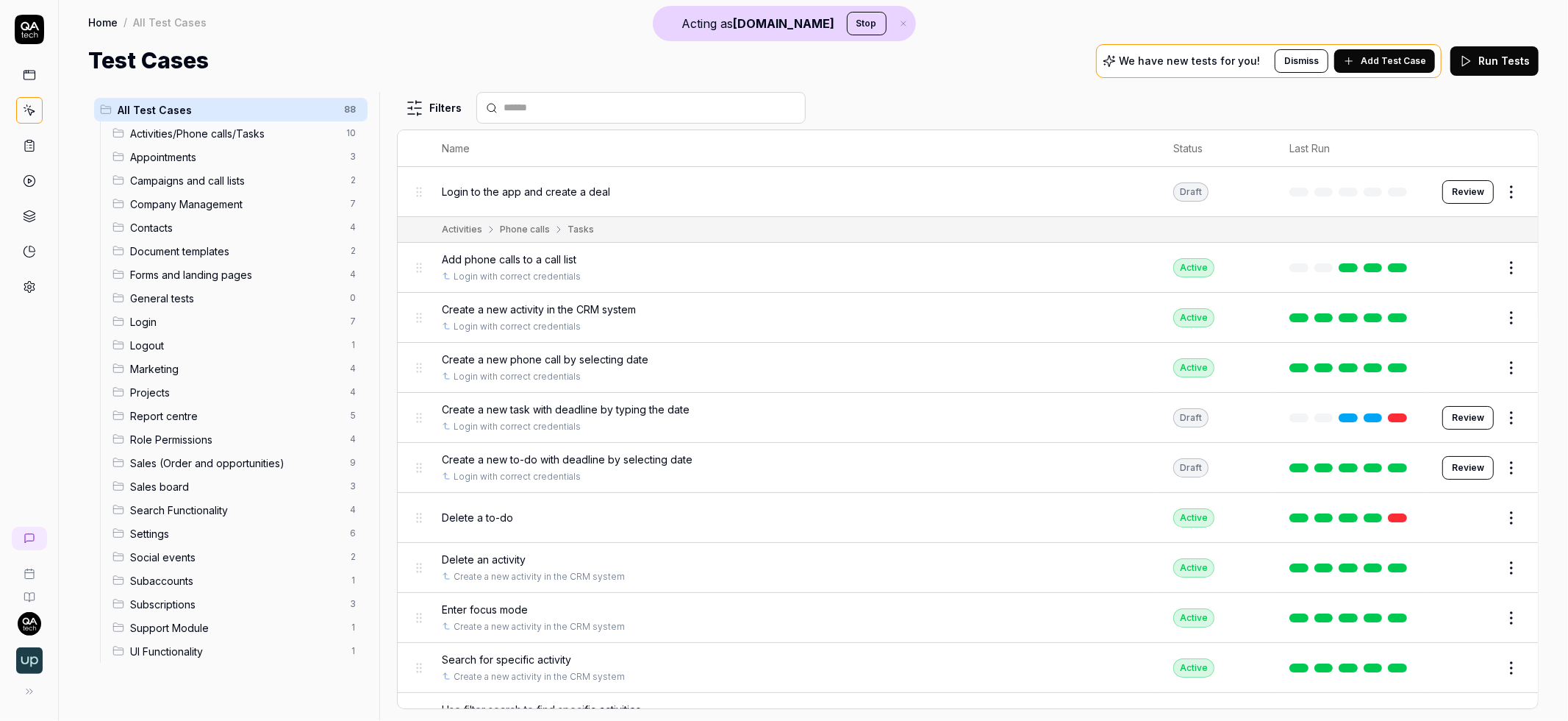
click at [28, 149] on icon at bounding box center [29, 146] width 14 height 14
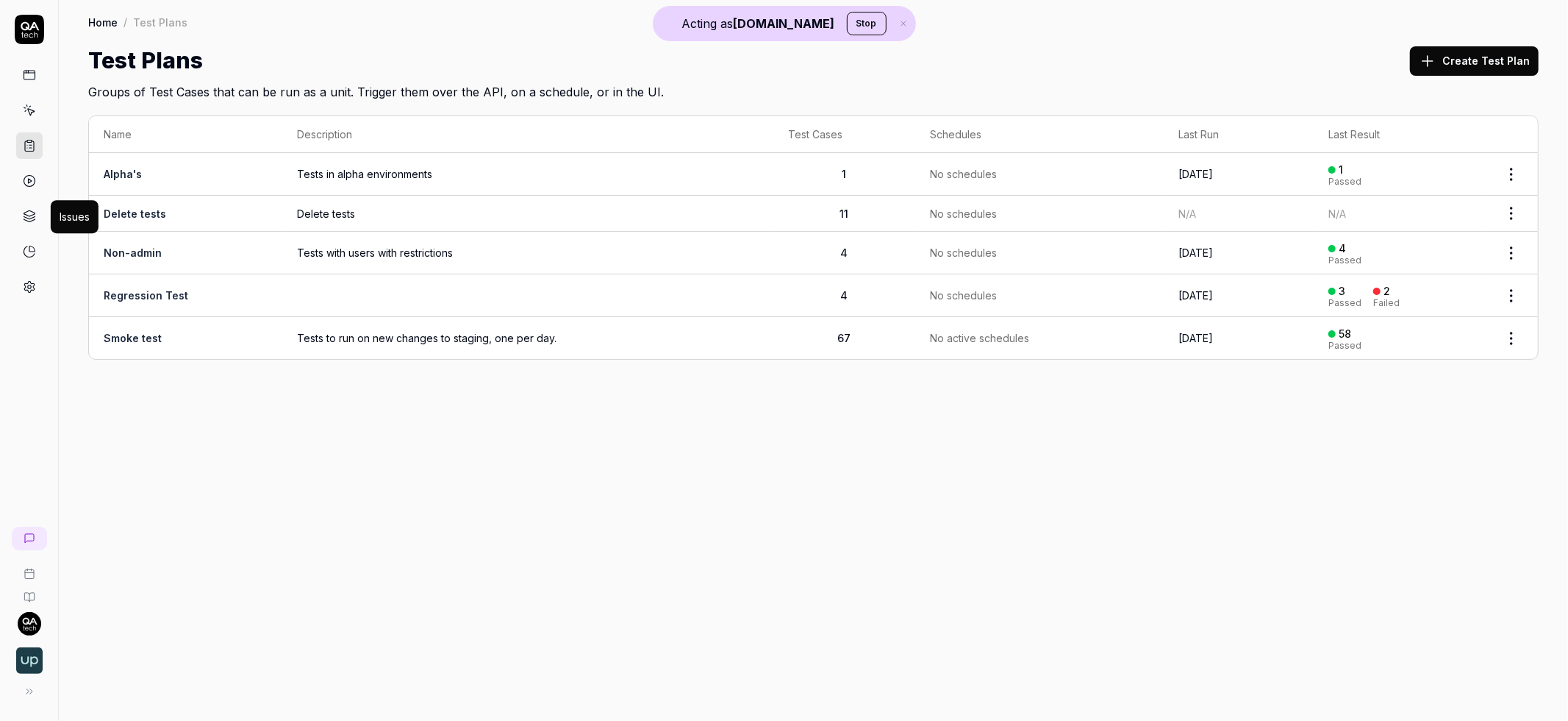
click at [26, 218] on icon at bounding box center [28, 217] width 11 height 3
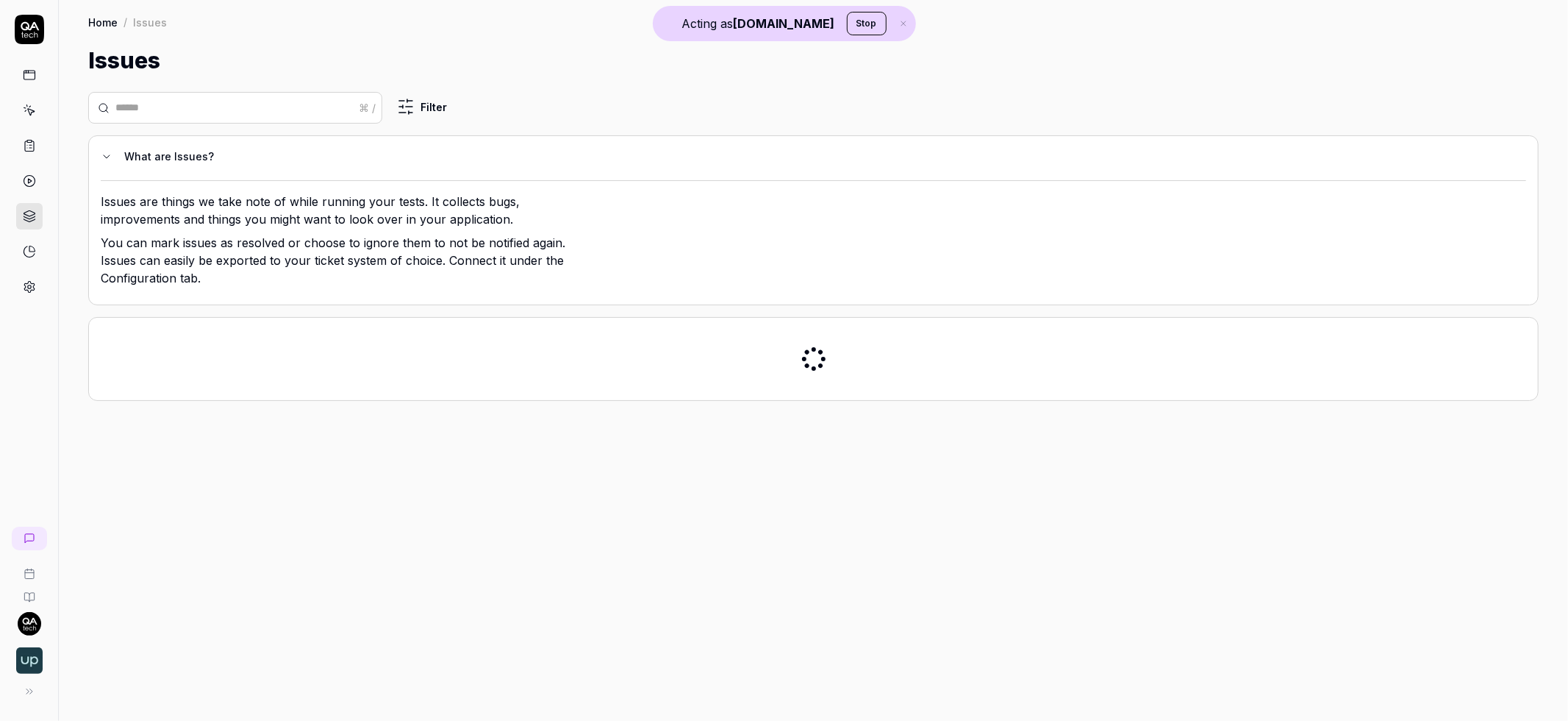
click at [30, 185] on icon at bounding box center [29, 181] width 14 height 14
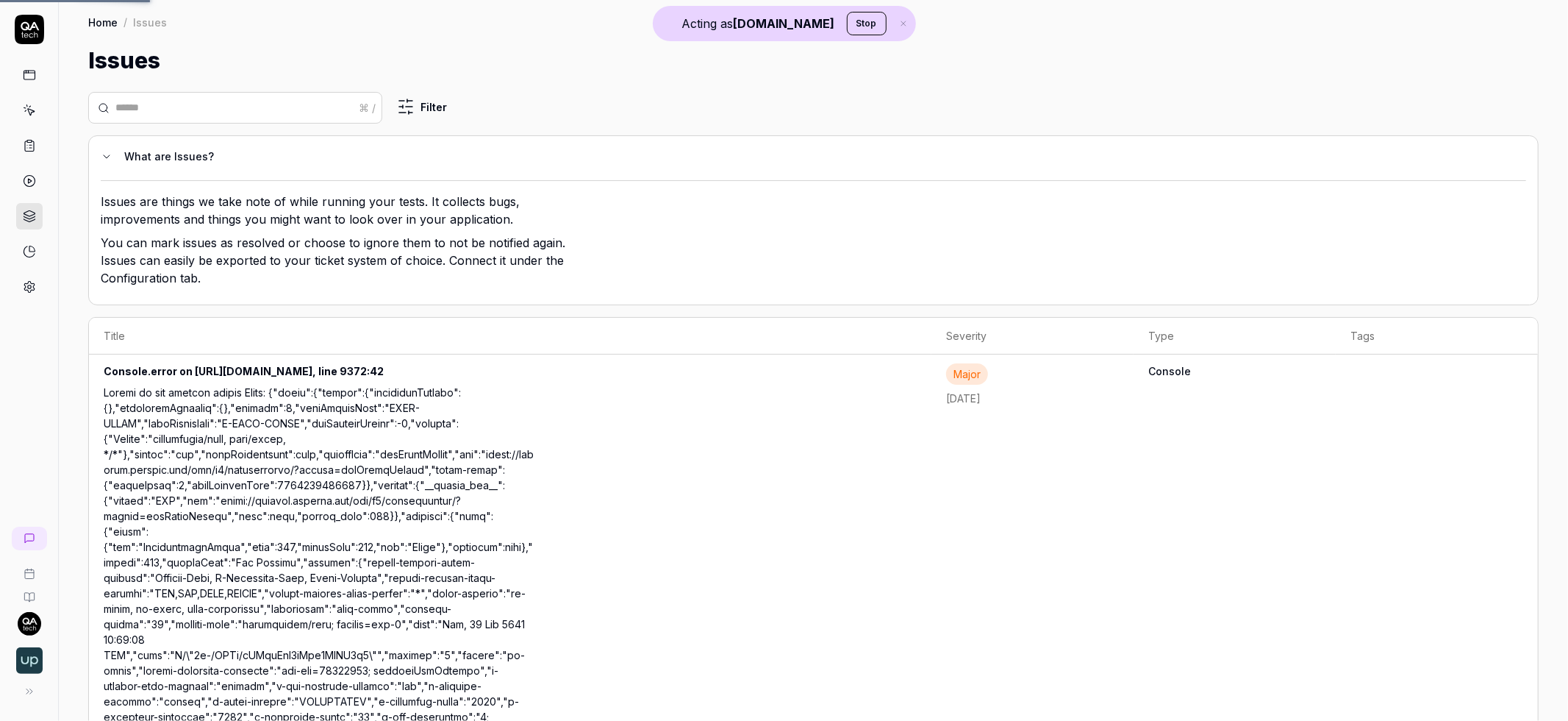
click at [28, 175] on circle at bounding box center [28, 180] width 11 height 11
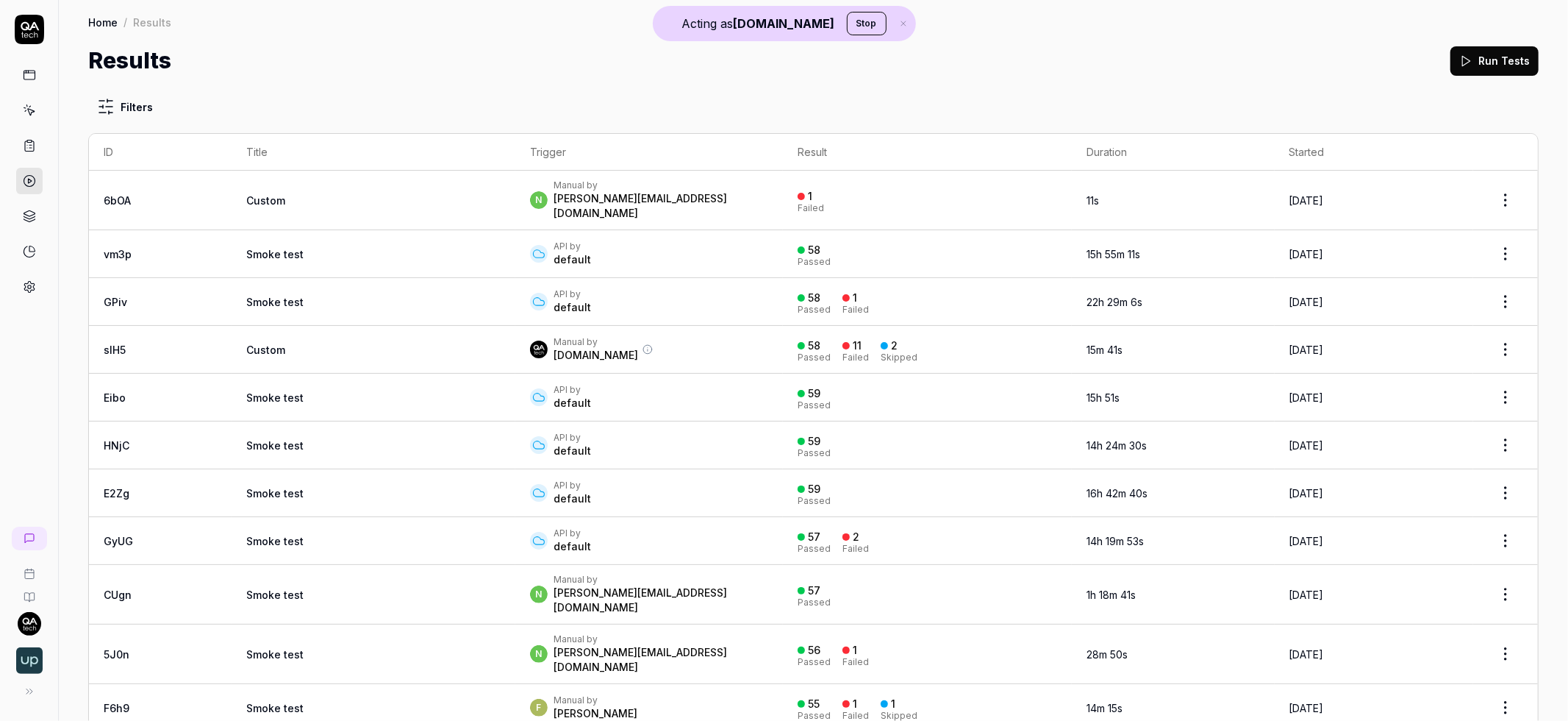
click at [29, 245] on icon at bounding box center [29, 251] width 14 height 14
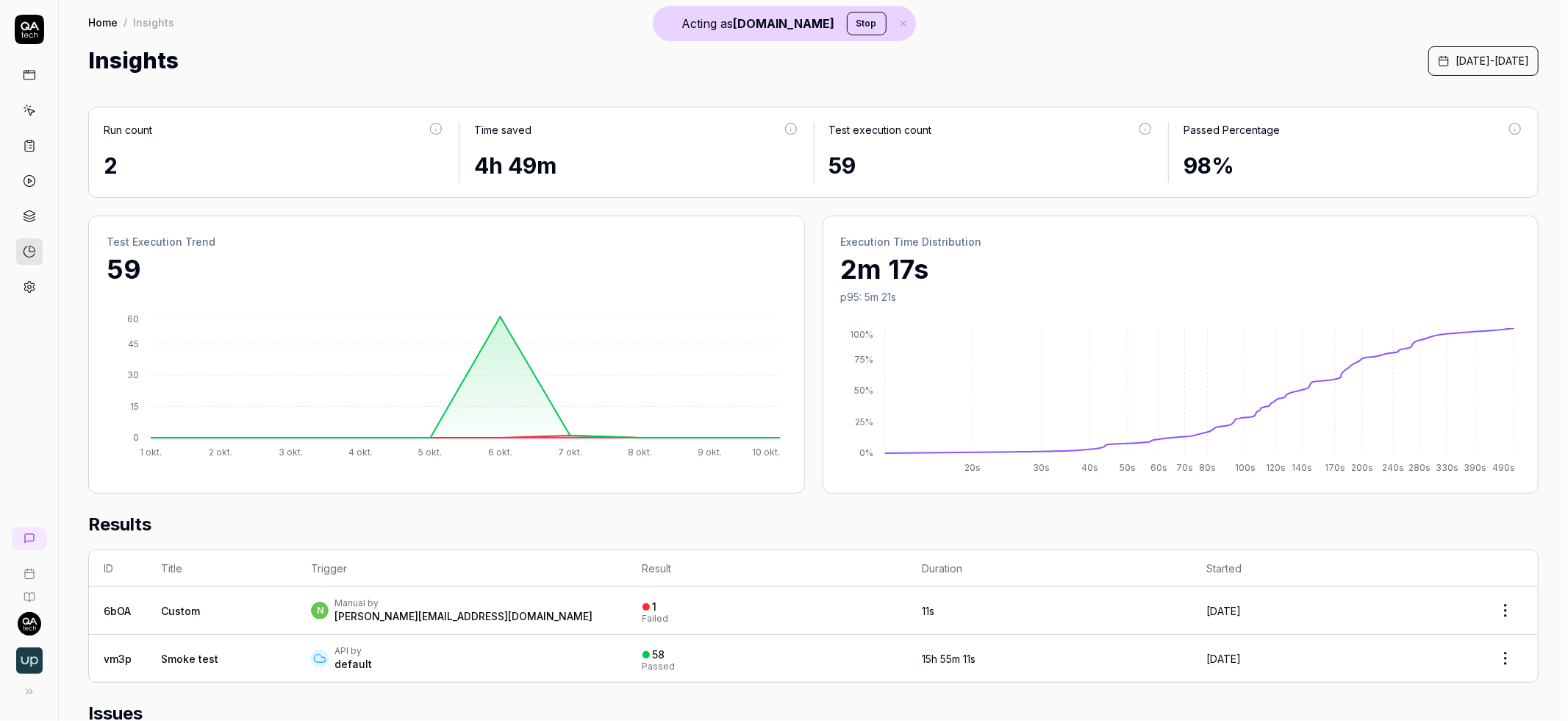
click at [31, 176] on icon at bounding box center [29, 181] width 14 height 14
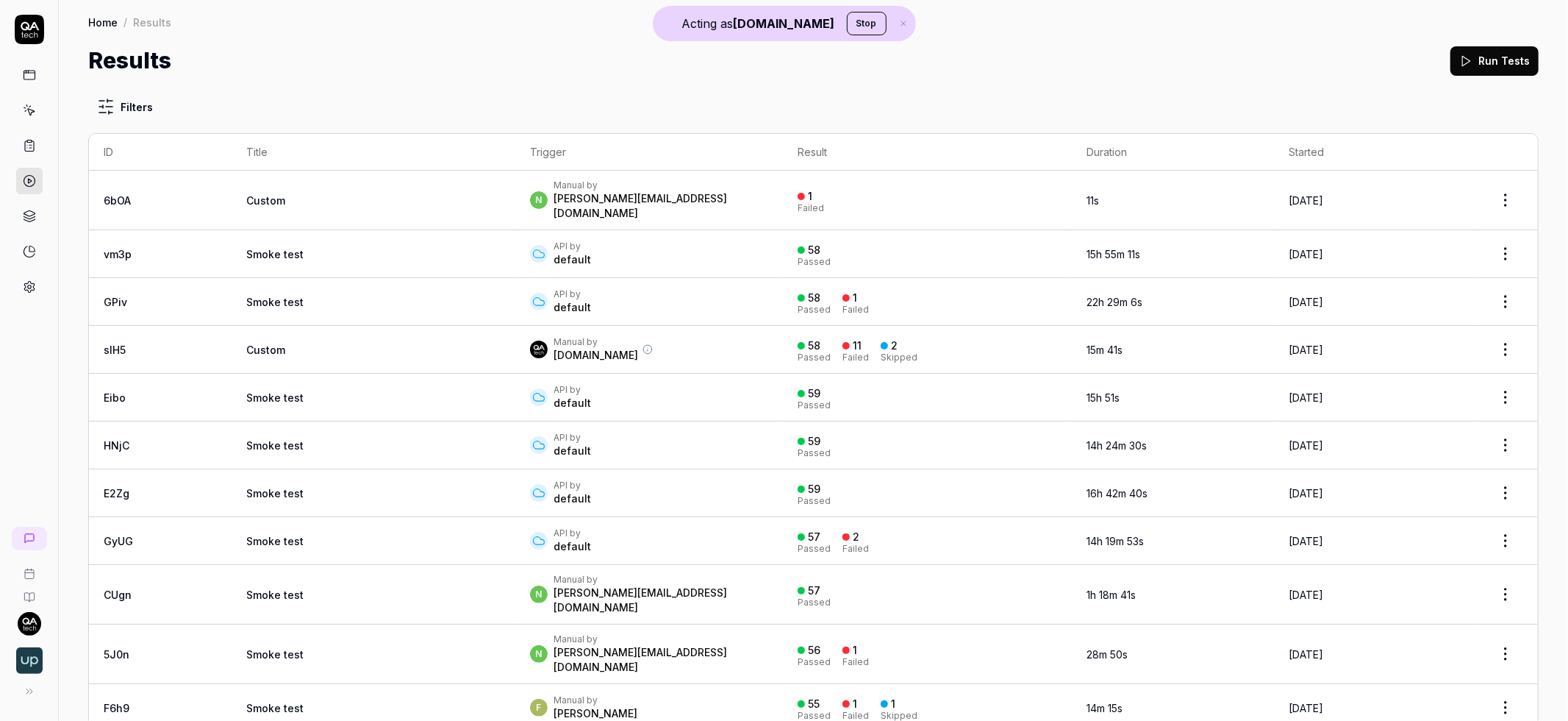
click at [234, 196] on td "Custom" at bounding box center [373, 200] width 283 height 59
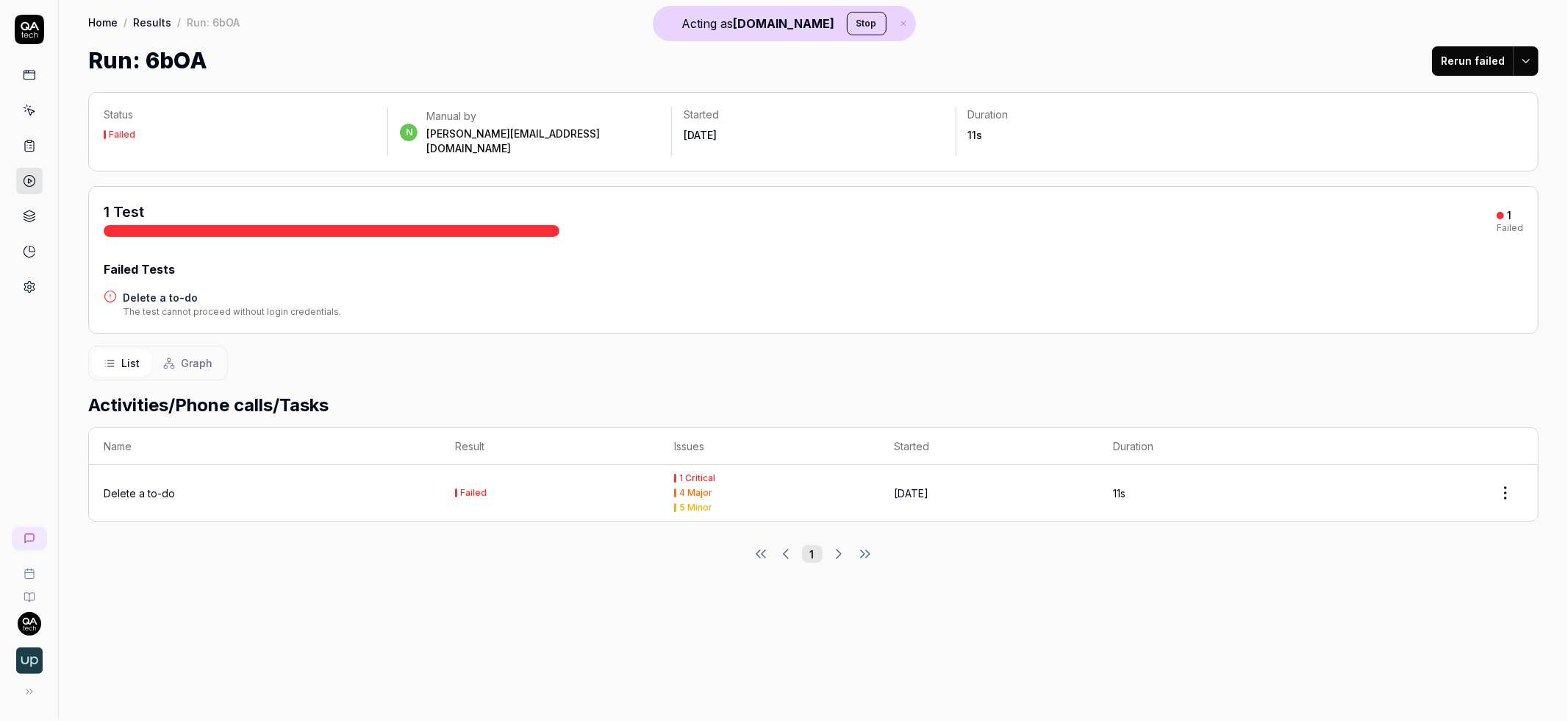
click at [35, 171] on link at bounding box center [29, 180] width 26 height 26
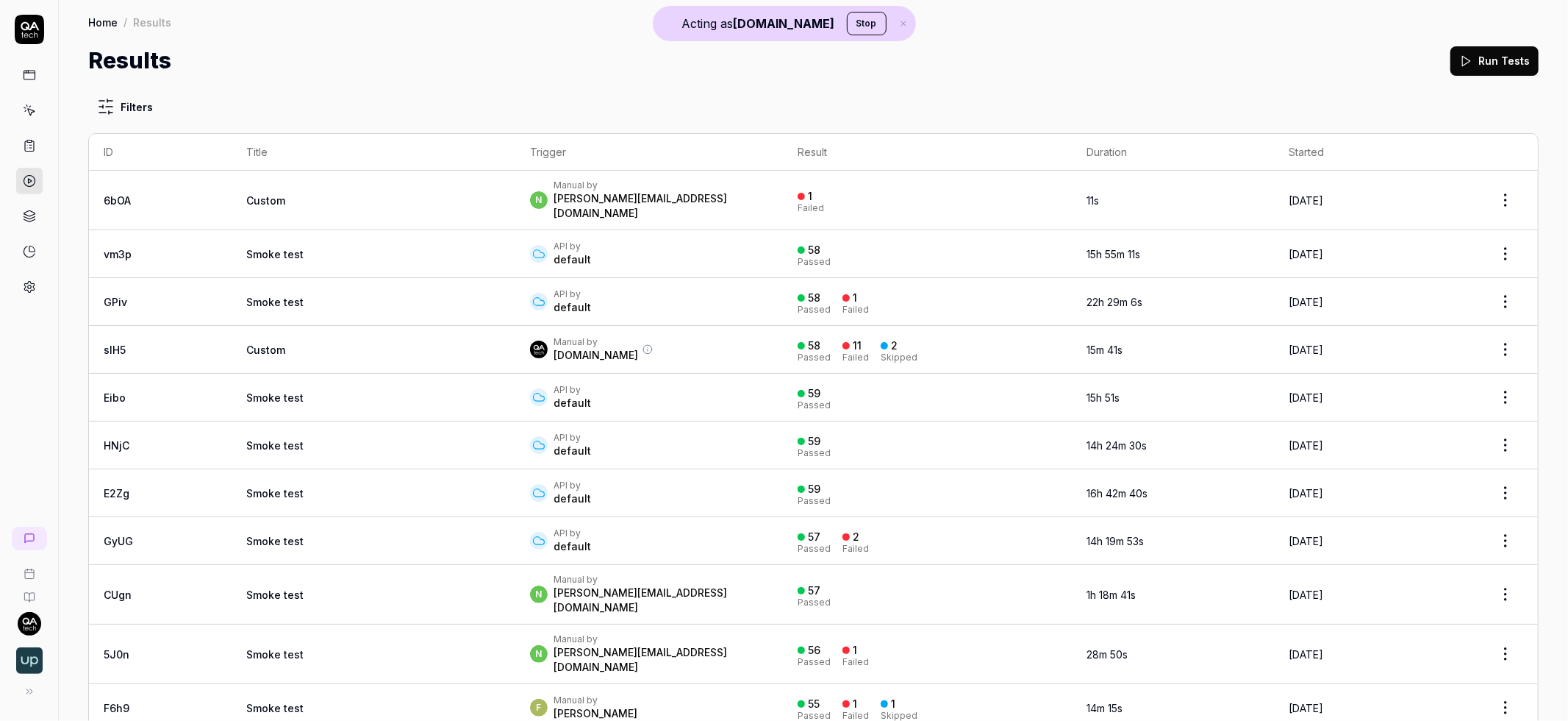
click at [334, 385] on td "Smoke test" at bounding box center [373, 397] width 283 height 48
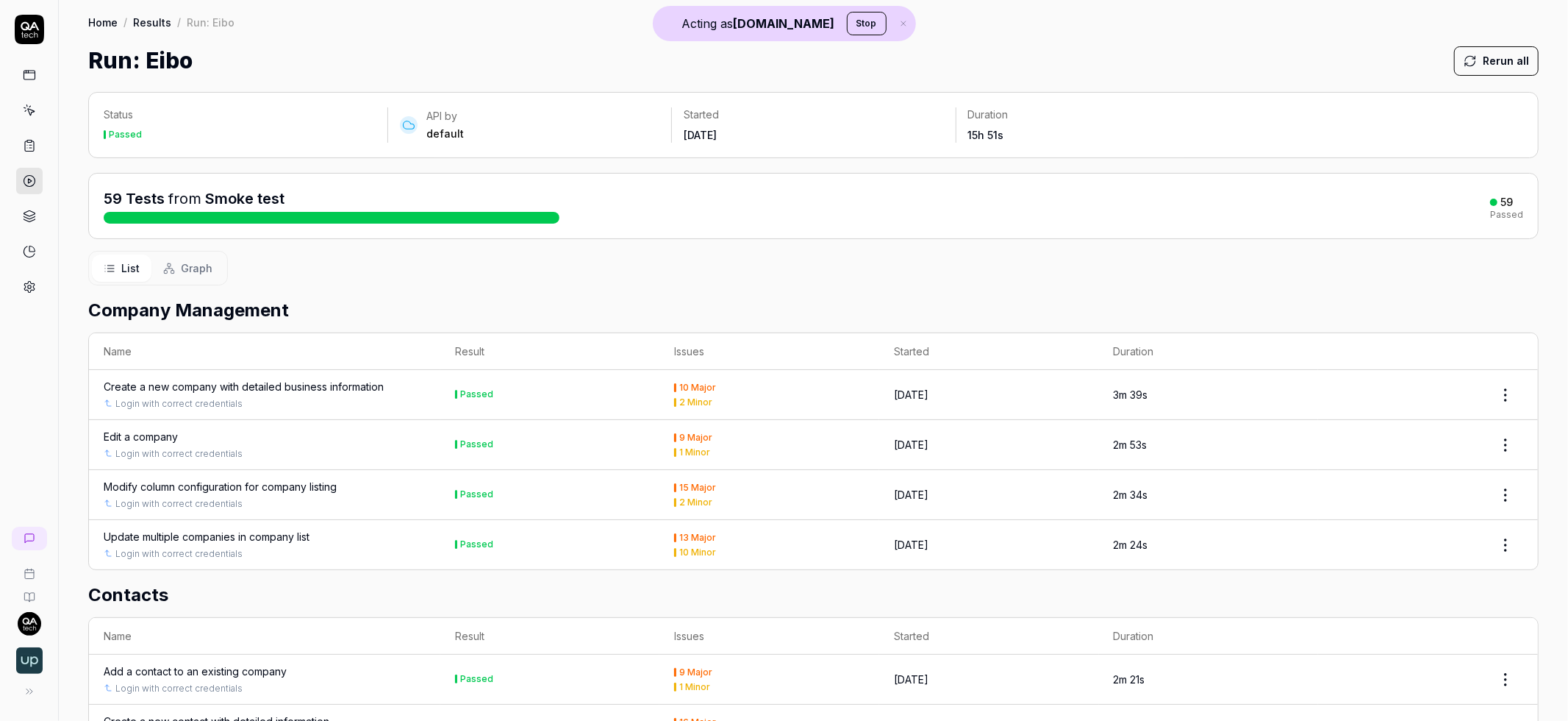
click at [205, 270] on span "Graph" at bounding box center [197, 268] width 31 height 16
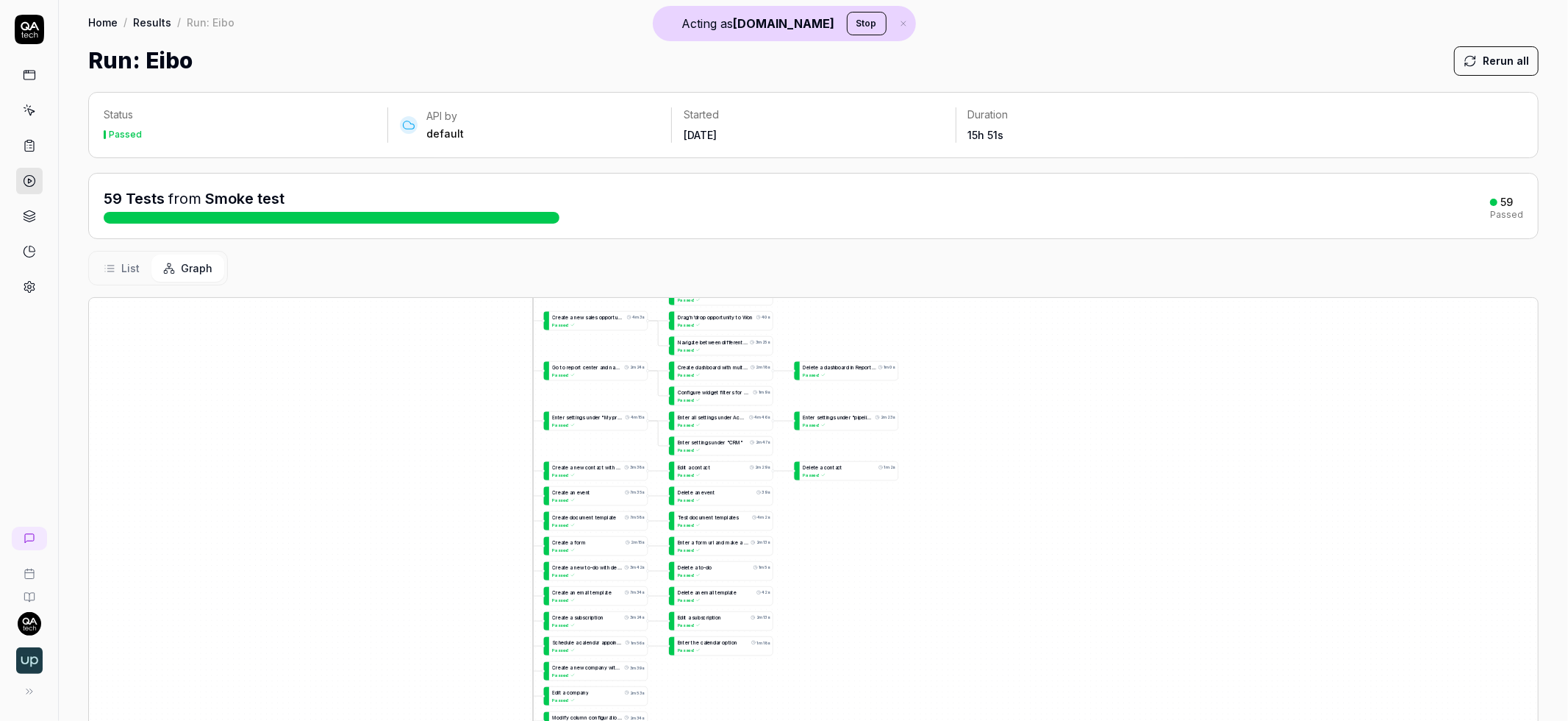
drag, startPoint x: 425, startPoint y: 424, endPoint x: 402, endPoint y: 259, distance: 166.6
click at [402, 259] on div "Status Passed API by default Started [DATE] Duration 15h 51s 59 Tests from Smok…" at bounding box center [813, 490] width 1510 height 826
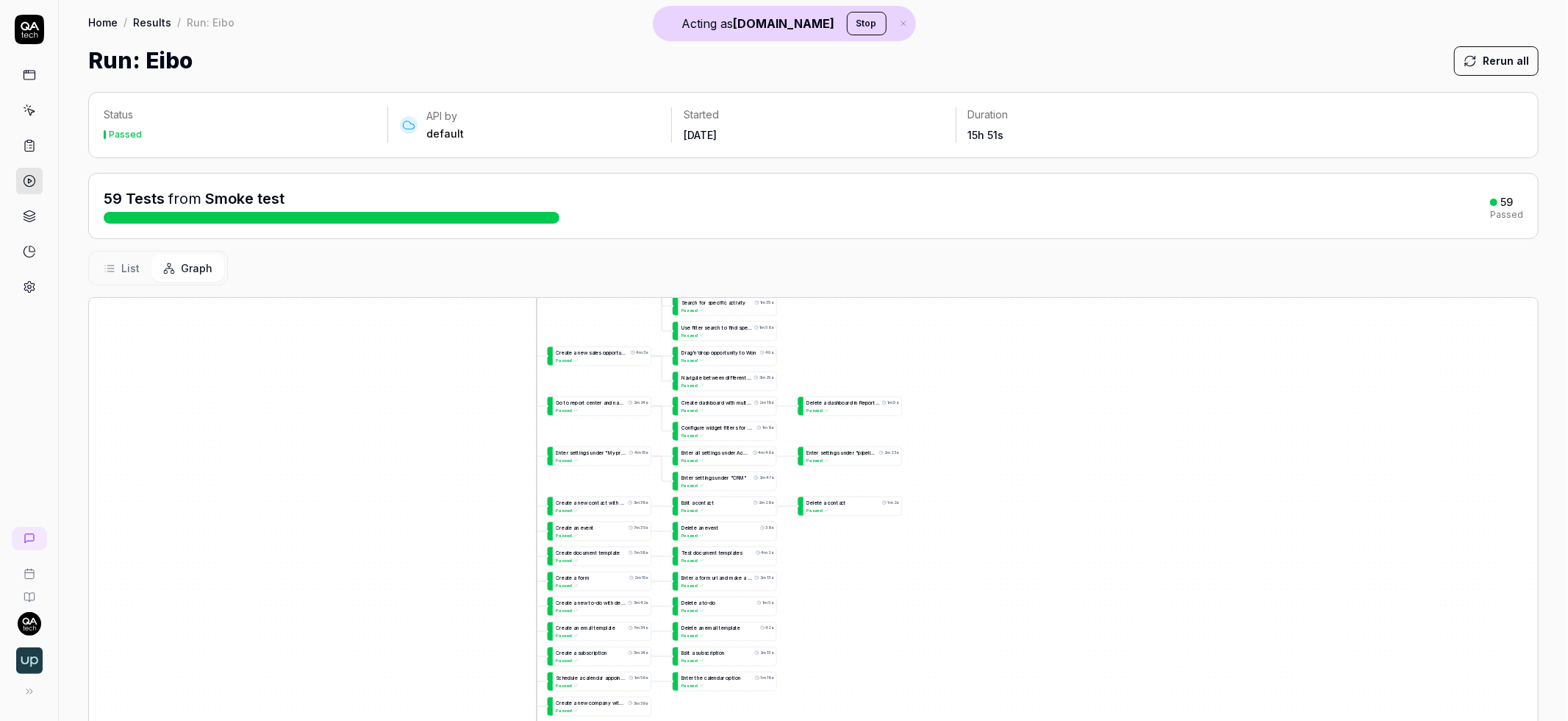
drag, startPoint x: 433, startPoint y: 398, endPoint x: 428, endPoint y: 431, distance: 33.4
click at [435, 453] on div "C r e a t e a n e w c o m p a n y w i t h d e t a i l e d b u s i n e s s i n f…" at bounding box center [813, 586] width 1449 height 575
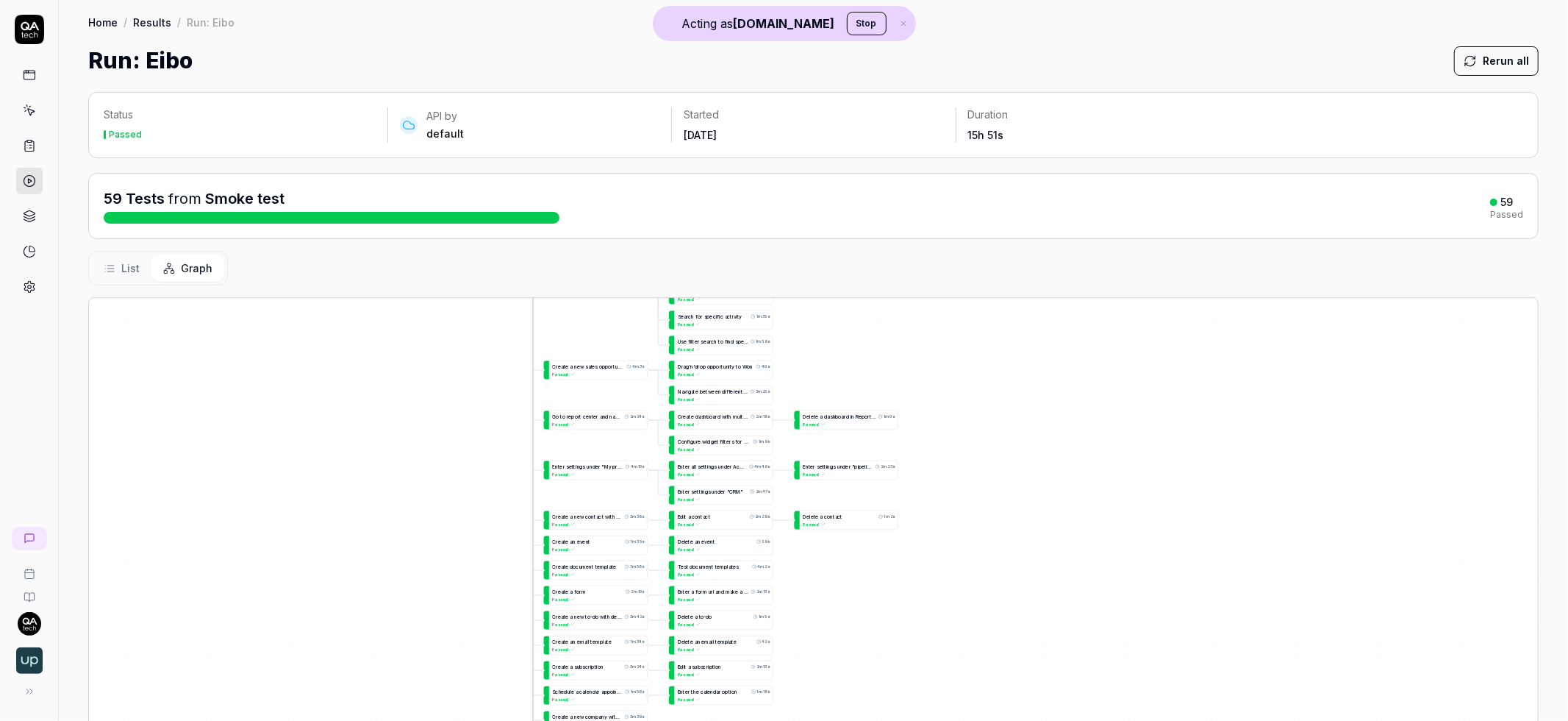
click at [431, 478] on div "C r e a t e a n e w c o m p a n y w i t h d e t a i l e d b u s i n e s s i n f…" at bounding box center [813, 586] width 1449 height 575
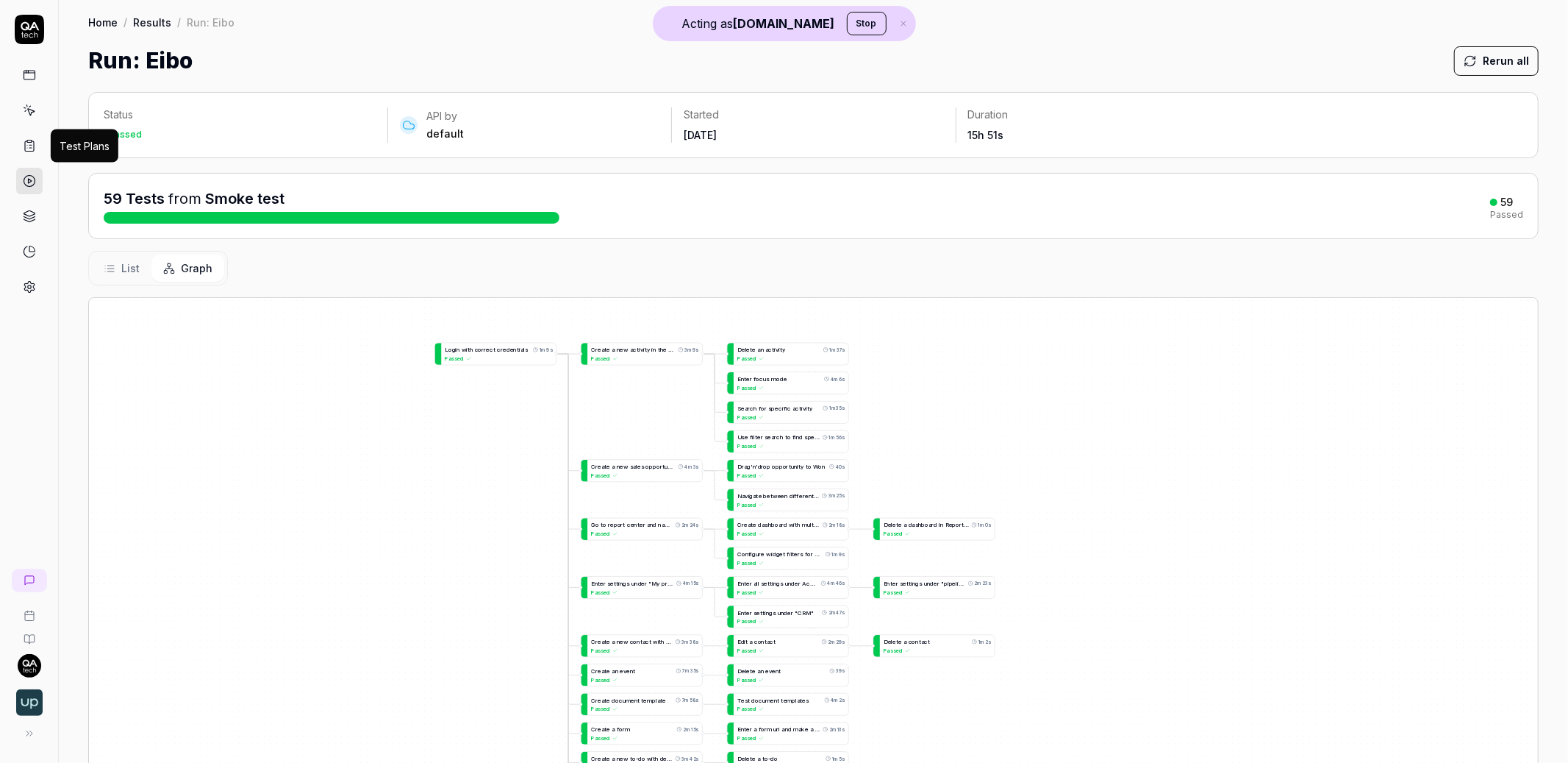
click at [25, 146] on icon at bounding box center [29, 146] width 14 height 14
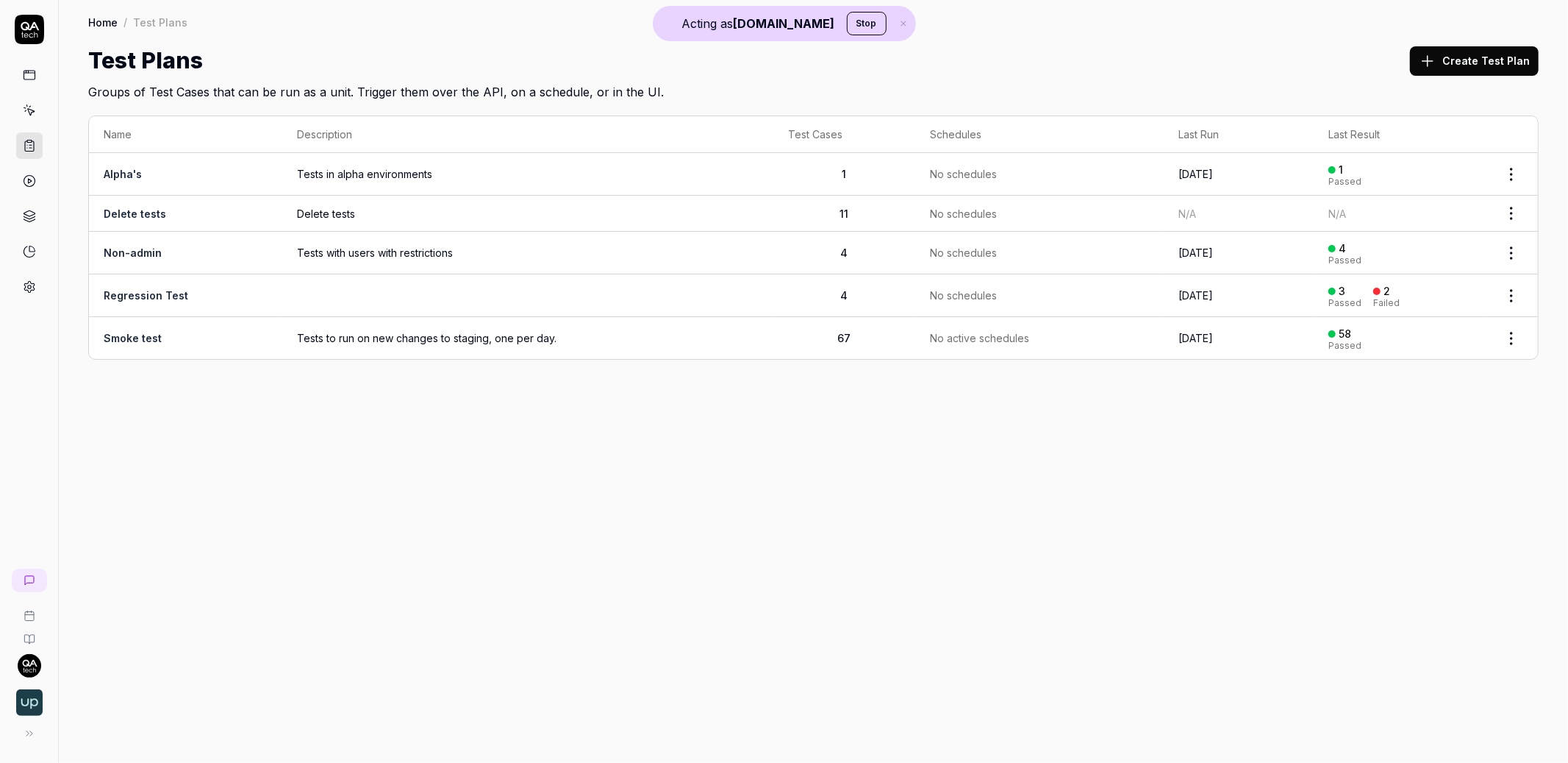
click at [29, 286] on circle at bounding box center [29, 287] width 4 height 4
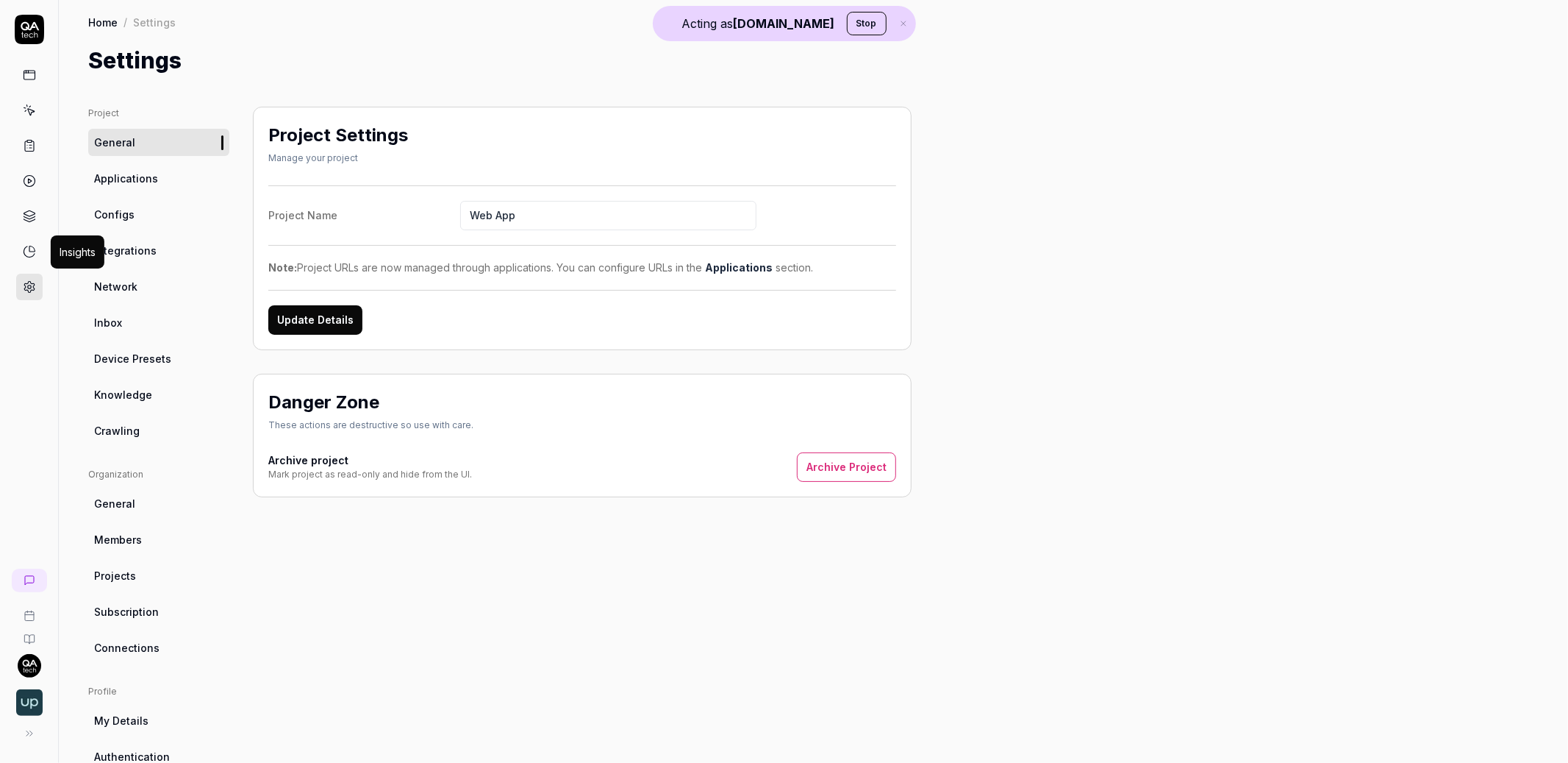
click at [24, 251] on icon at bounding box center [29, 251] width 14 height 14
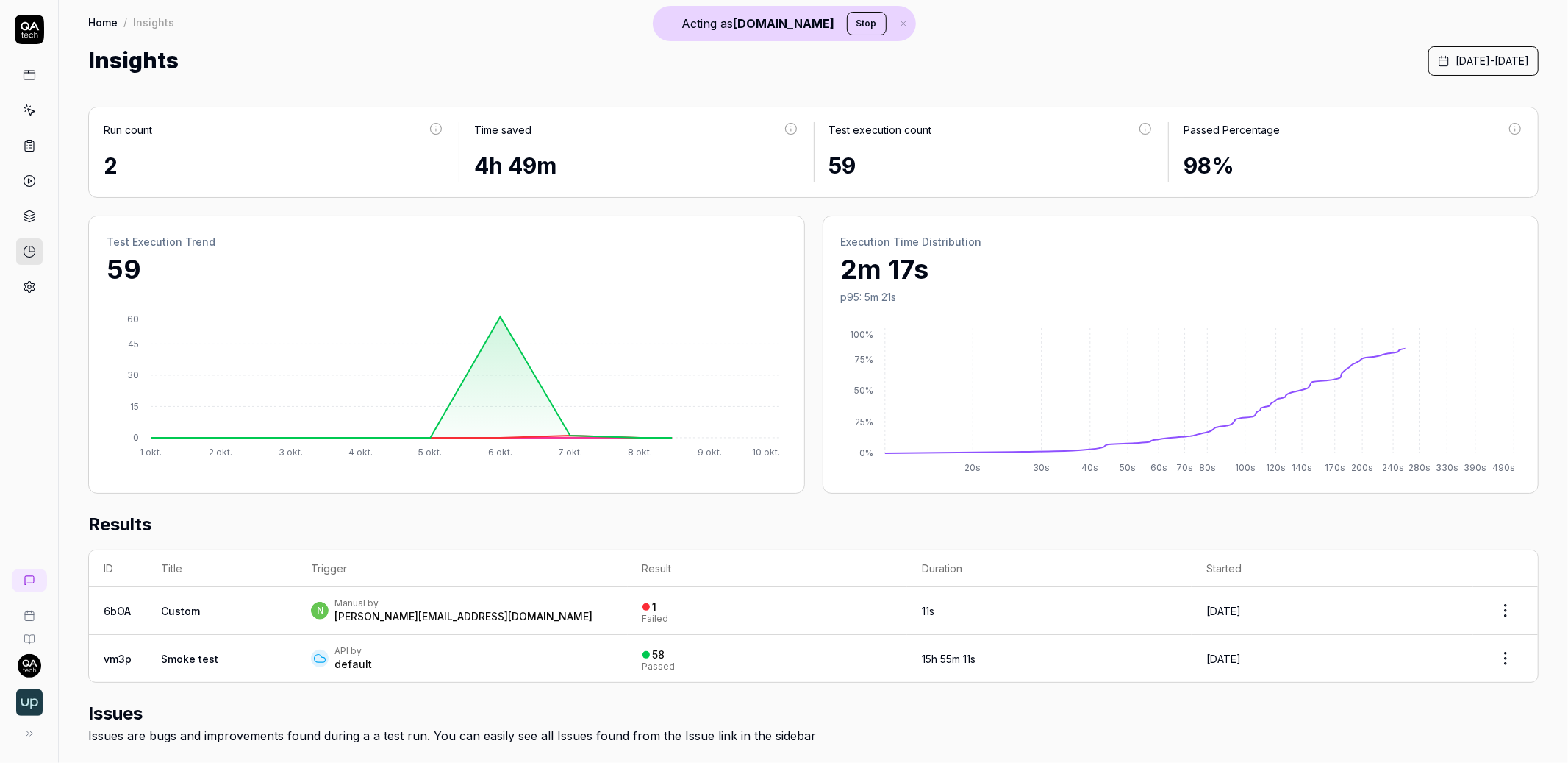
click at [26, 216] on icon at bounding box center [29, 216] width 14 height 14
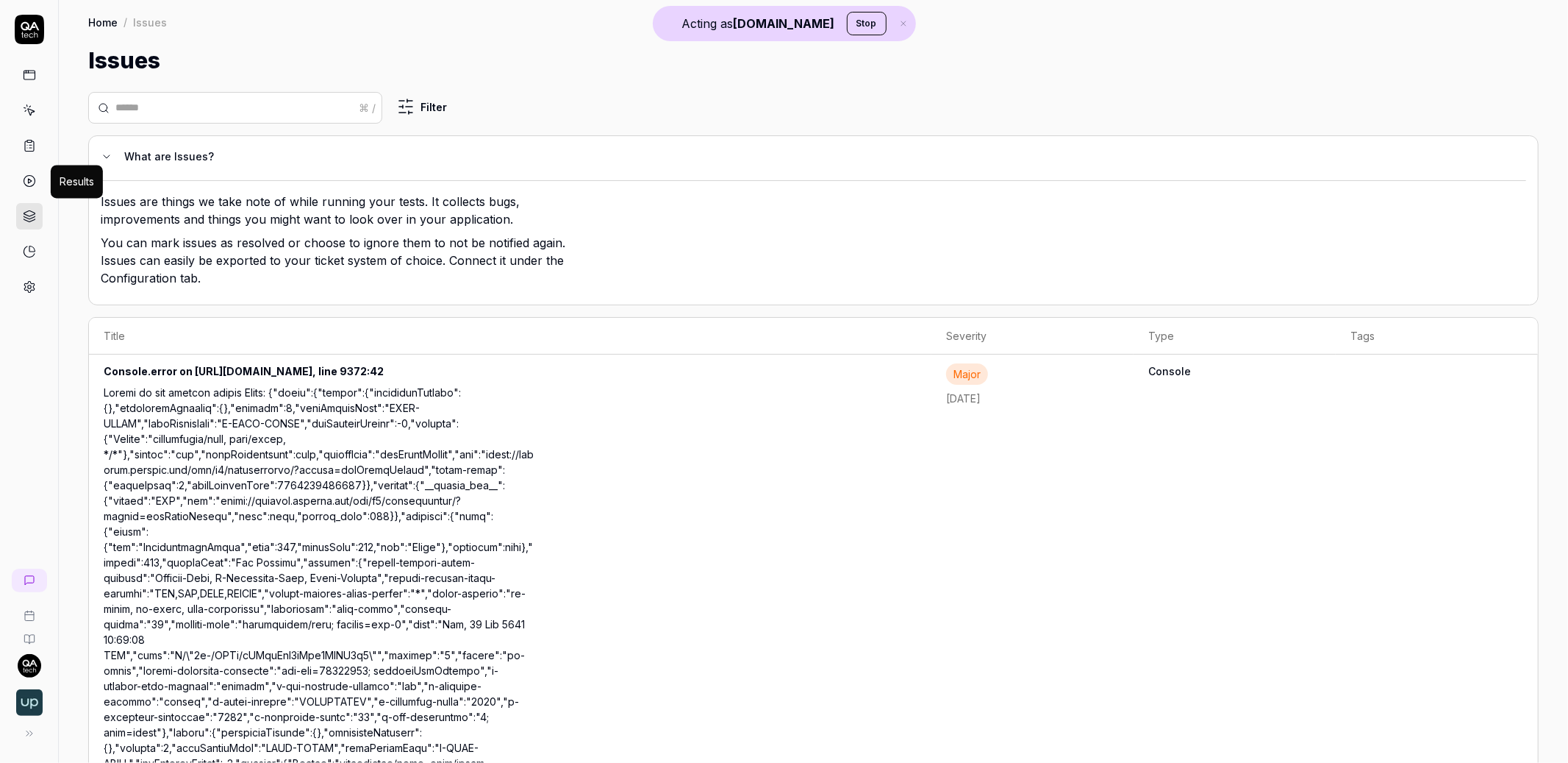
click at [22, 178] on icon at bounding box center [29, 181] width 14 height 14
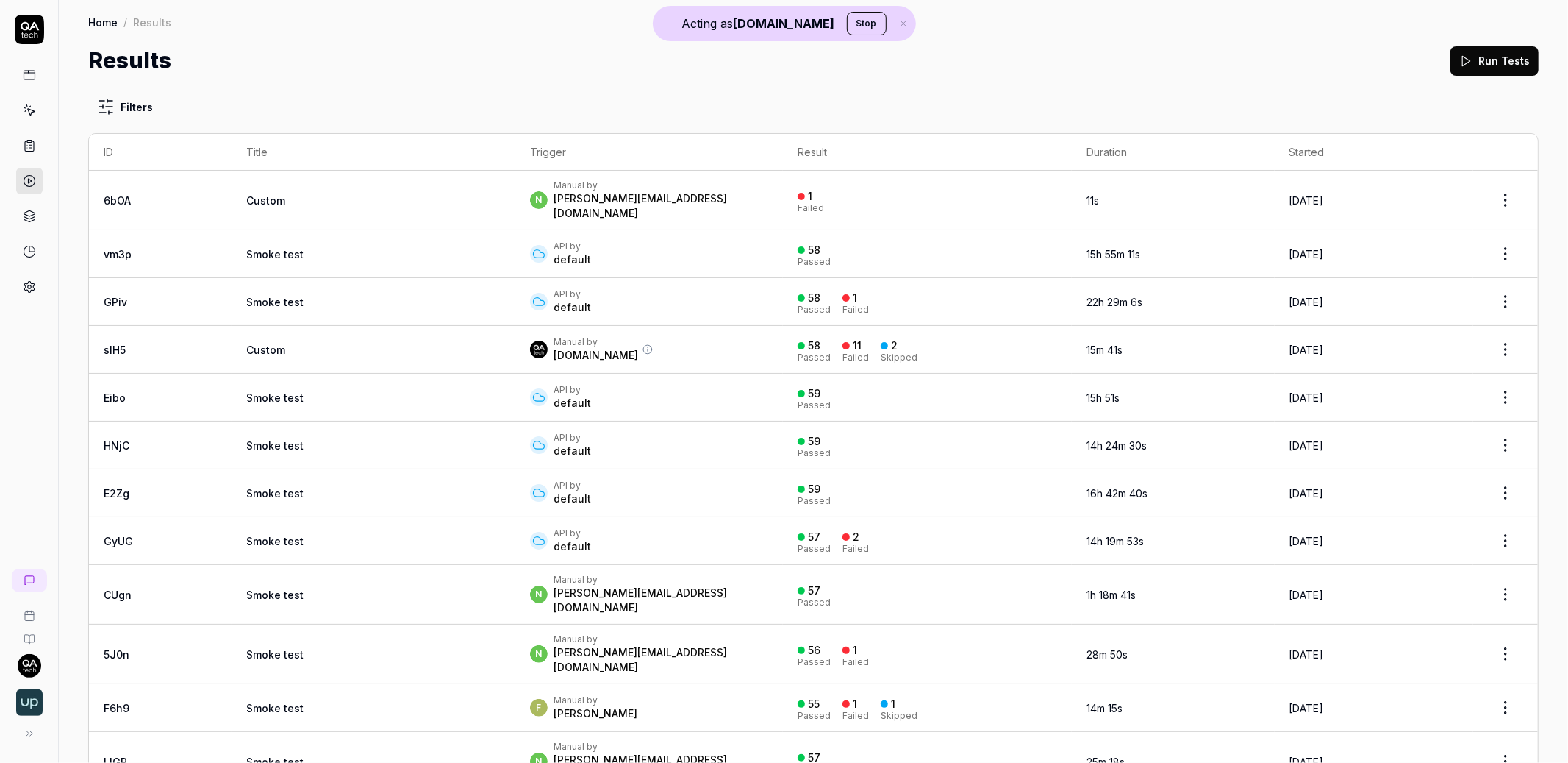
click at [31, 138] on link at bounding box center [29, 145] width 26 height 26
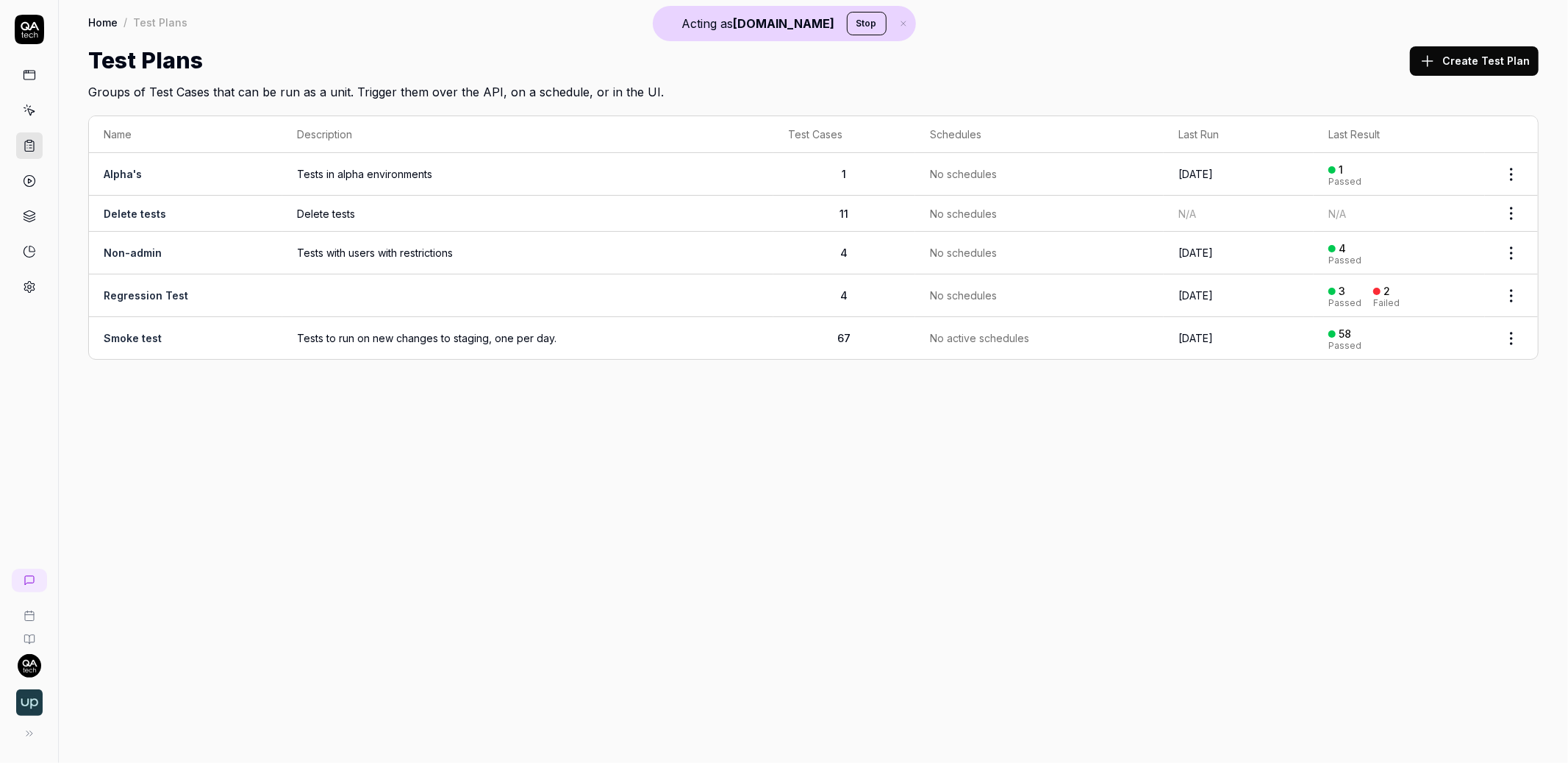
click at [31, 290] on icon at bounding box center [29, 287] width 14 height 14
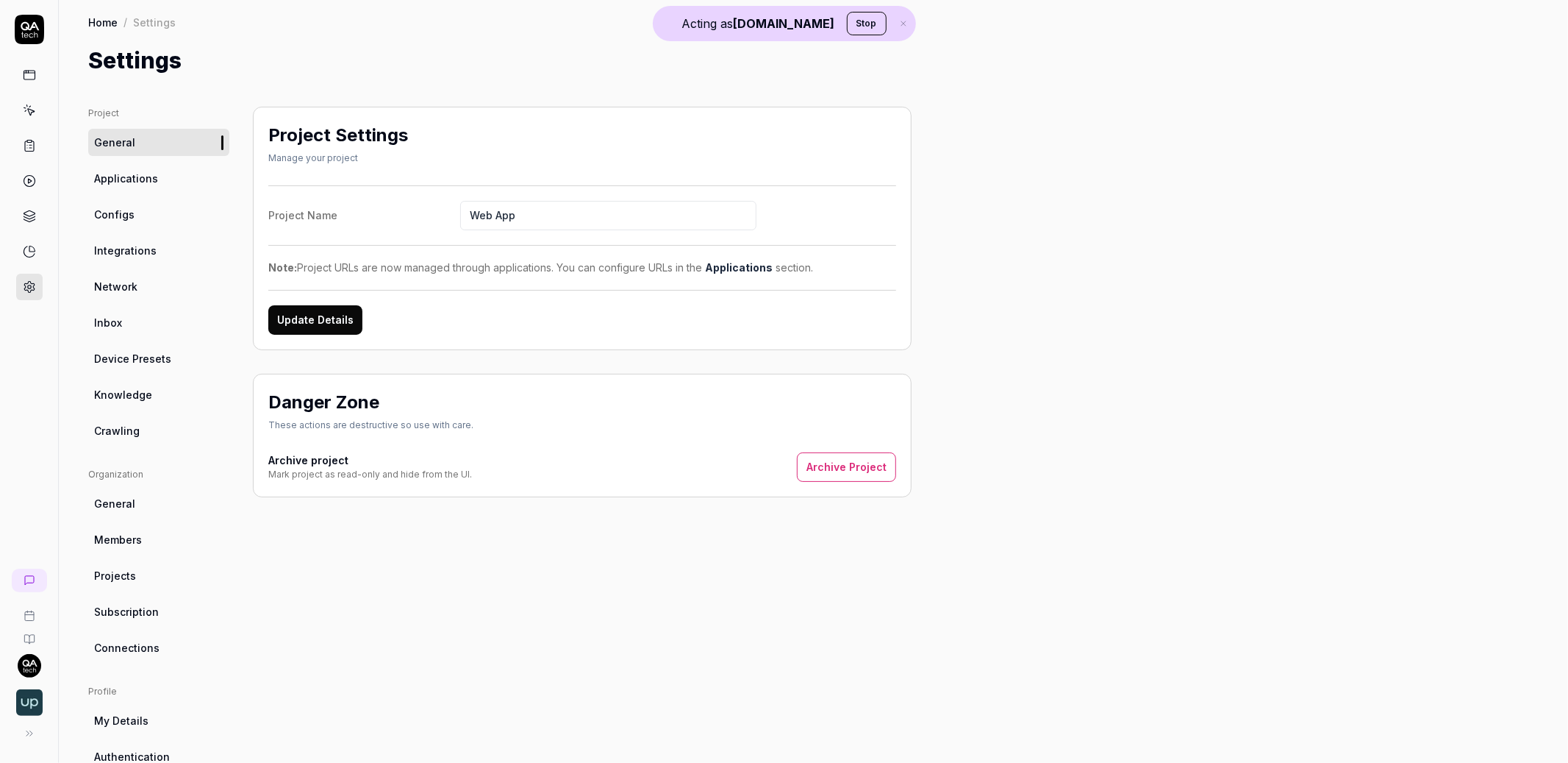
click at [120, 172] on span "Applications" at bounding box center [127, 178] width 64 height 16
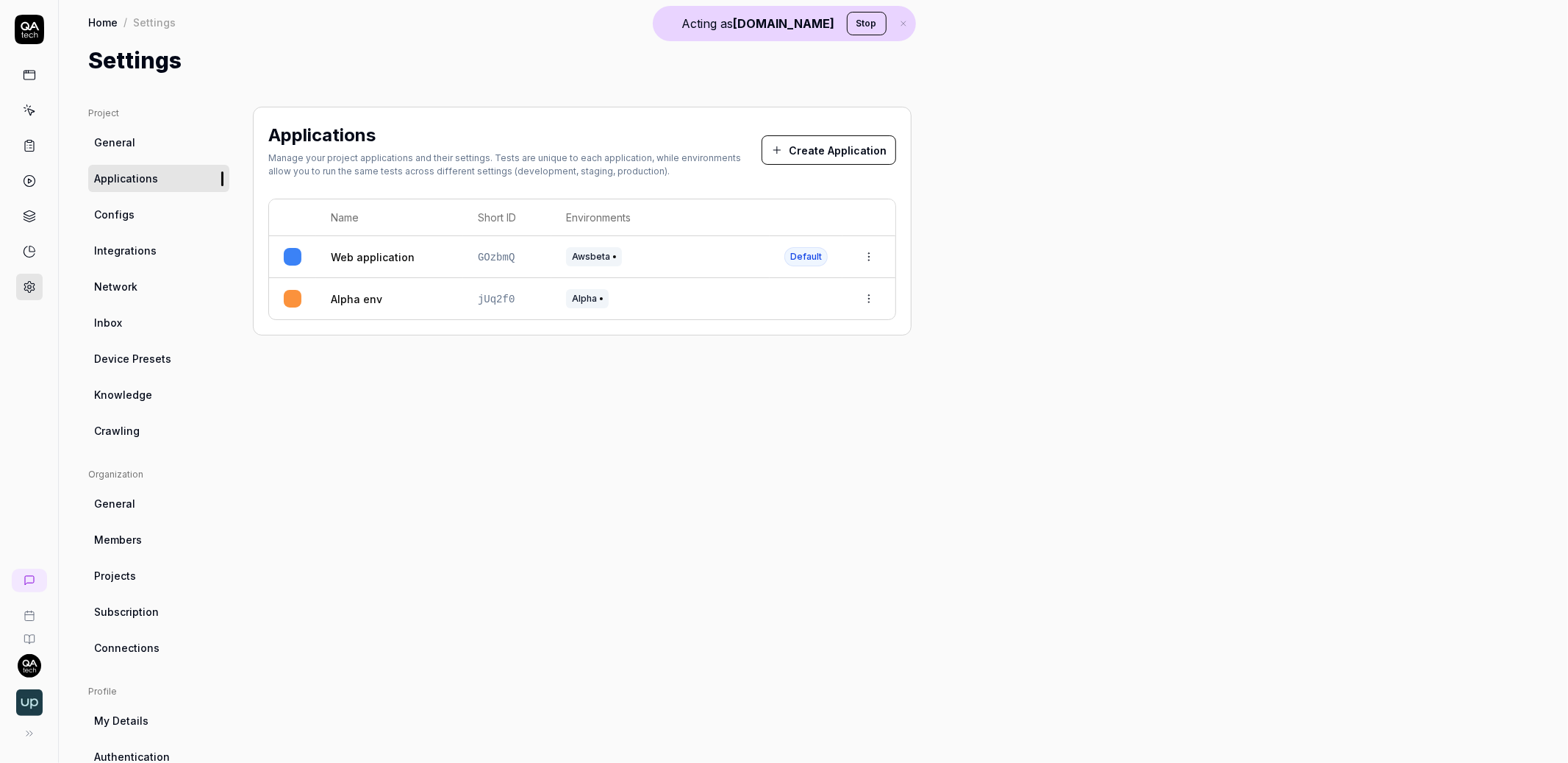
click at [138, 136] on link "General" at bounding box center [159, 142] width 141 height 27
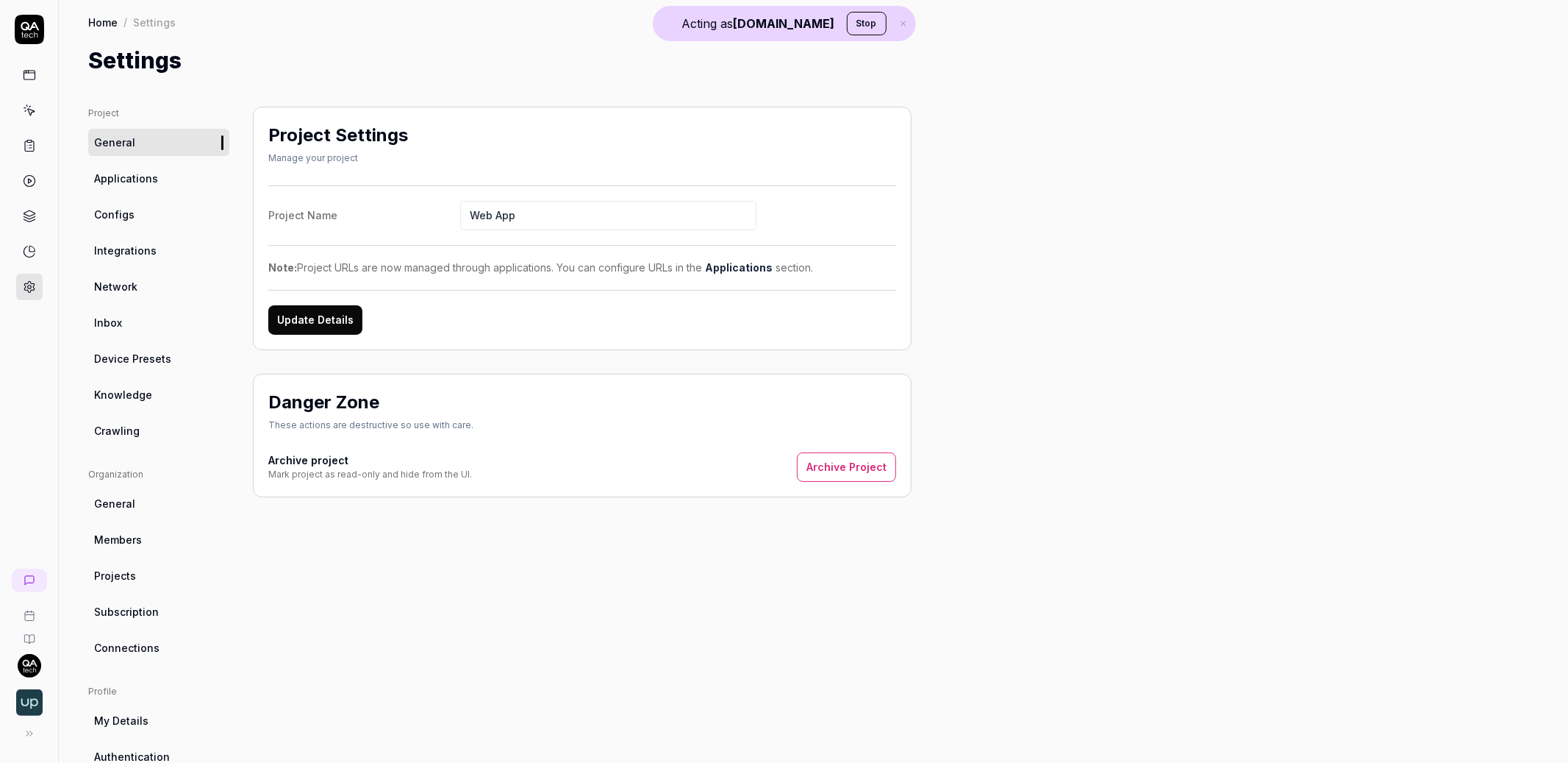
click at [151, 171] on span "Applications" at bounding box center [127, 178] width 64 height 16
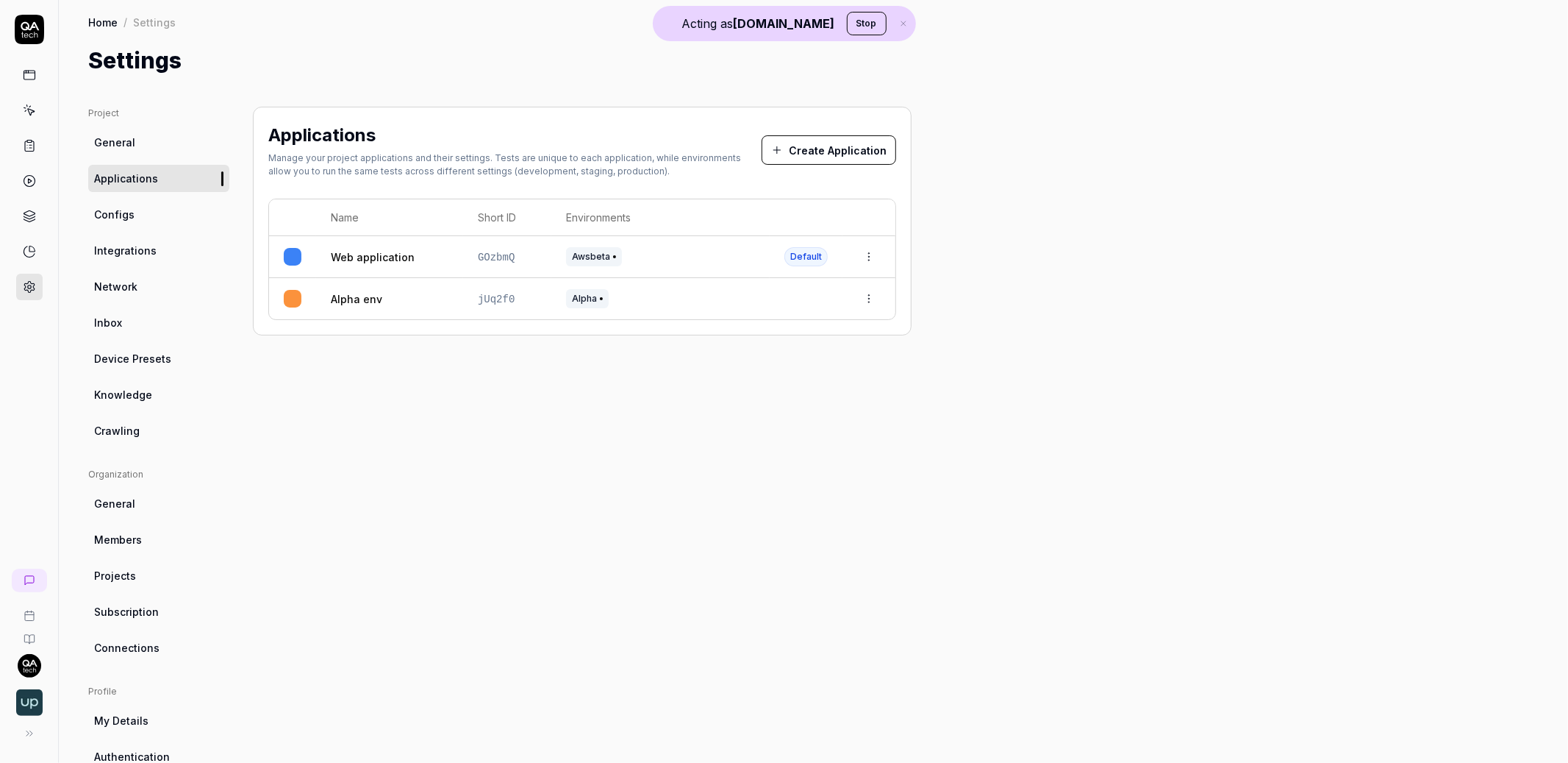
click at [36, 102] on link at bounding box center [29, 110] width 26 height 26
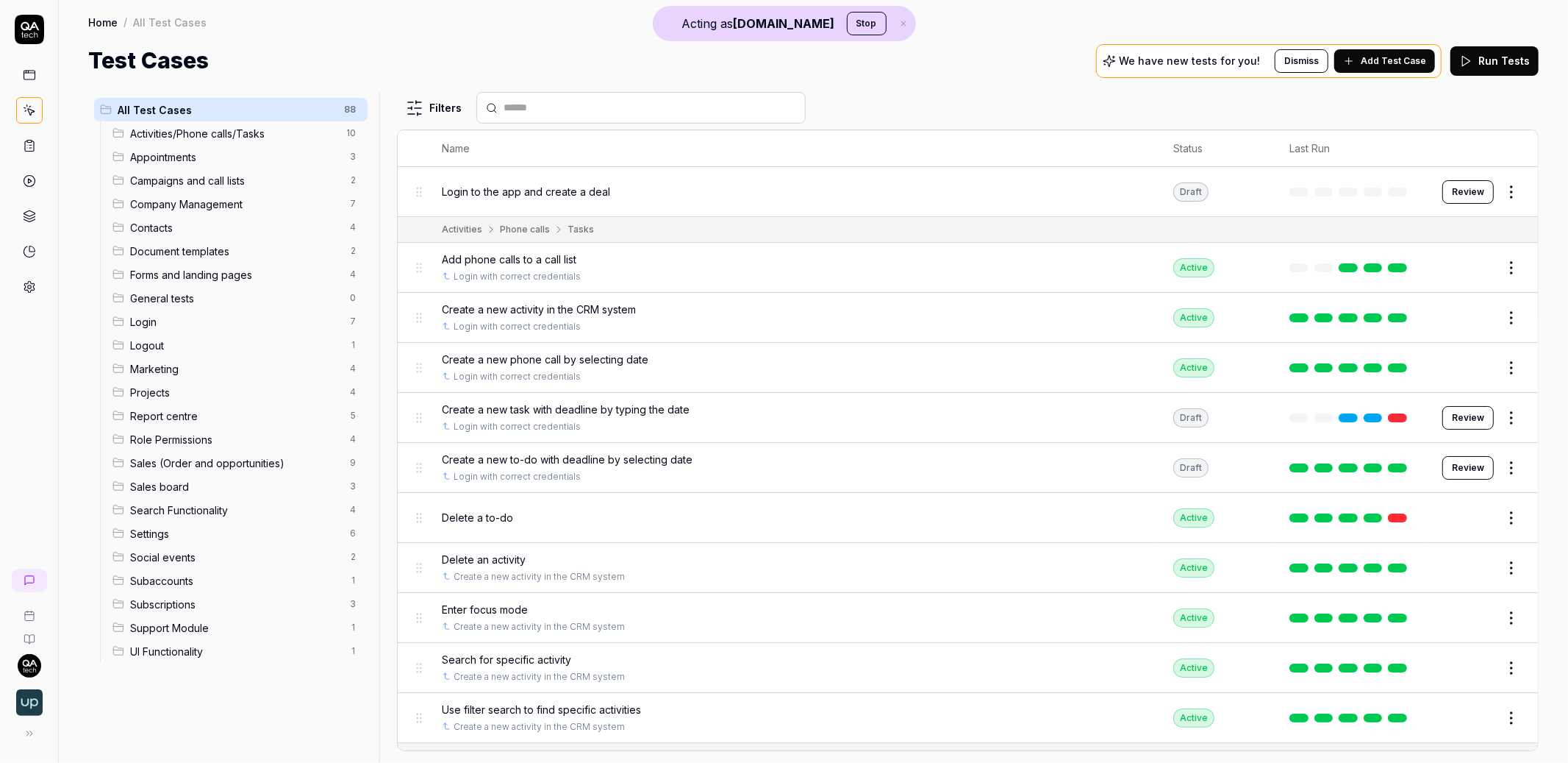
click at [28, 144] on icon at bounding box center [29, 146] width 14 height 14
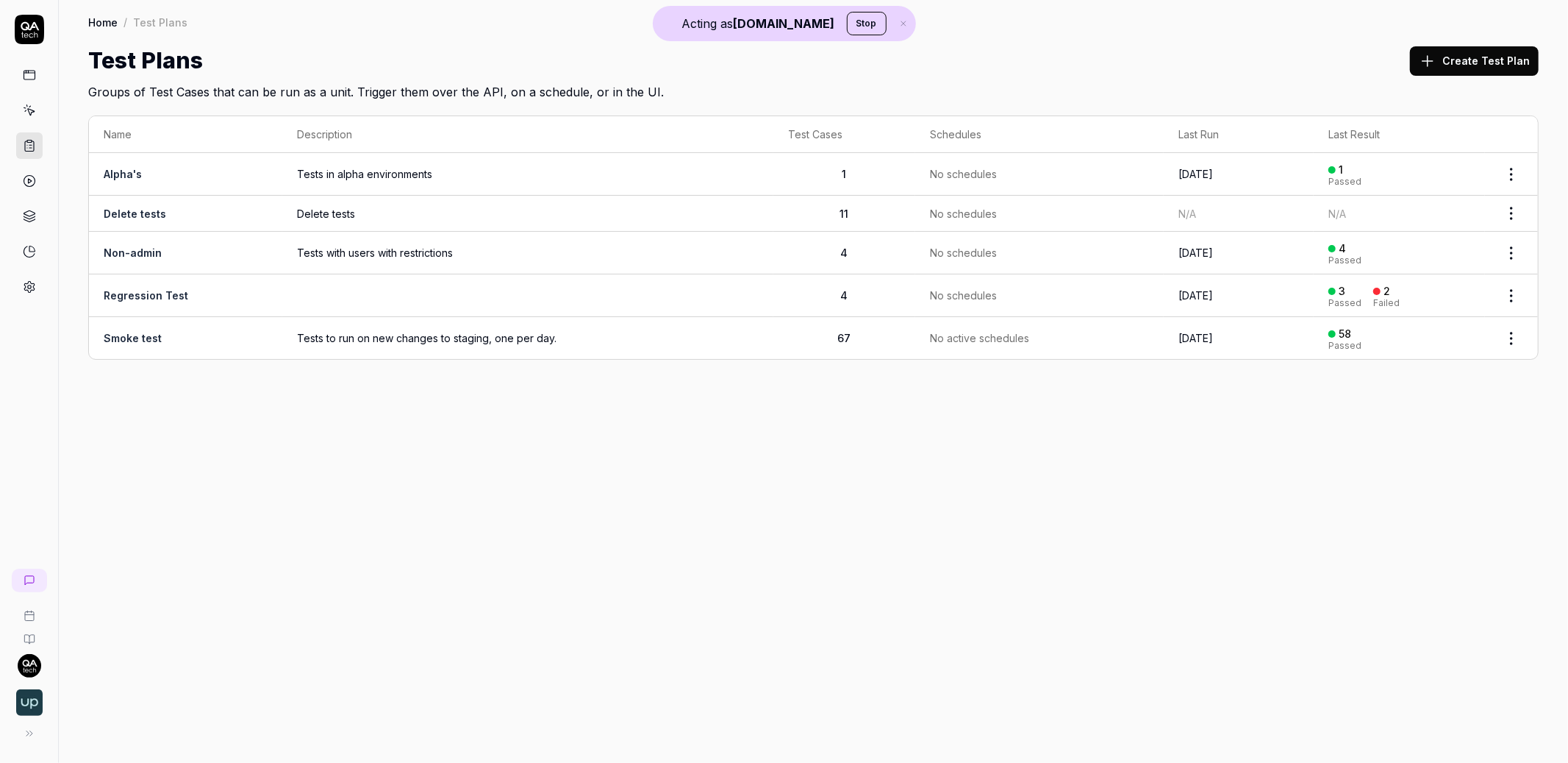
click at [20, 106] on link at bounding box center [29, 110] width 26 height 26
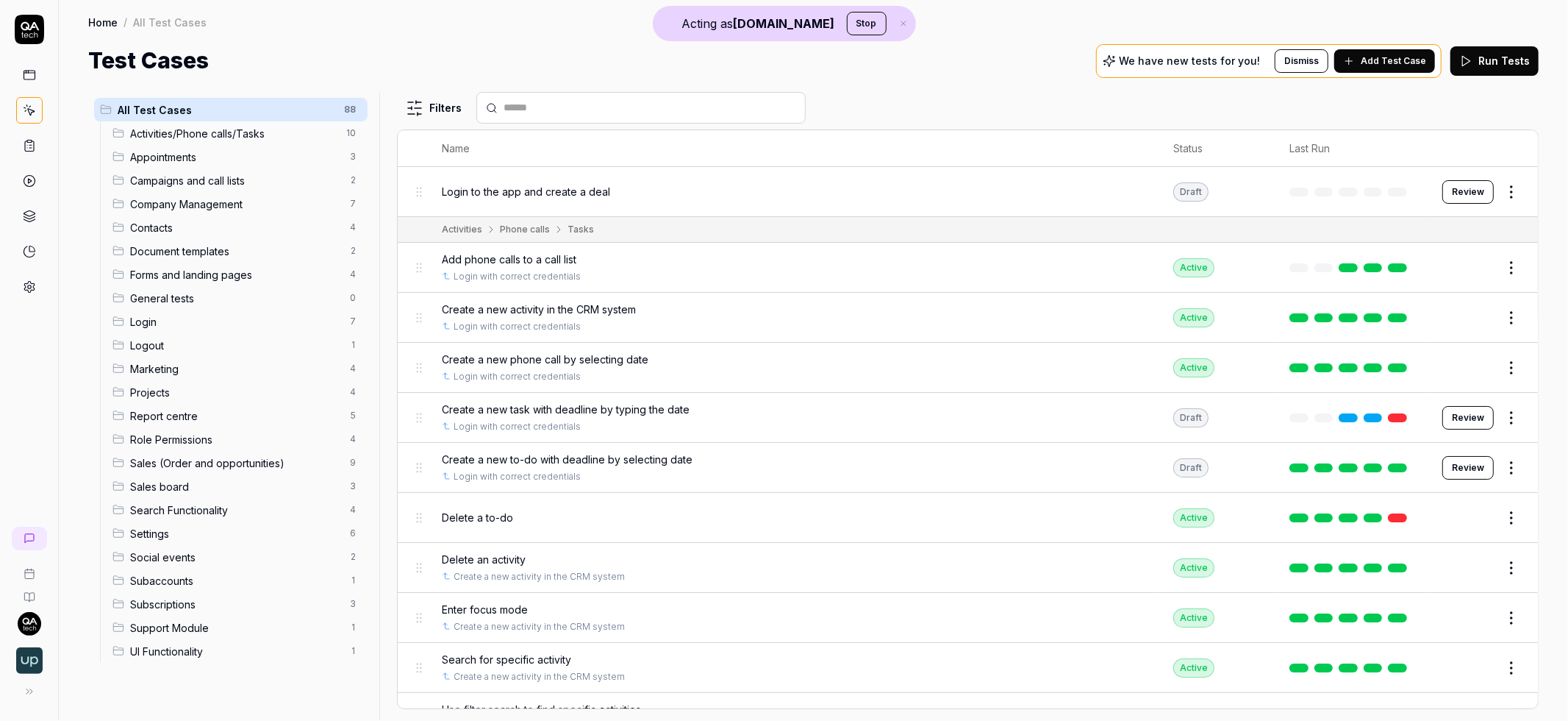
click at [1507, 195] on html "Acting as [DOMAIN_NAME] Stop Home / All Test Cases Home / All Test Cases Test C…" at bounding box center [784, 360] width 1568 height 721
click at [1429, 318] on div "Edit" at bounding box center [1437, 320] width 139 height 32
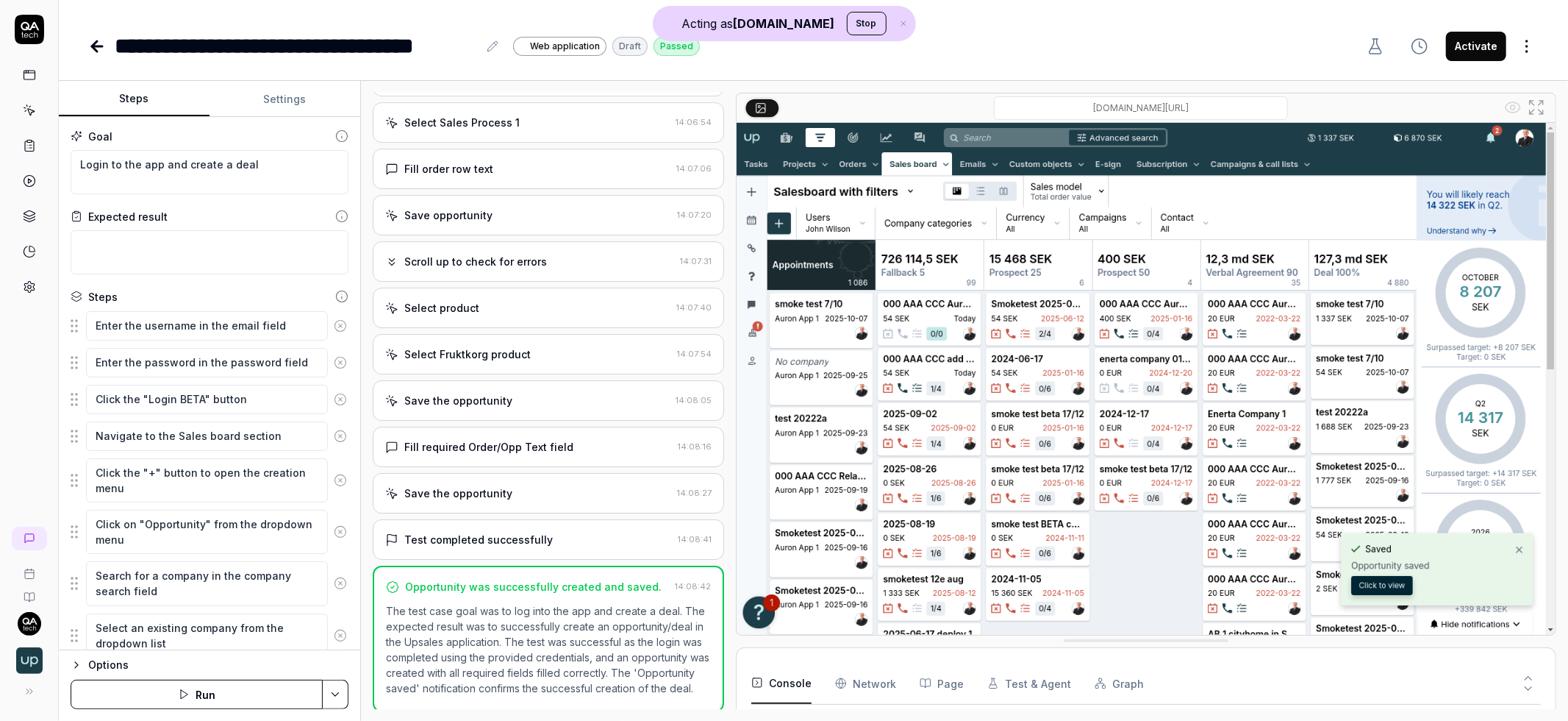
scroll to position [914, 0]
click at [161, 161] on textarea "Login to the app and create a deal" at bounding box center [208, 171] width 278 height 44
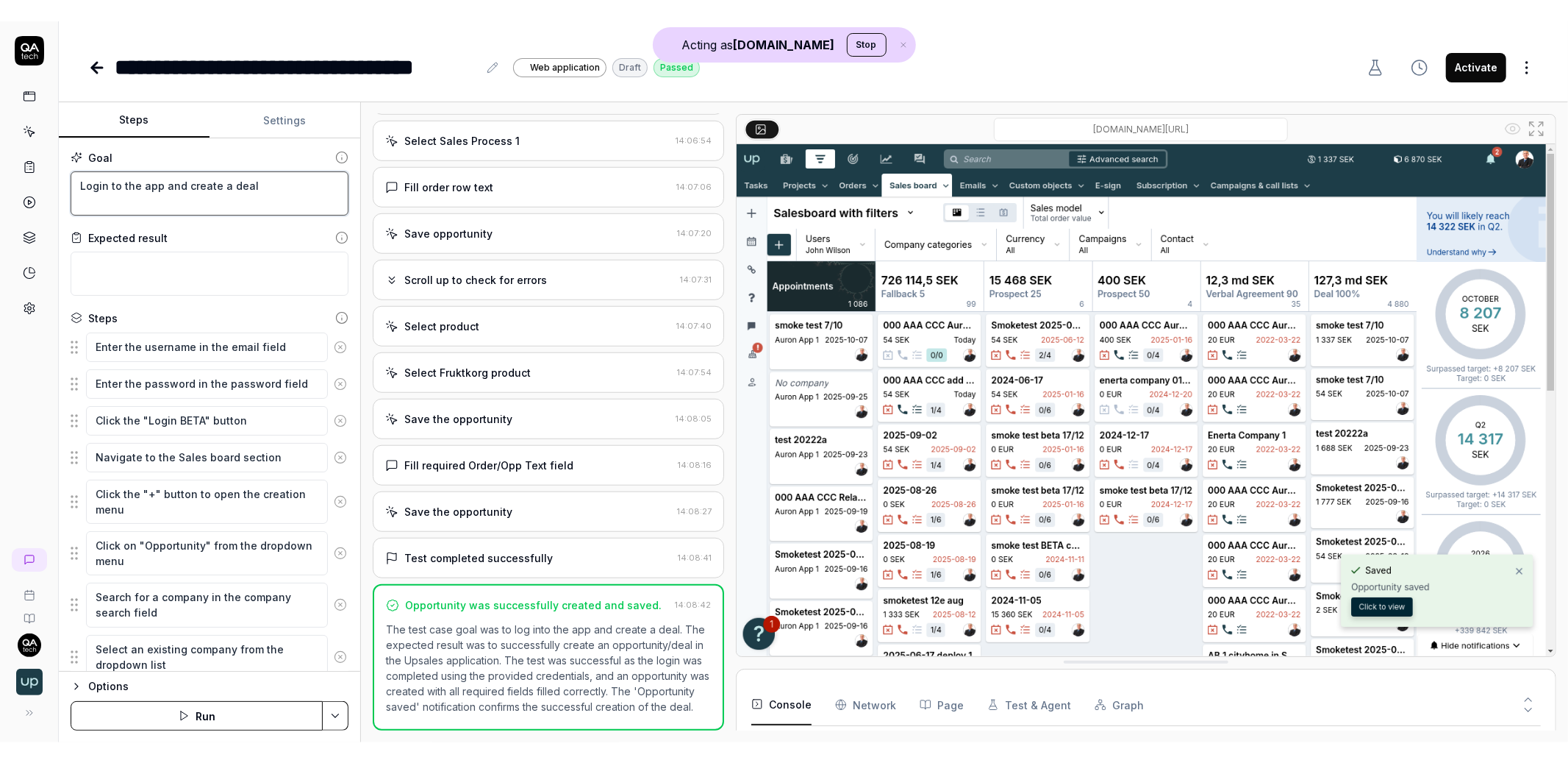
scroll to position [3981, 0]
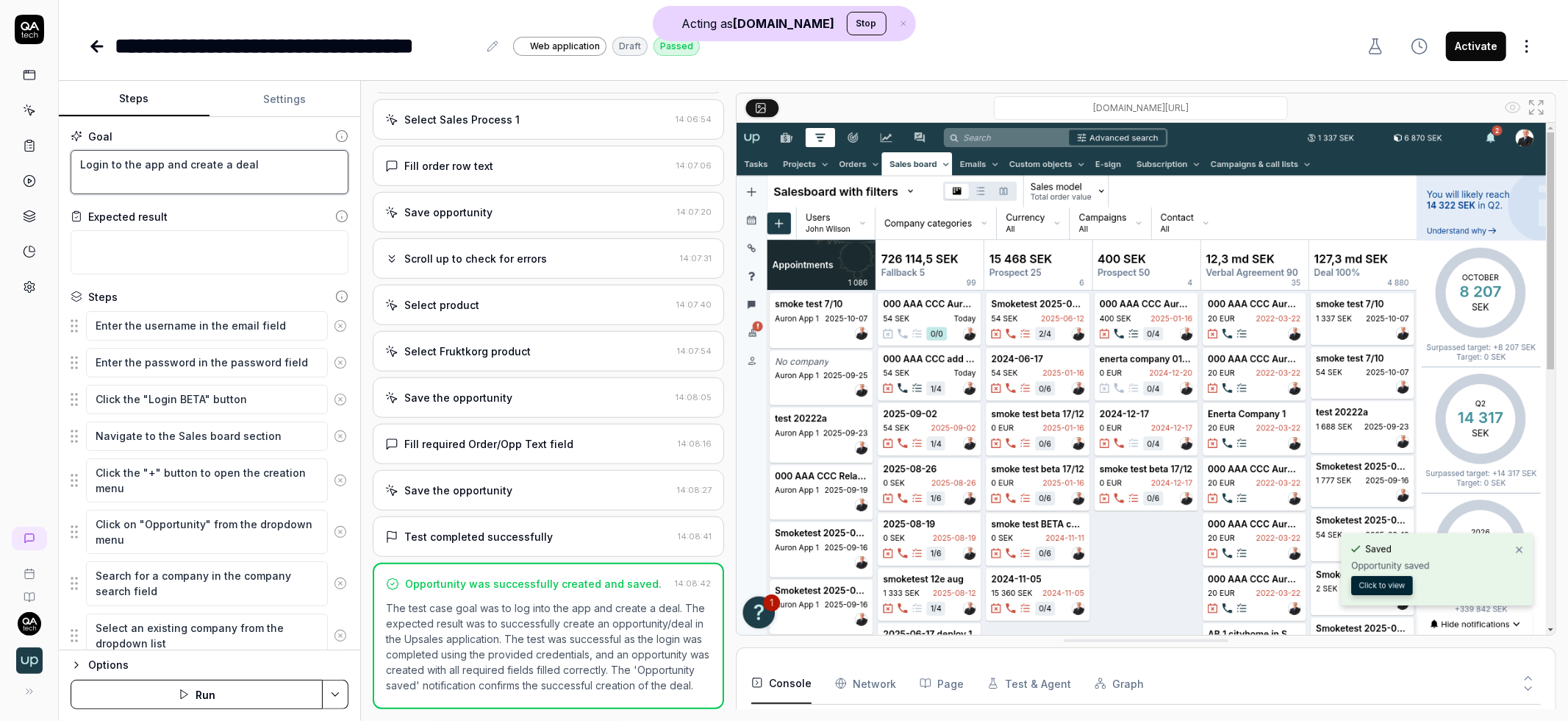
drag, startPoint x: 273, startPoint y: 171, endPoint x: 64, endPoint y: 157, distance: 209.5
click at [64, 157] on div "Goal Login to the app and create a deal Expected result Steps Enter the usernam…" at bounding box center [208, 383] width 301 height 533
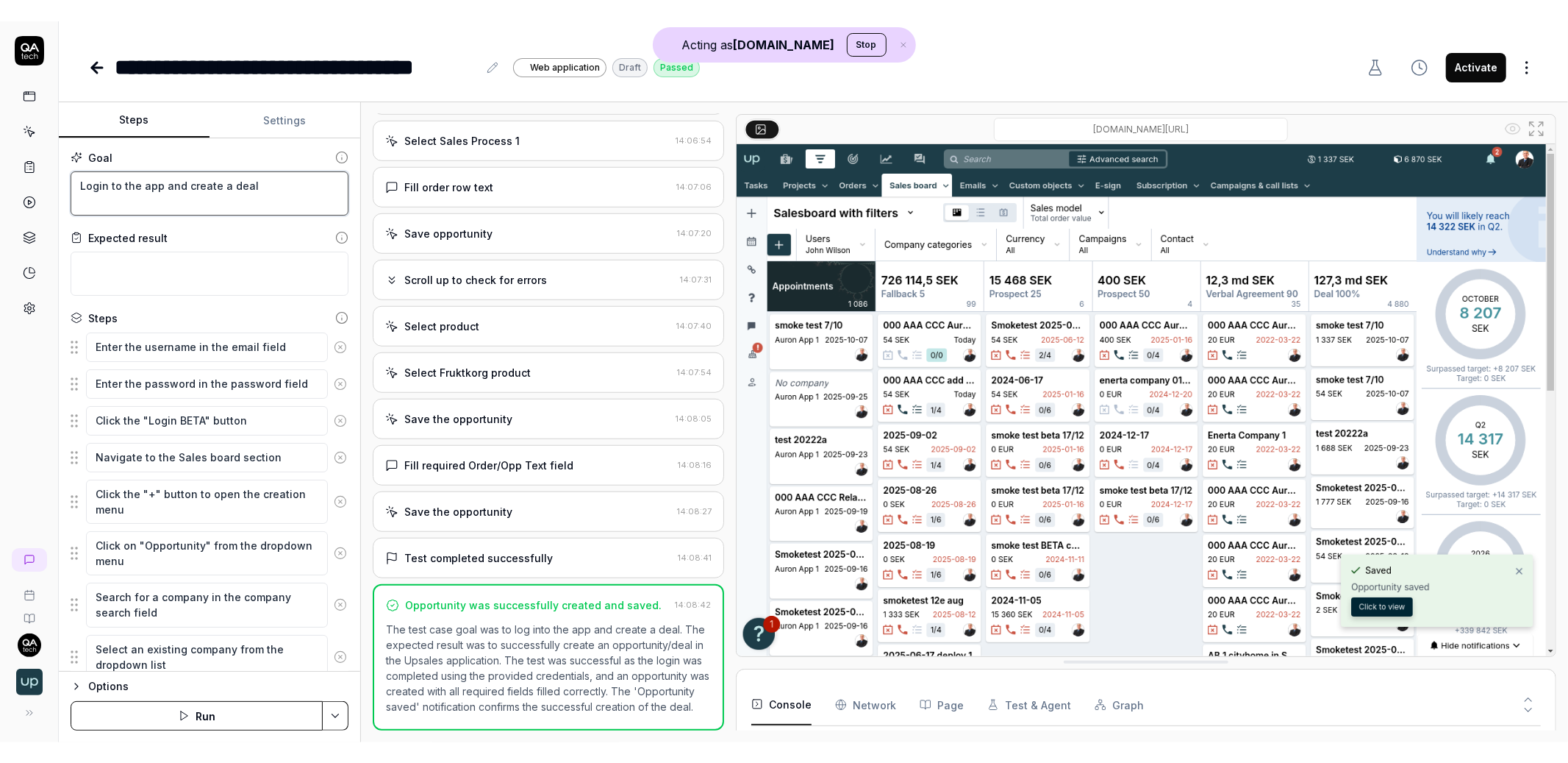
scroll to position [871, 0]
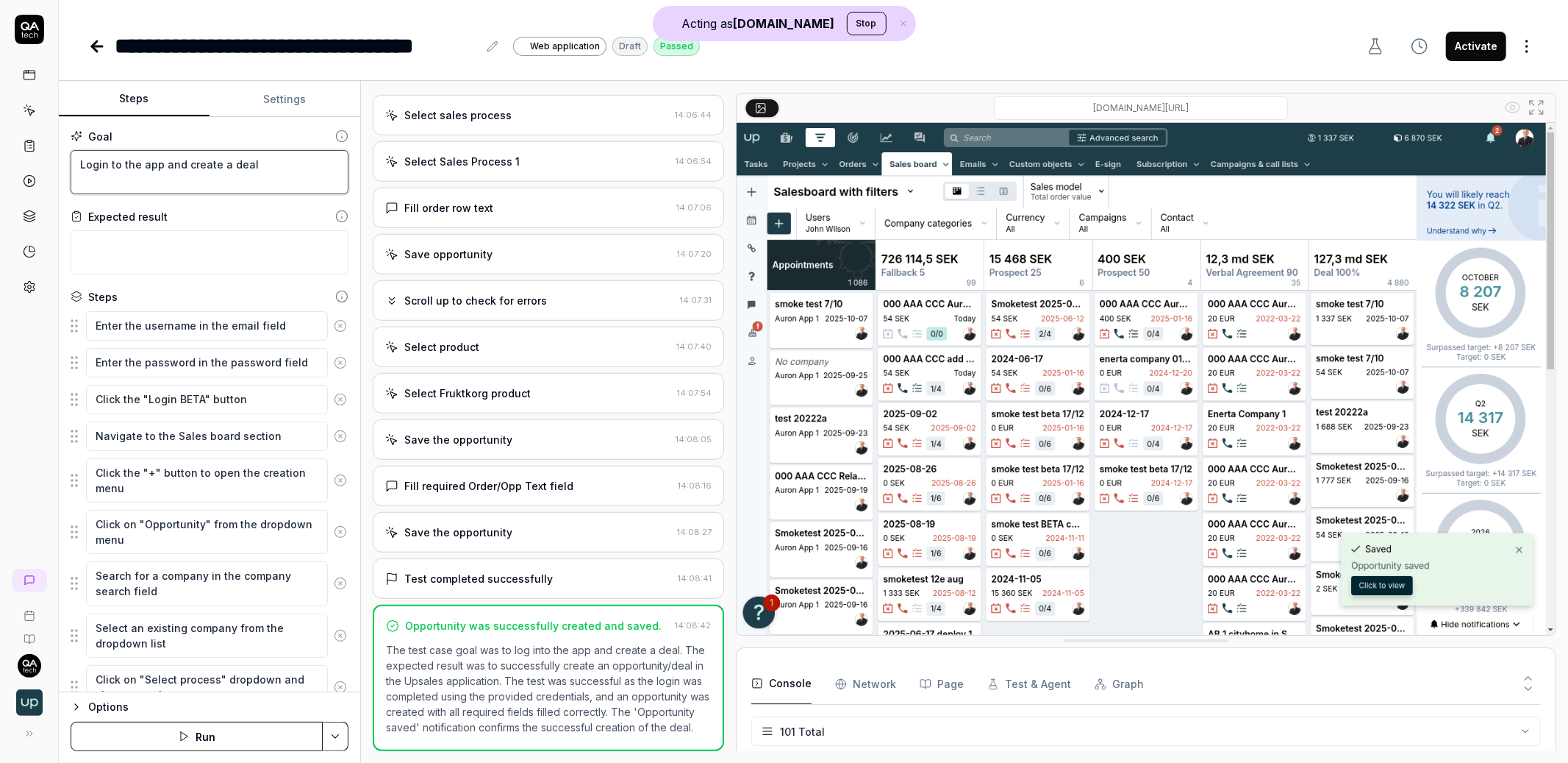
type textarea "*"
